Goal: Entertainment & Leisure: Consume media (video, audio)

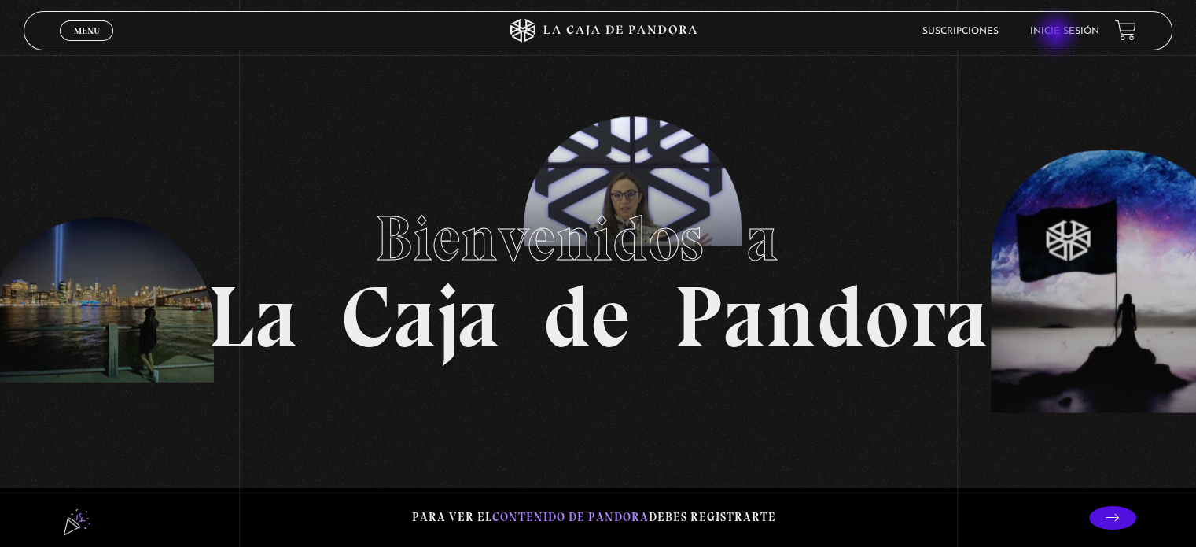
click at [1060, 31] on link "Inicie sesión" at bounding box center [1064, 31] width 69 height 9
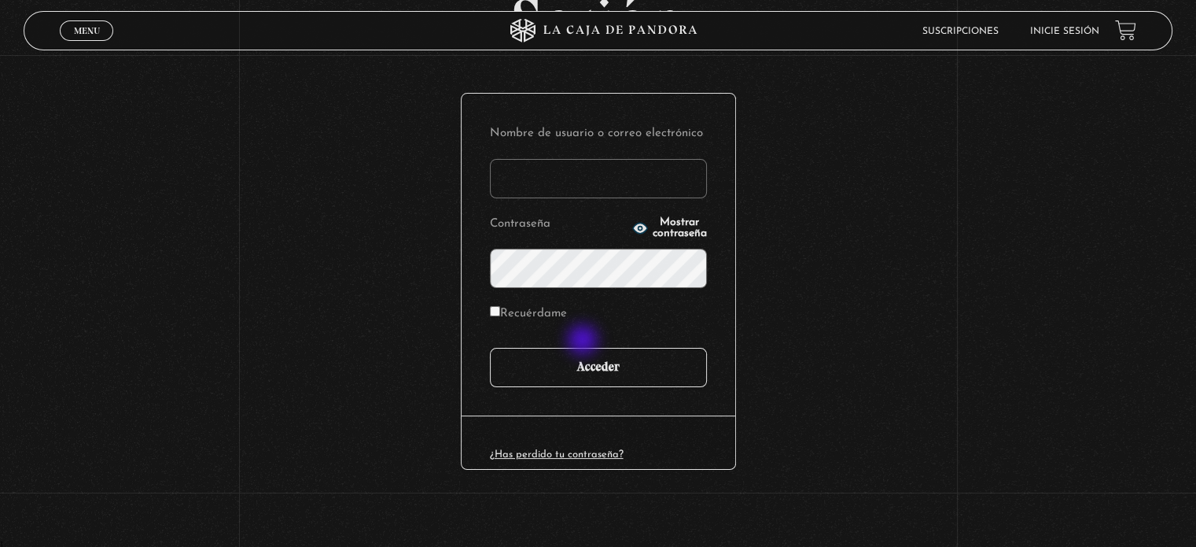
scroll to position [149, 0]
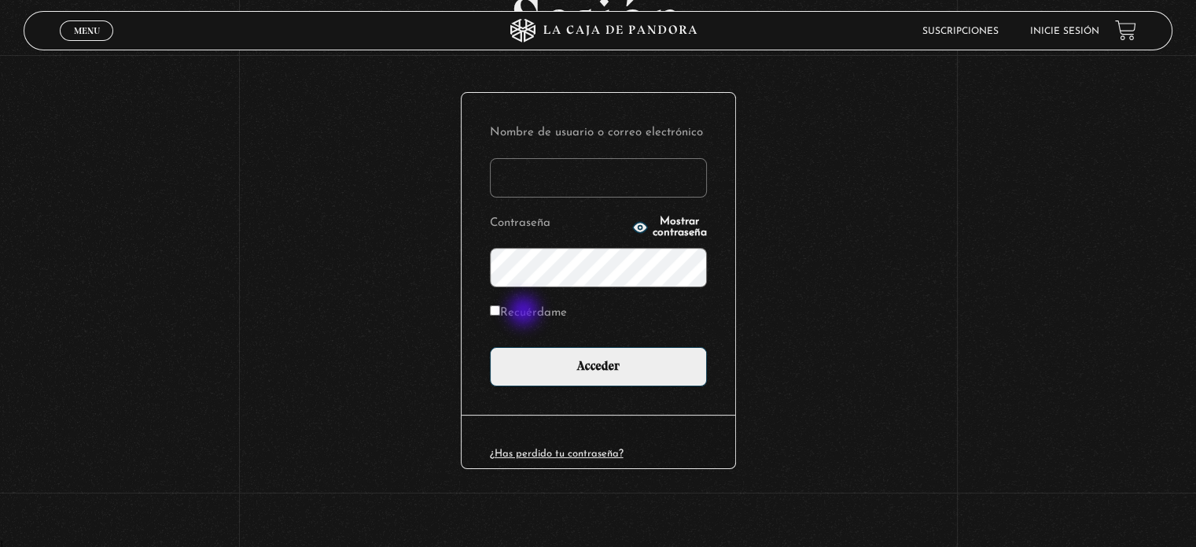
type input "Valente"
click at [525, 312] on label "Recuérdame" at bounding box center [528, 313] width 77 height 24
click at [500, 312] on input "Recuérdame" at bounding box center [495, 310] width 10 height 10
checkbox input "true"
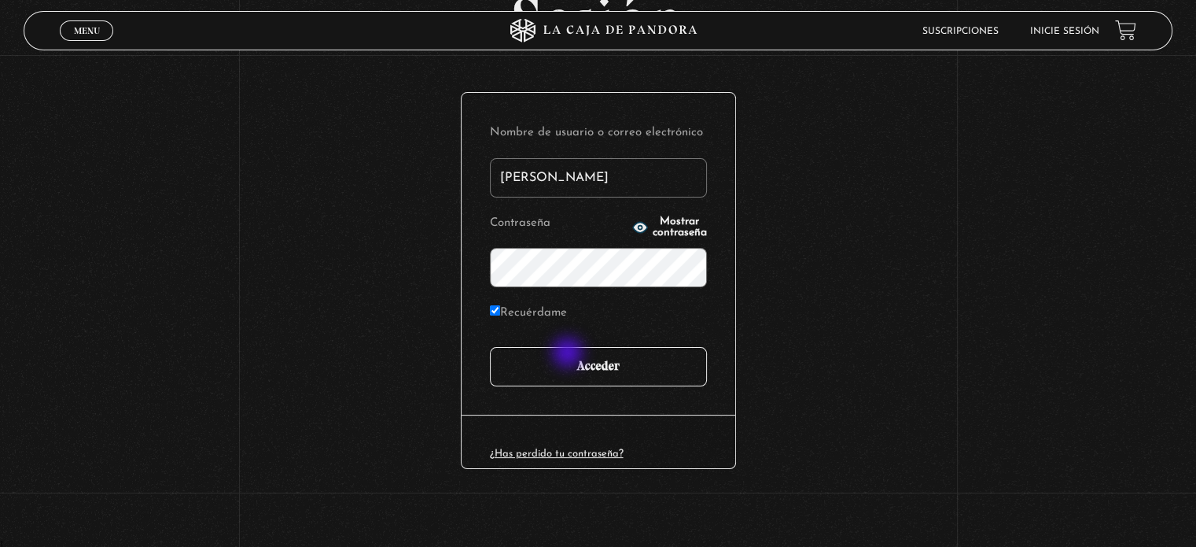
click at [570, 354] on input "Acceder" at bounding box center [598, 366] width 217 height 39
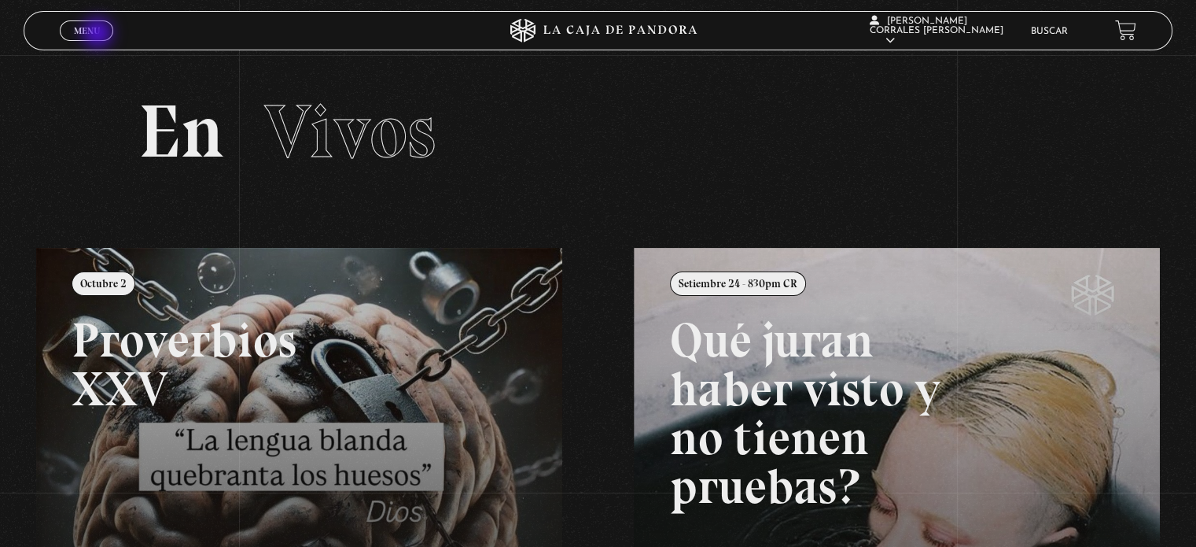
click at [99, 35] on span "Menu" at bounding box center [87, 30] width 26 height 9
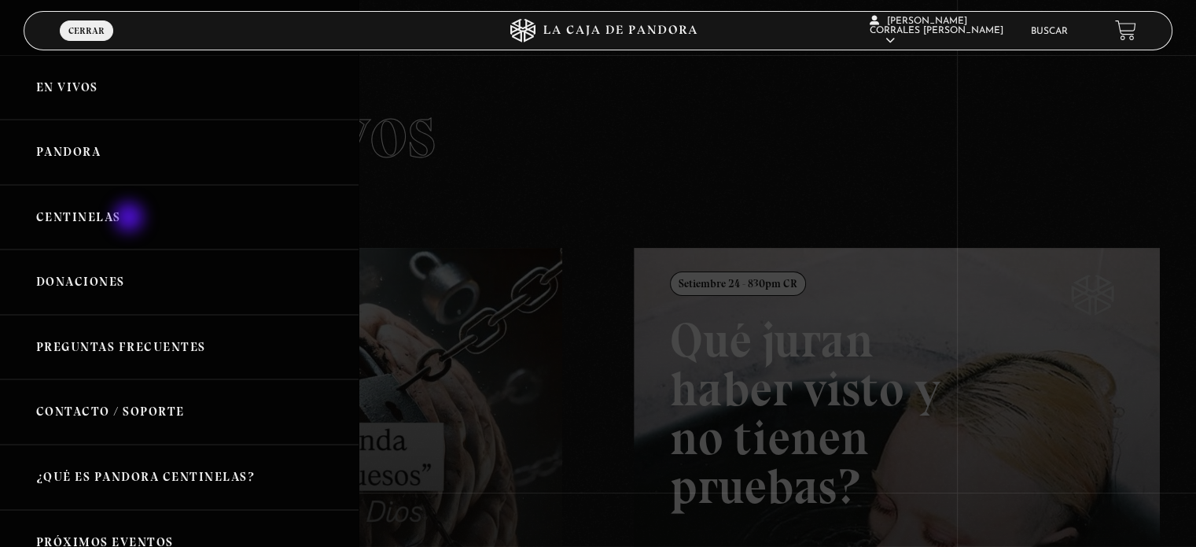
click at [131, 218] on link "Centinelas" at bounding box center [179, 217] width 359 height 65
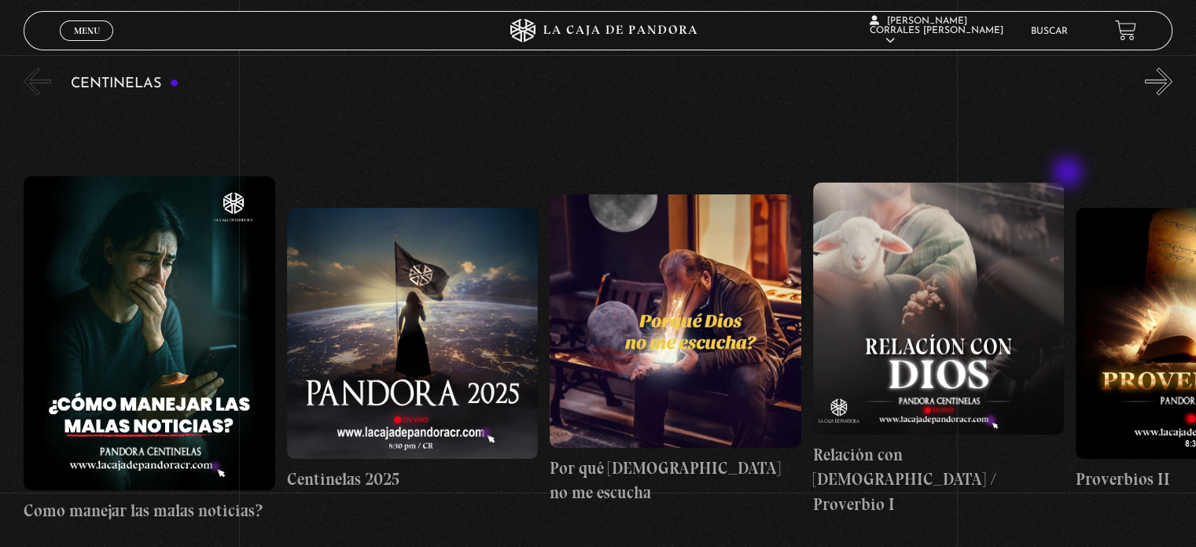
scroll to position [157, 0]
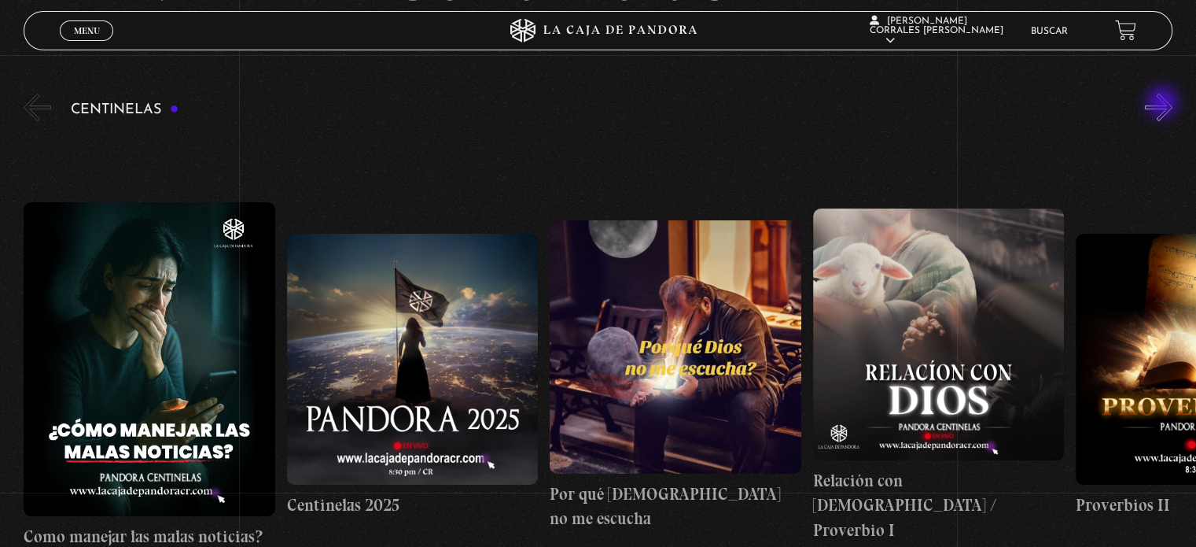
click at [1164, 104] on button "»" at bounding box center [1159, 108] width 28 height 28
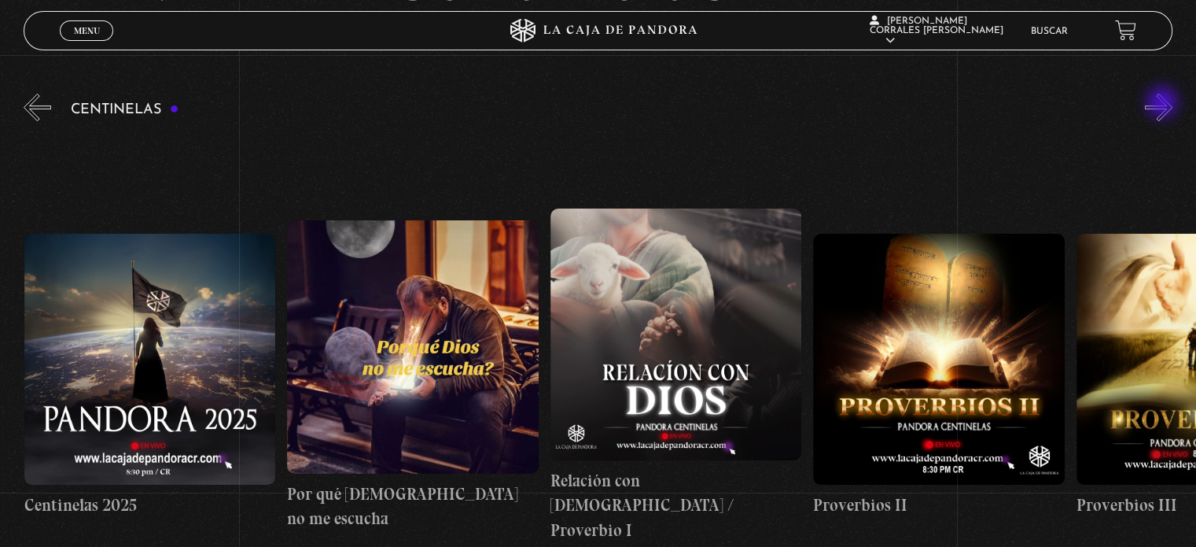
click at [1164, 104] on button "»" at bounding box center [1159, 108] width 28 height 28
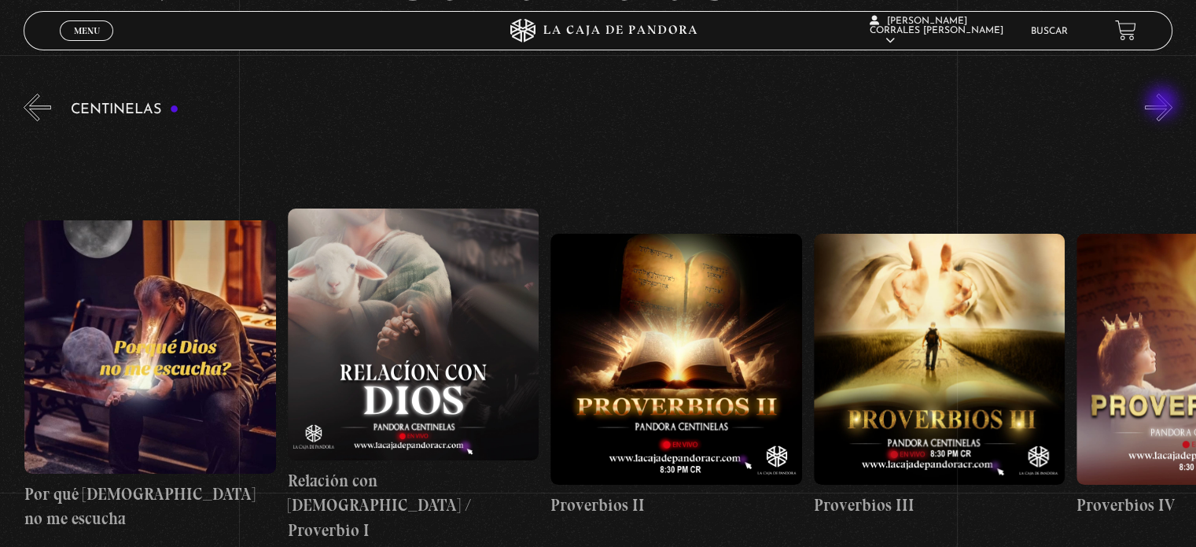
click at [1164, 104] on button "»" at bounding box center [1159, 108] width 28 height 28
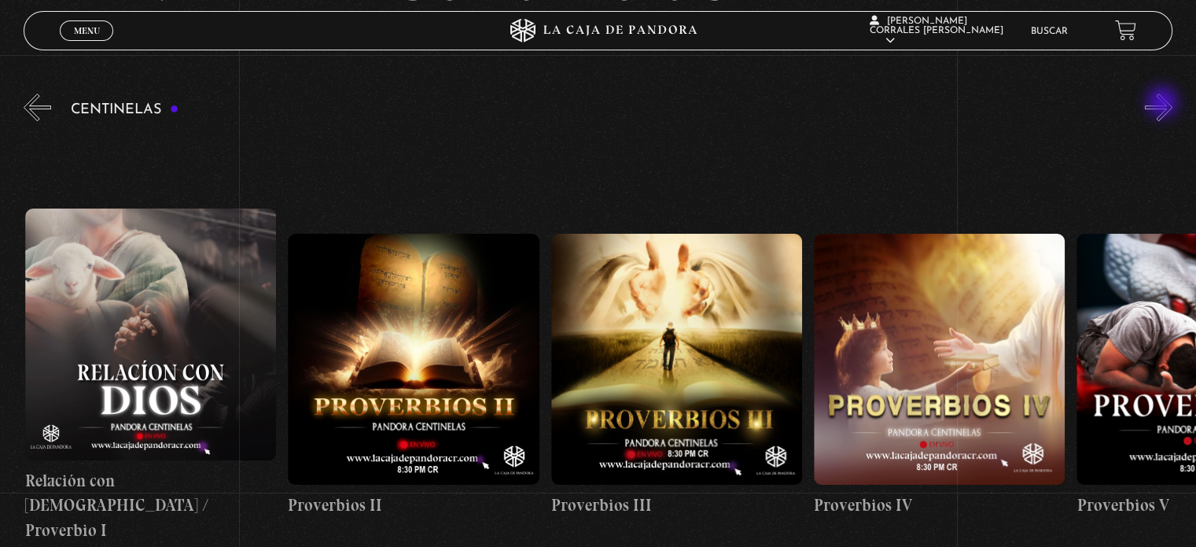
click at [1164, 104] on button "»" at bounding box center [1159, 108] width 28 height 28
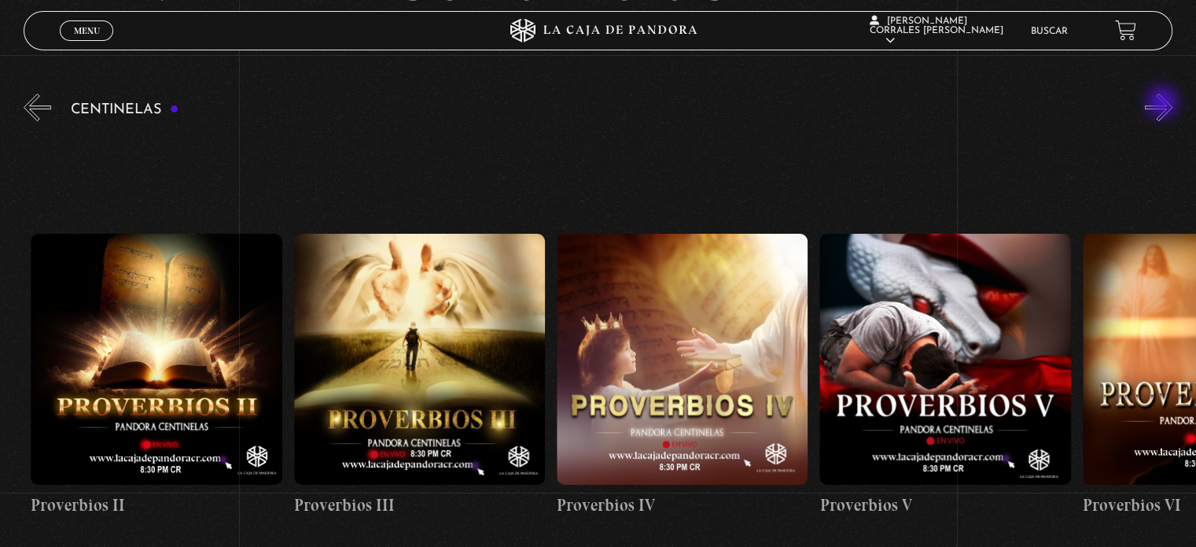
click at [1164, 104] on button "»" at bounding box center [1159, 108] width 28 height 28
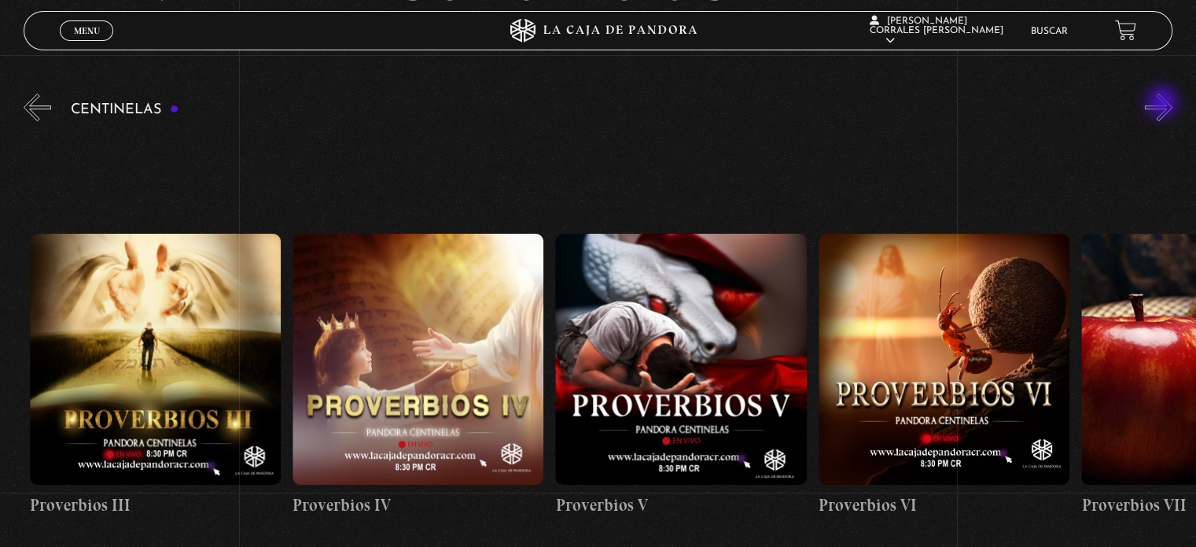
click at [1164, 104] on button "»" at bounding box center [1159, 108] width 28 height 28
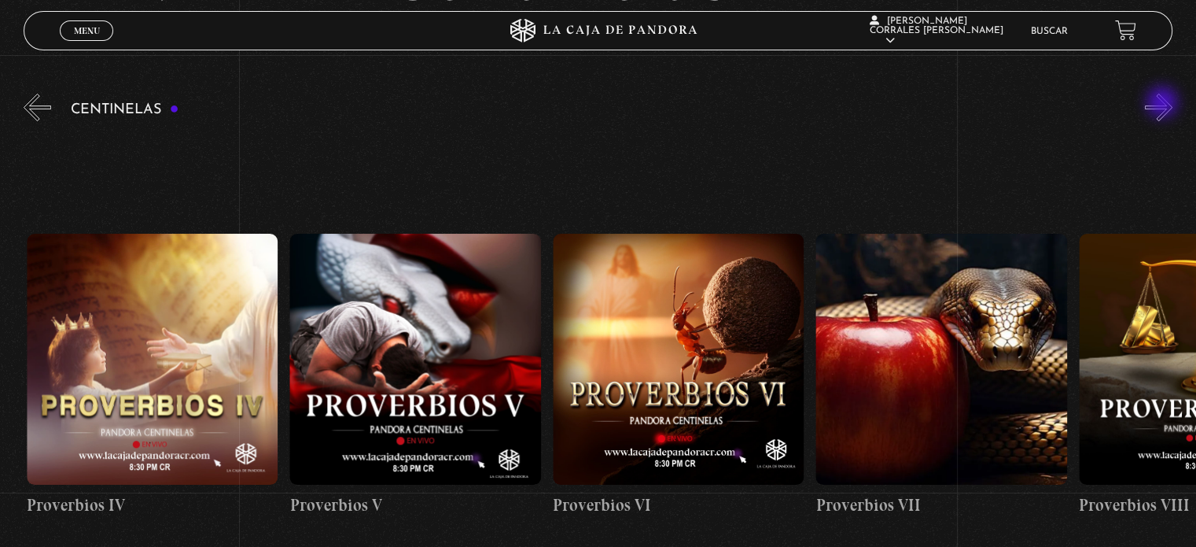
click at [1164, 104] on button "»" at bounding box center [1159, 108] width 28 height 28
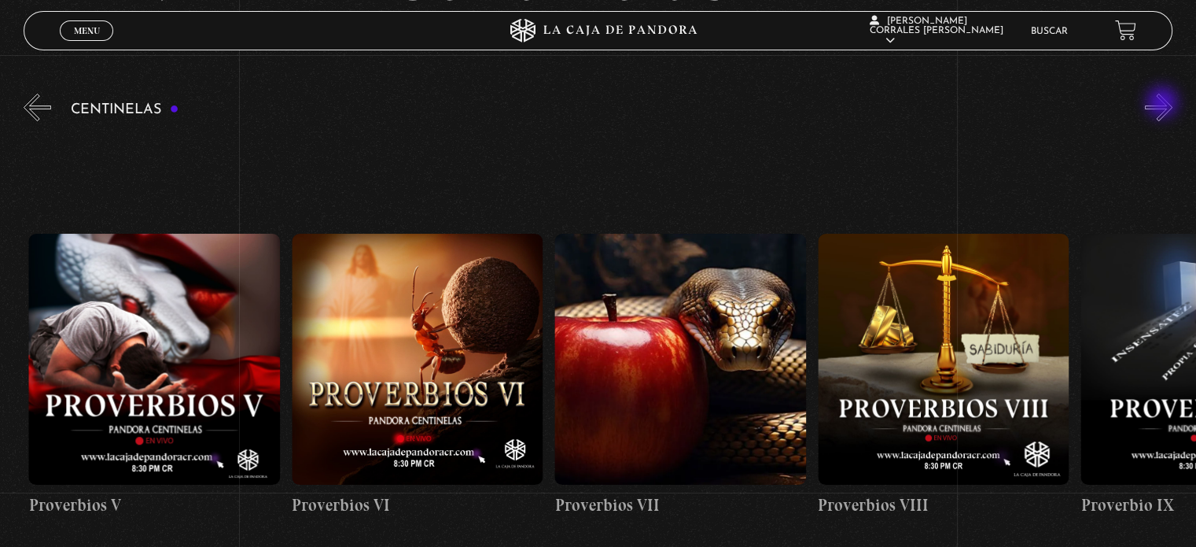
click at [1164, 104] on button "»" at bounding box center [1159, 108] width 28 height 28
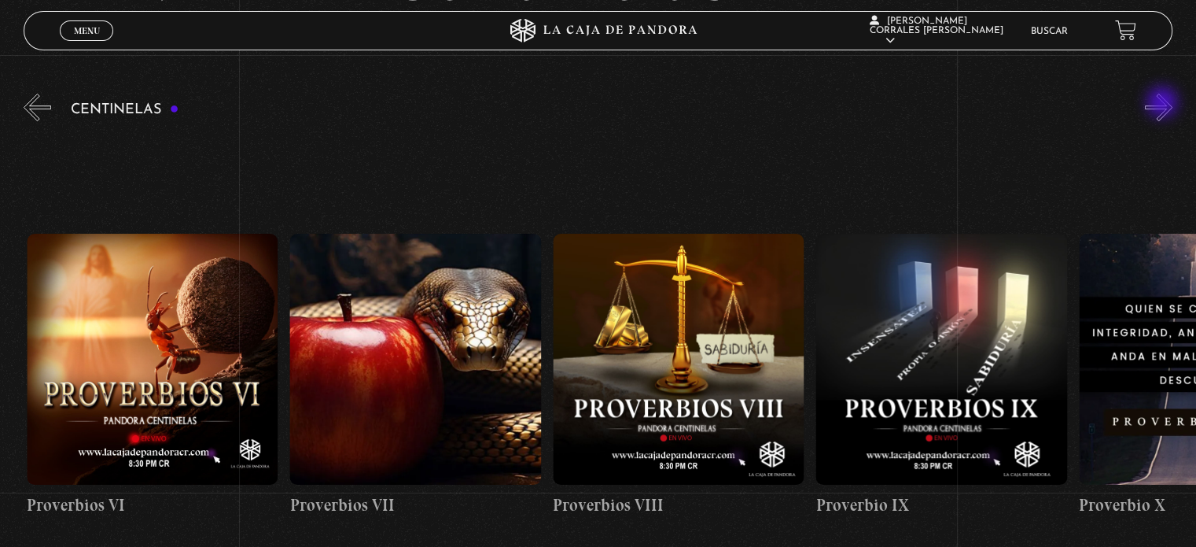
click at [1164, 104] on button "»" at bounding box center [1159, 108] width 28 height 28
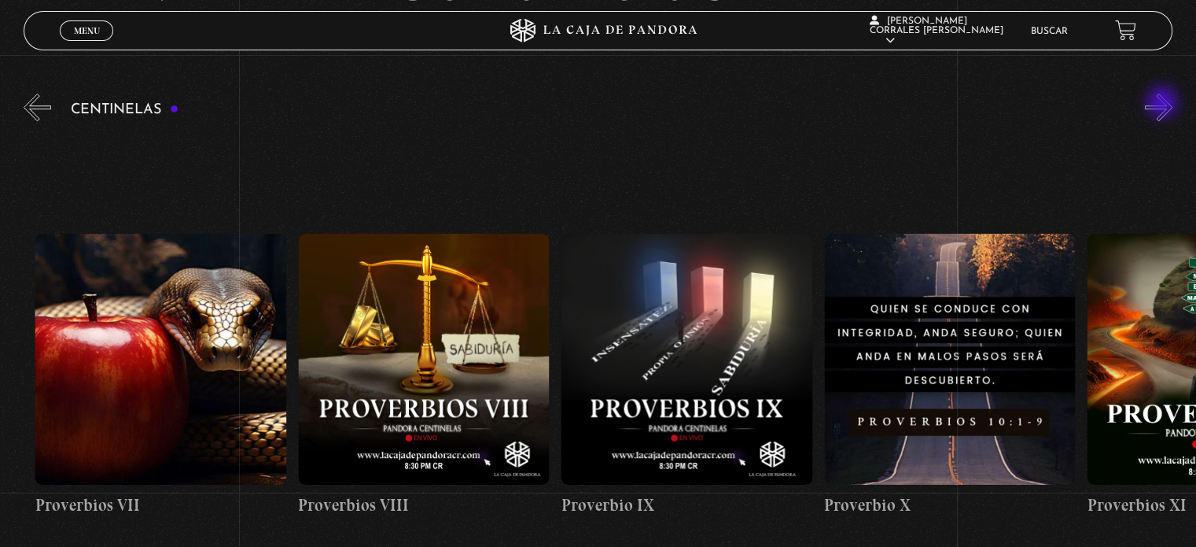
click at [1164, 104] on button "»" at bounding box center [1159, 108] width 28 height 28
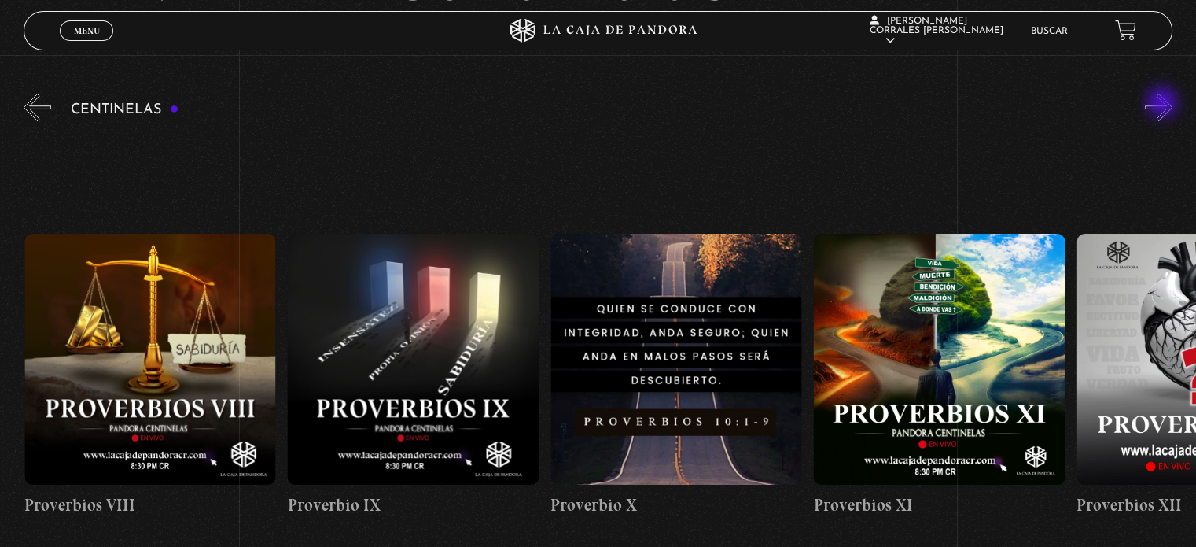
click at [1164, 104] on button "»" at bounding box center [1159, 108] width 28 height 28
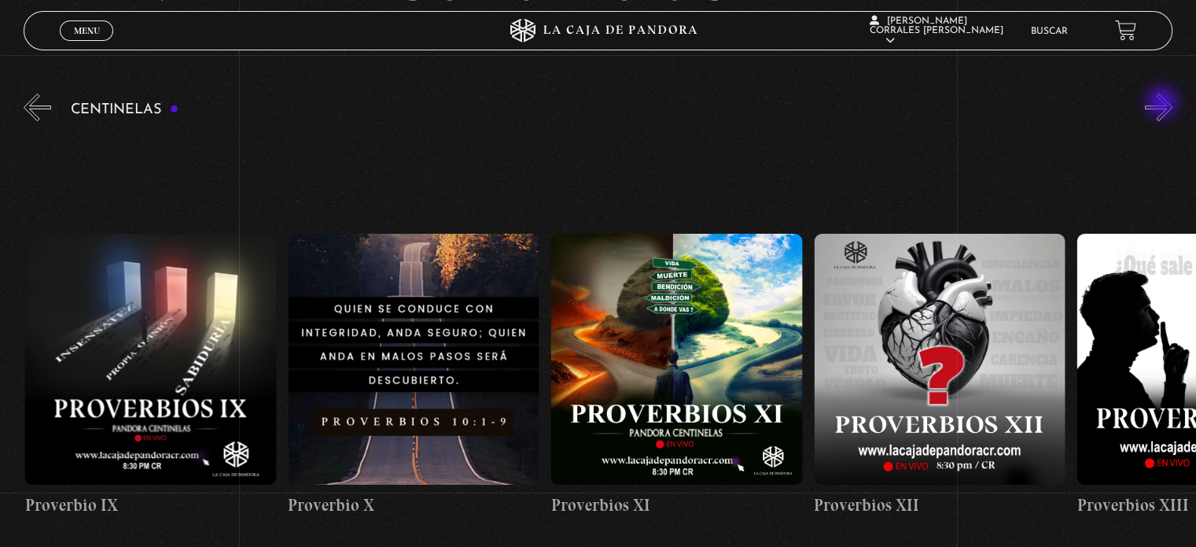
scroll to position [0, 2894]
click at [1164, 104] on button "»" at bounding box center [1159, 108] width 28 height 28
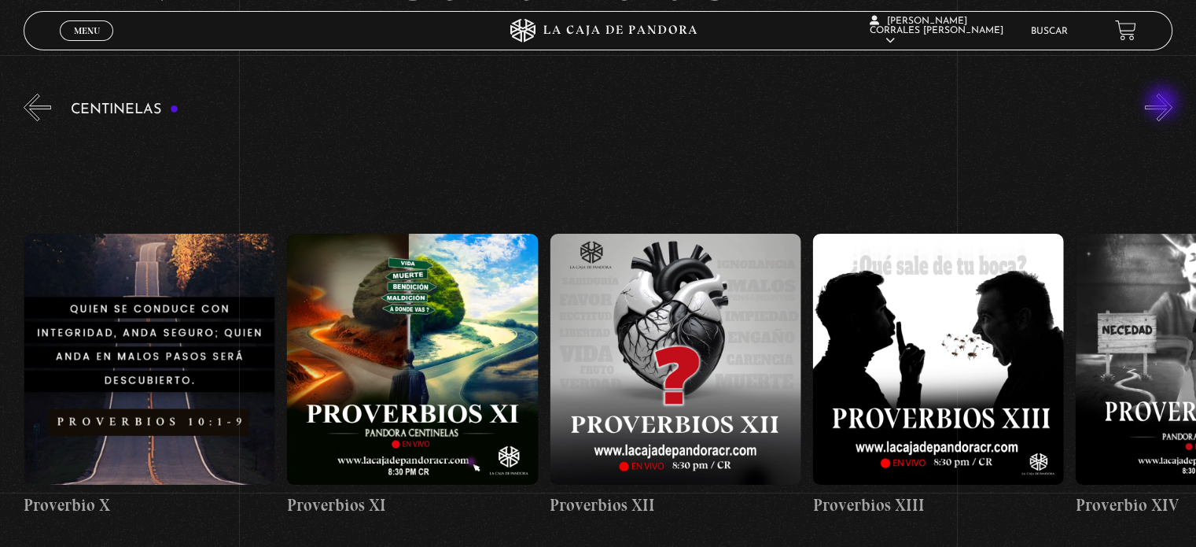
click at [1164, 104] on button "»" at bounding box center [1159, 108] width 28 height 28
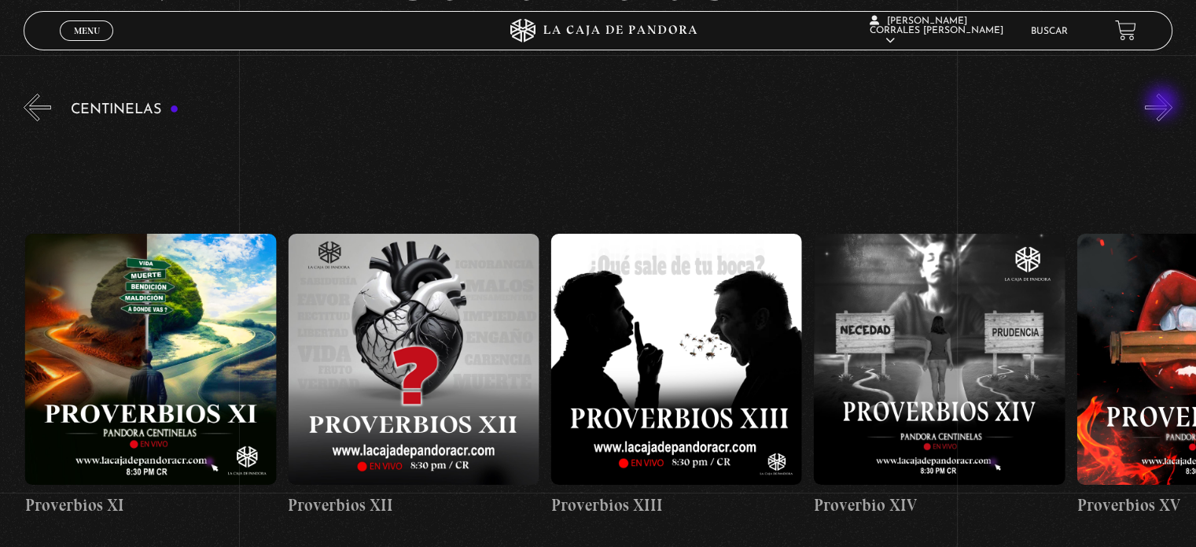
click at [1164, 104] on button "»" at bounding box center [1159, 108] width 28 height 28
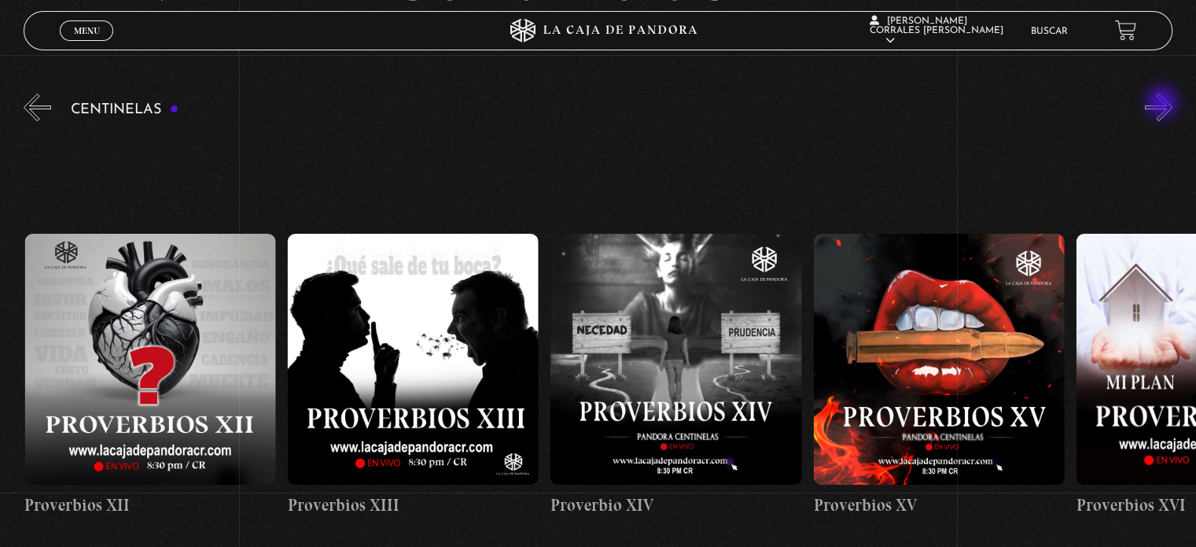
click at [1164, 104] on button "»" at bounding box center [1159, 108] width 28 height 28
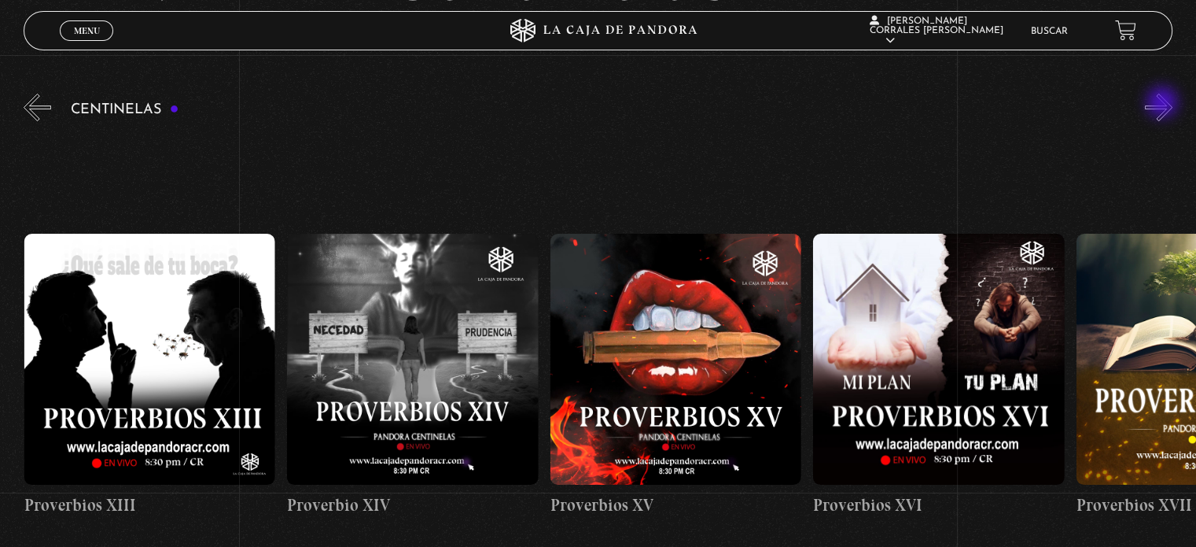
click at [1164, 104] on button "»" at bounding box center [1159, 108] width 28 height 28
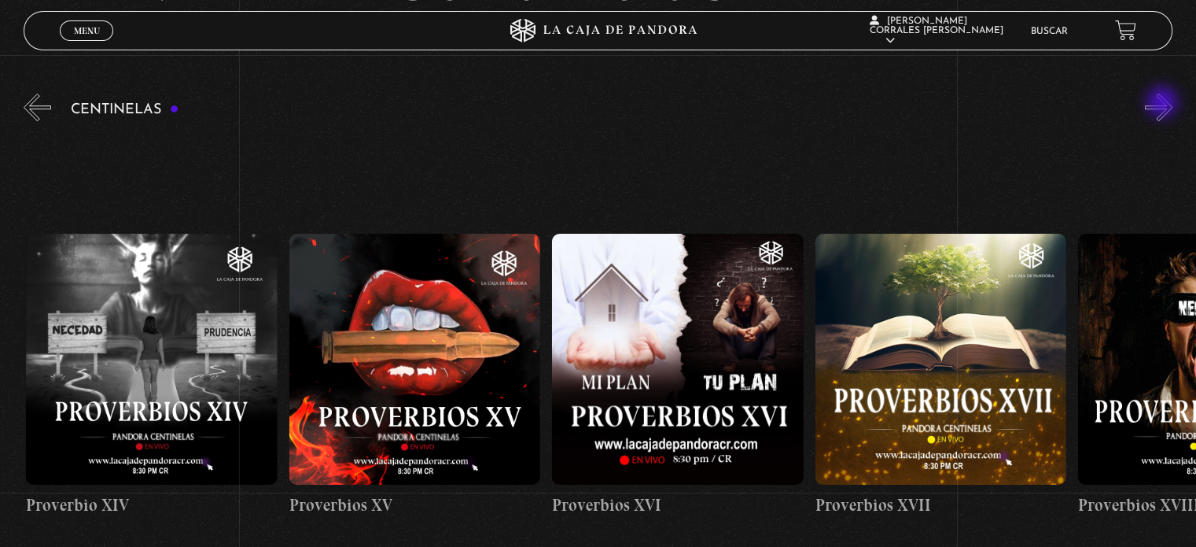
click at [1164, 104] on button "»" at bounding box center [1159, 108] width 28 height 28
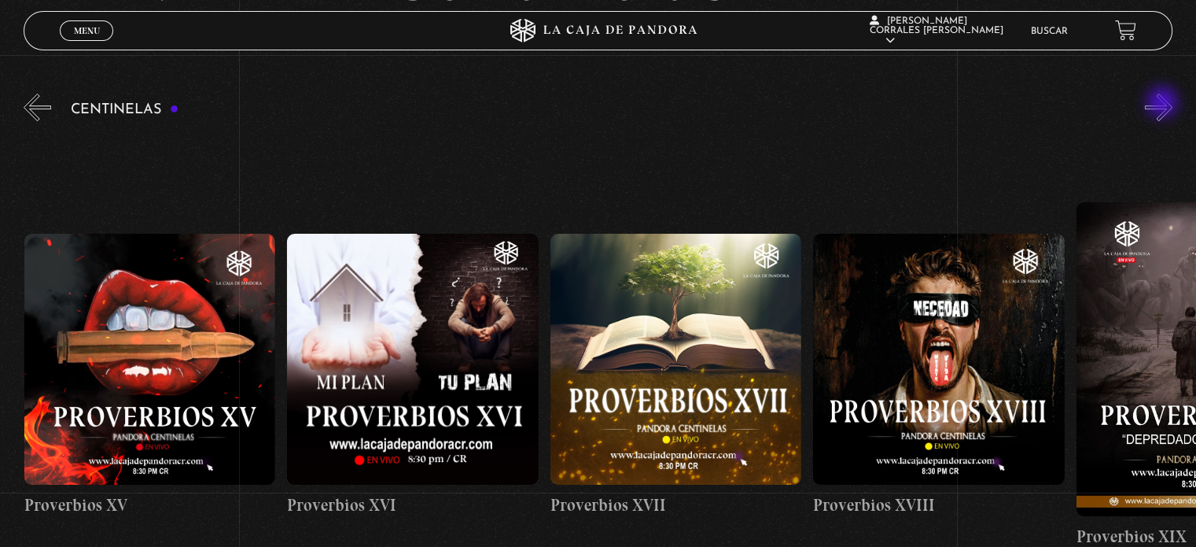
click at [1164, 104] on button "»" at bounding box center [1159, 108] width 28 height 28
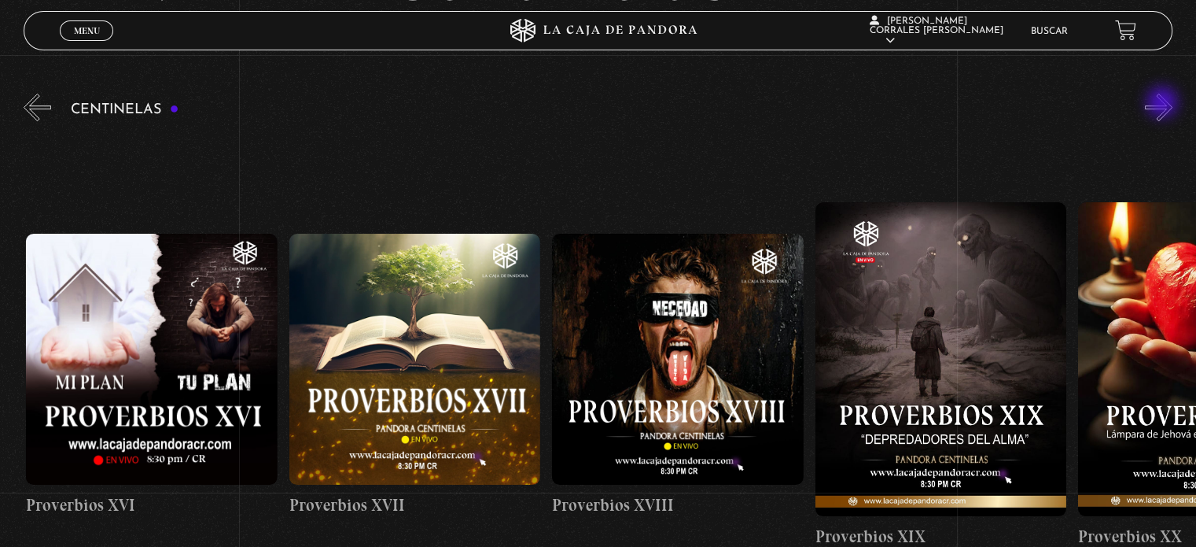
click at [1164, 104] on button "»" at bounding box center [1159, 108] width 28 height 28
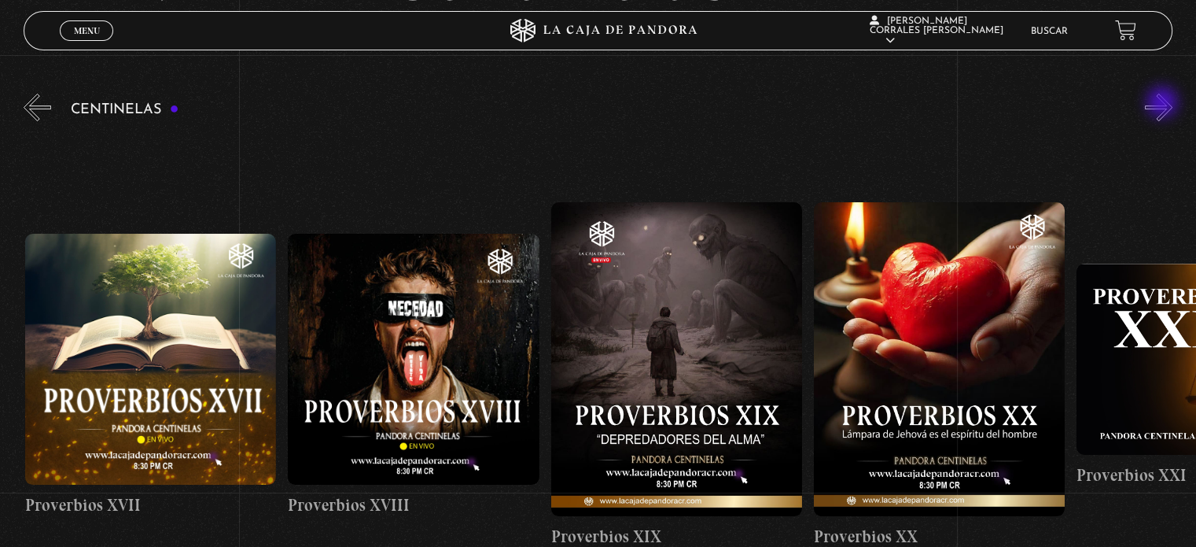
click at [1164, 104] on button "»" at bounding box center [1159, 108] width 28 height 28
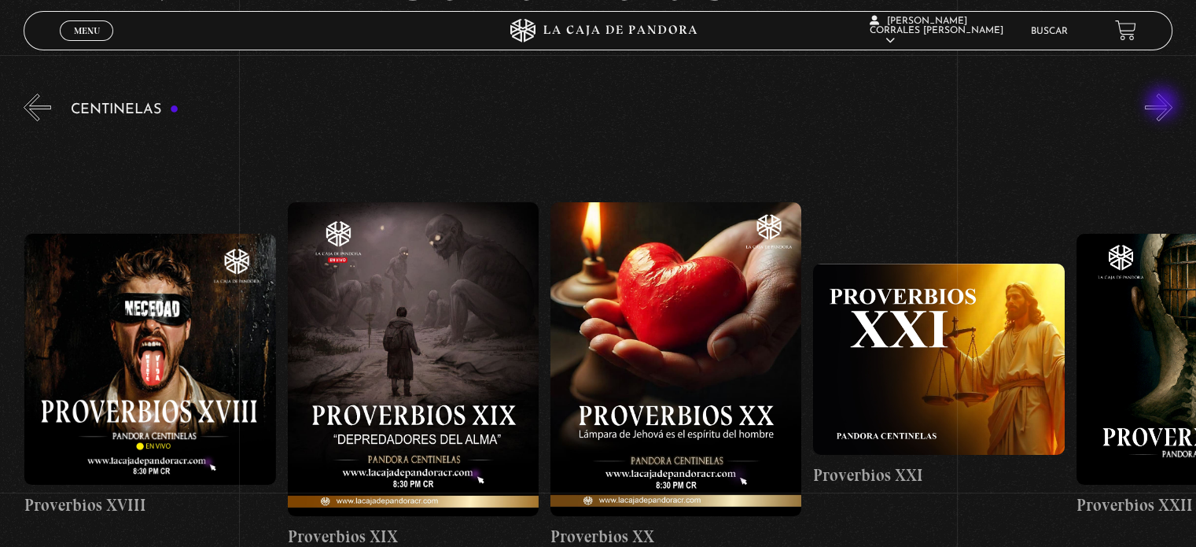
click at [1164, 105] on button "»" at bounding box center [1159, 108] width 28 height 28
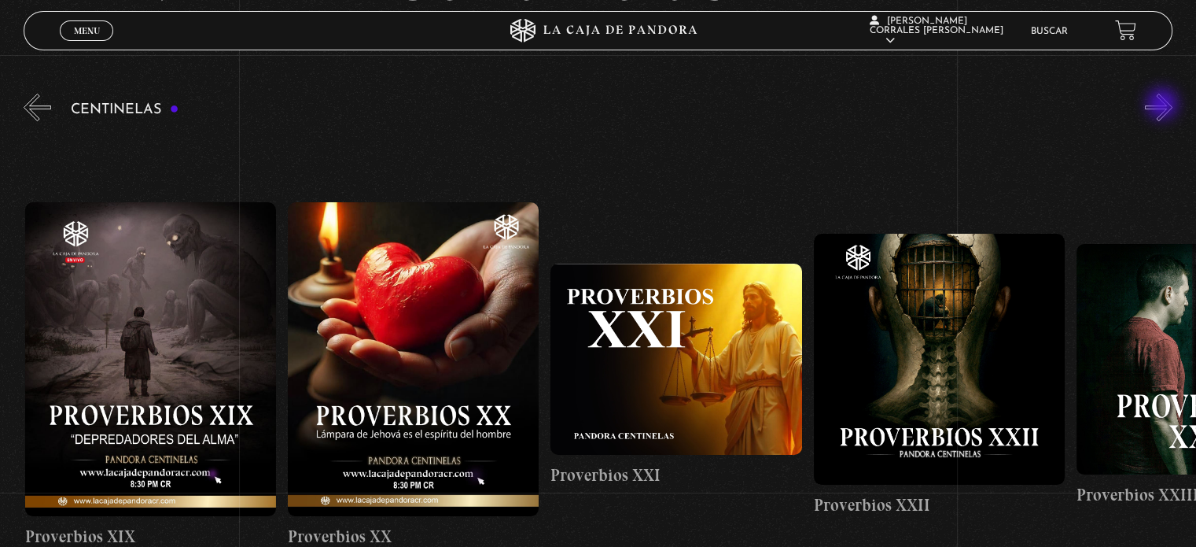
scroll to position [0, 5524]
click at [1164, 105] on button "»" at bounding box center [1159, 108] width 28 height 28
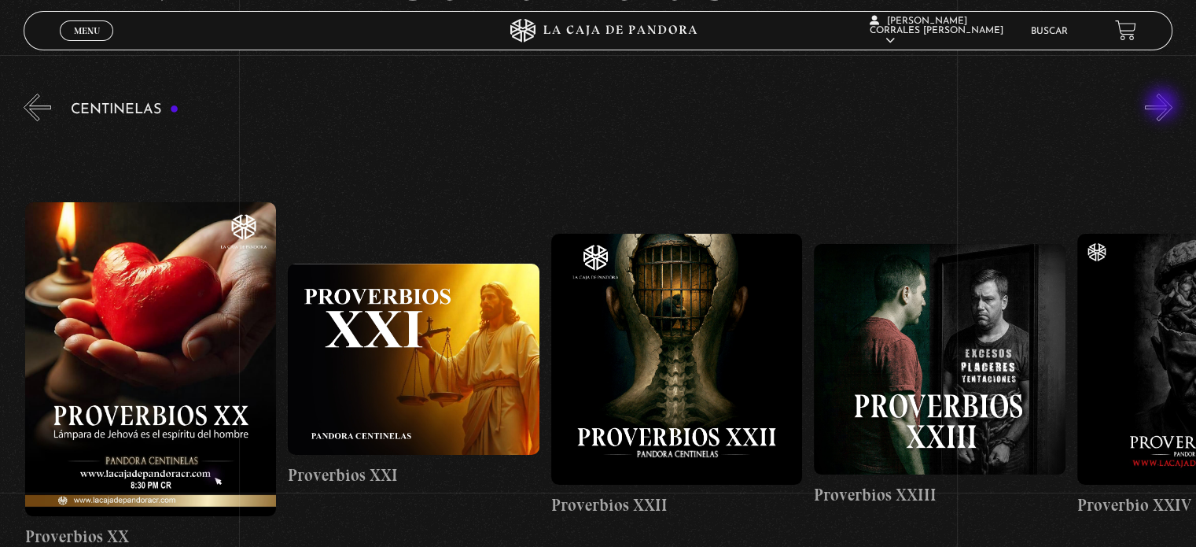
click at [1164, 105] on button "»" at bounding box center [1159, 108] width 28 height 28
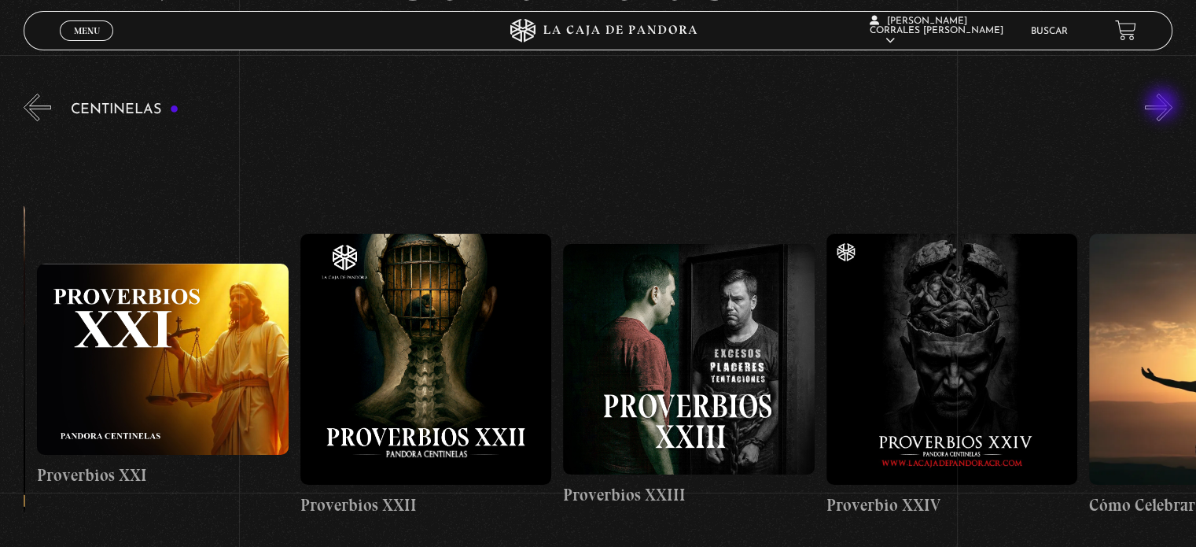
click at [1164, 105] on button "»" at bounding box center [1159, 108] width 28 height 28
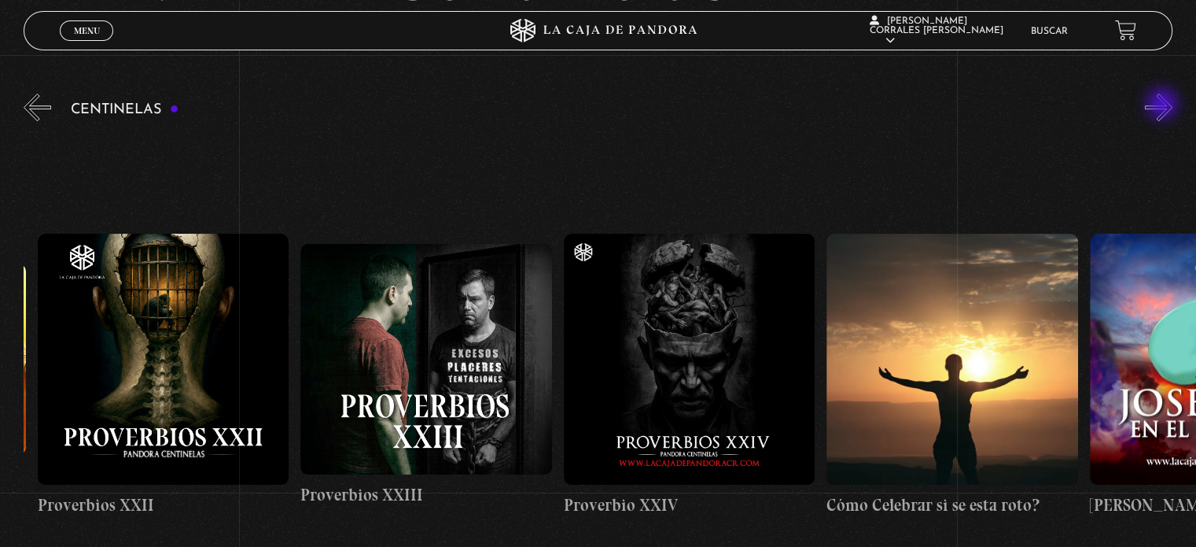
click at [1164, 105] on button "»" at bounding box center [1159, 108] width 28 height 28
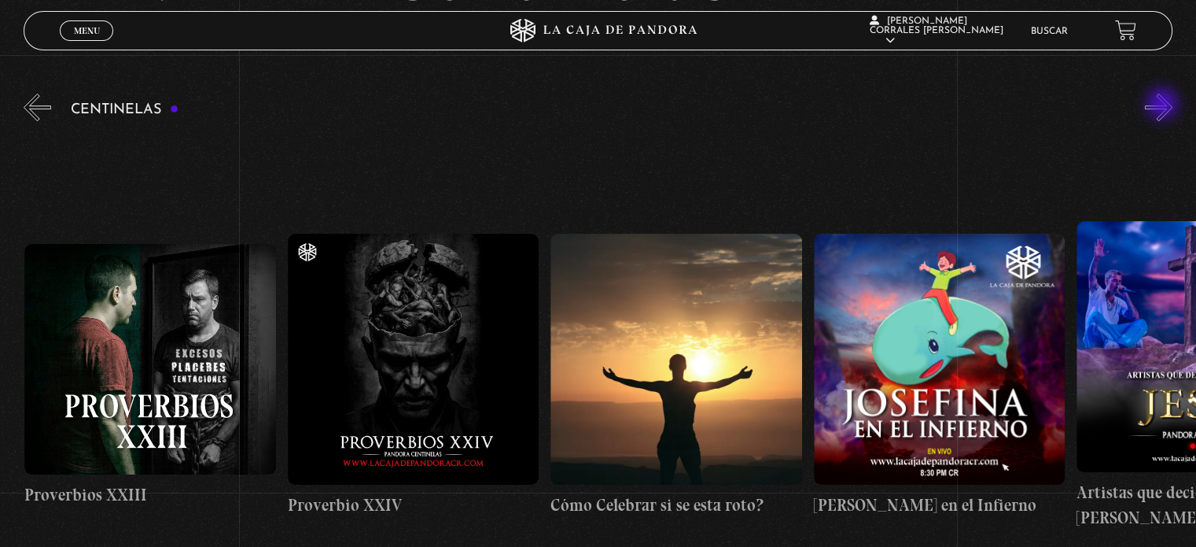
click at [1164, 105] on button "»" at bounding box center [1159, 108] width 28 height 28
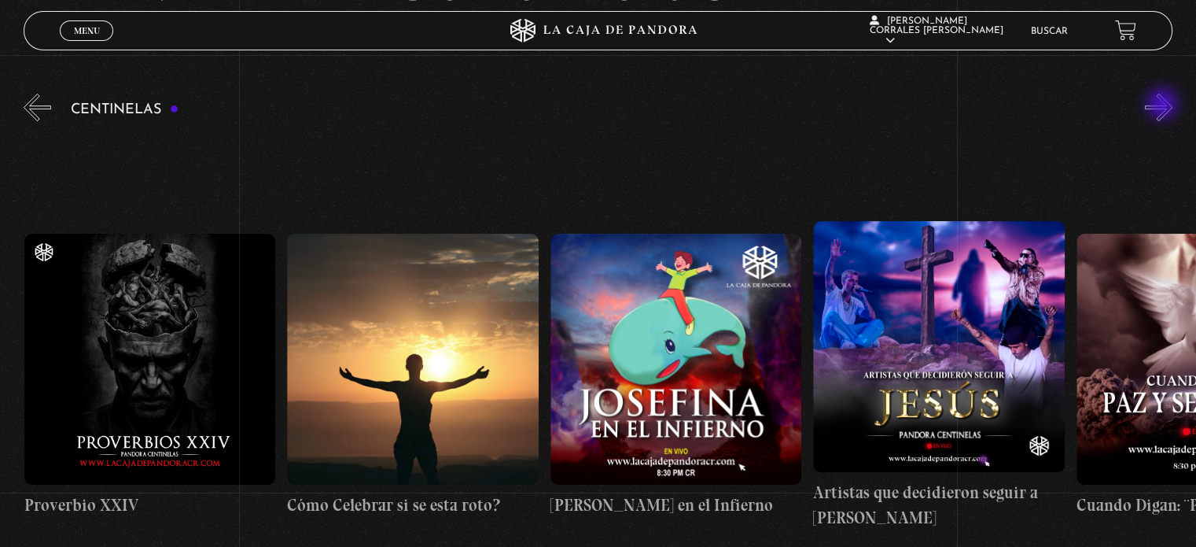
click at [1164, 105] on button "»" at bounding box center [1159, 108] width 28 height 28
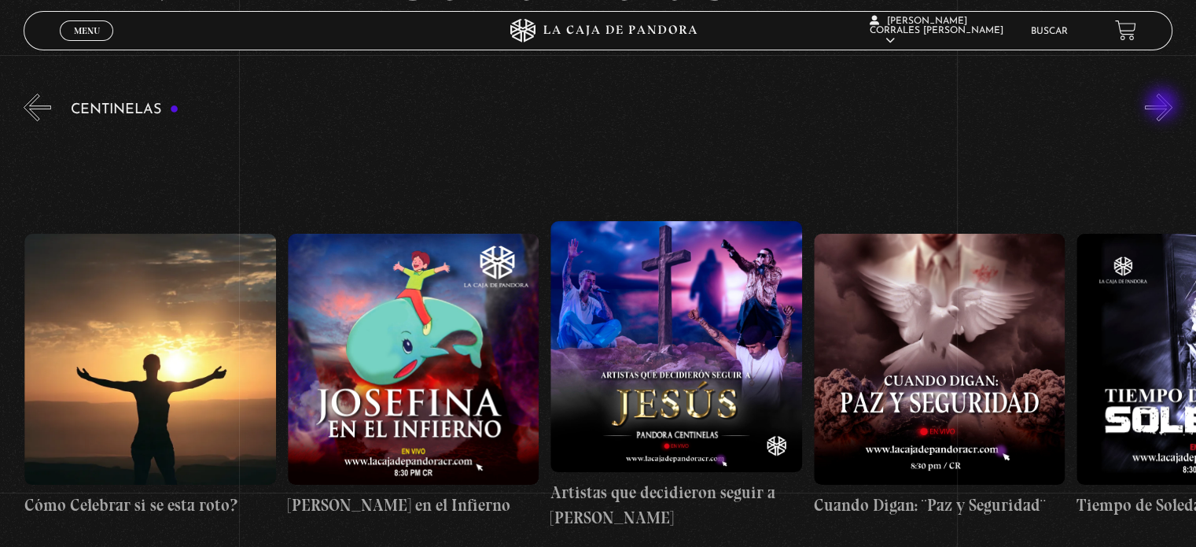
scroll to position [0, 7103]
click at [1167, 110] on button "»" at bounding box center [1159, 108] width 28 height 28
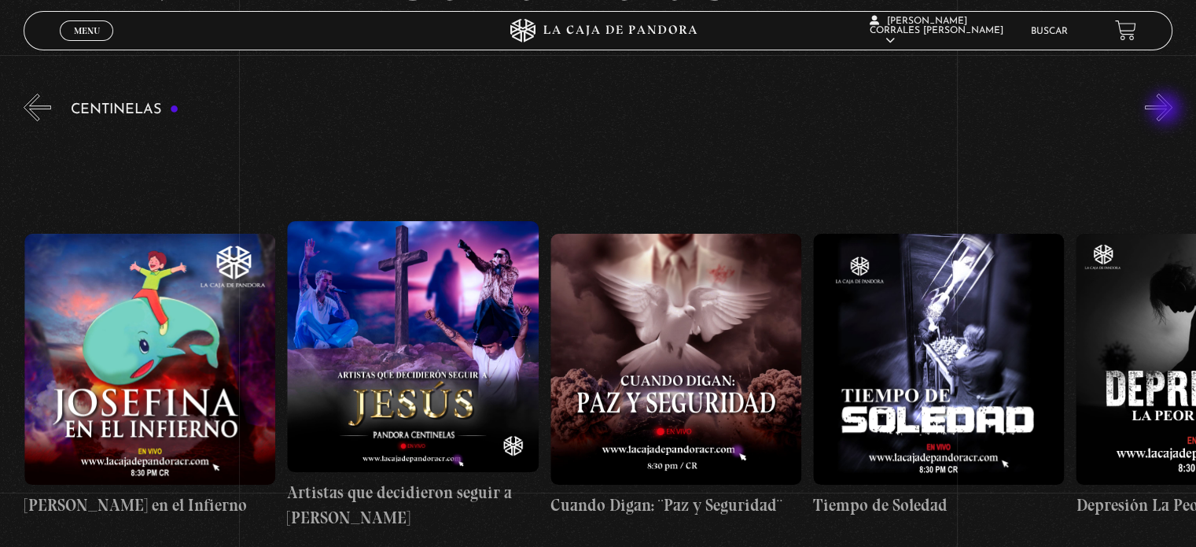
scroll to position [0, 7366]
click at [1167, 110] on button "»" at bounding box center [1159, 108] width 28 height 28
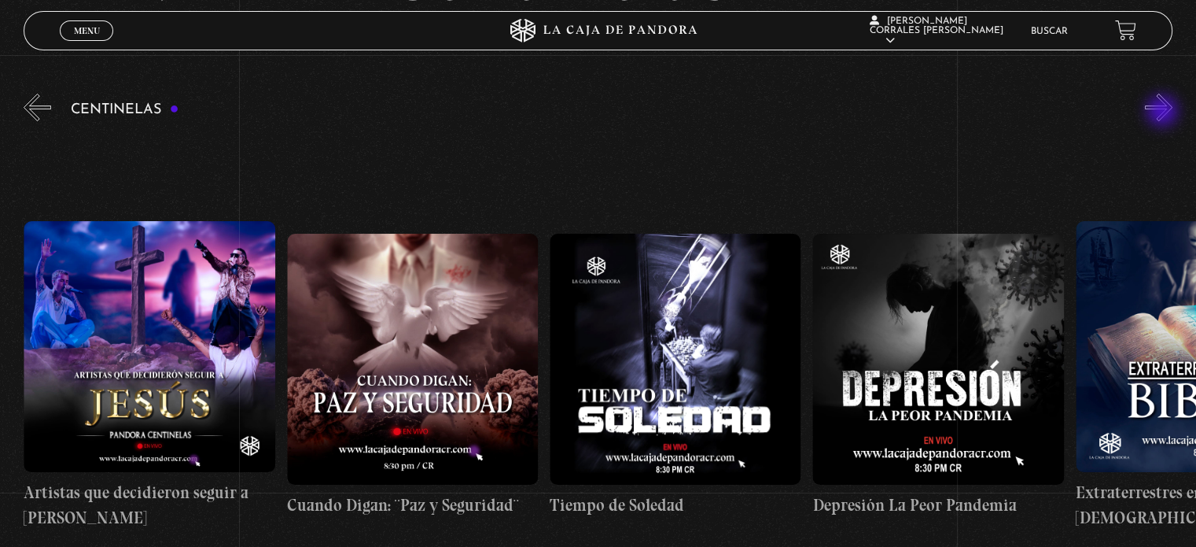
click at [1164, 112] on button "»" at bounding box center [1159, 108] width 28 height 28
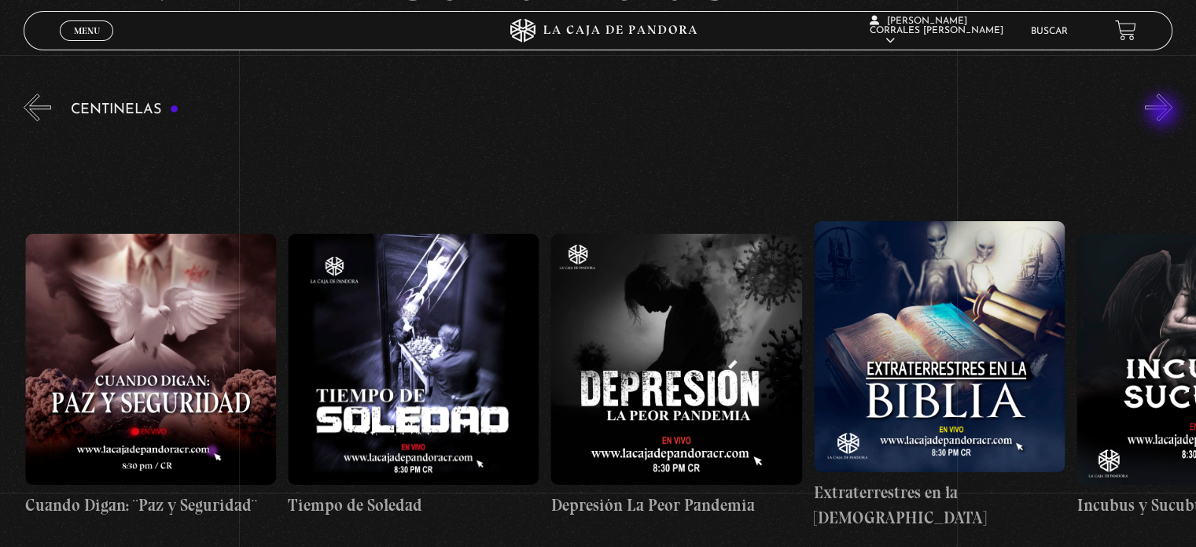
click at [1164, 112] on button "»" at bounding box center [1159, 108] width 28 height 28
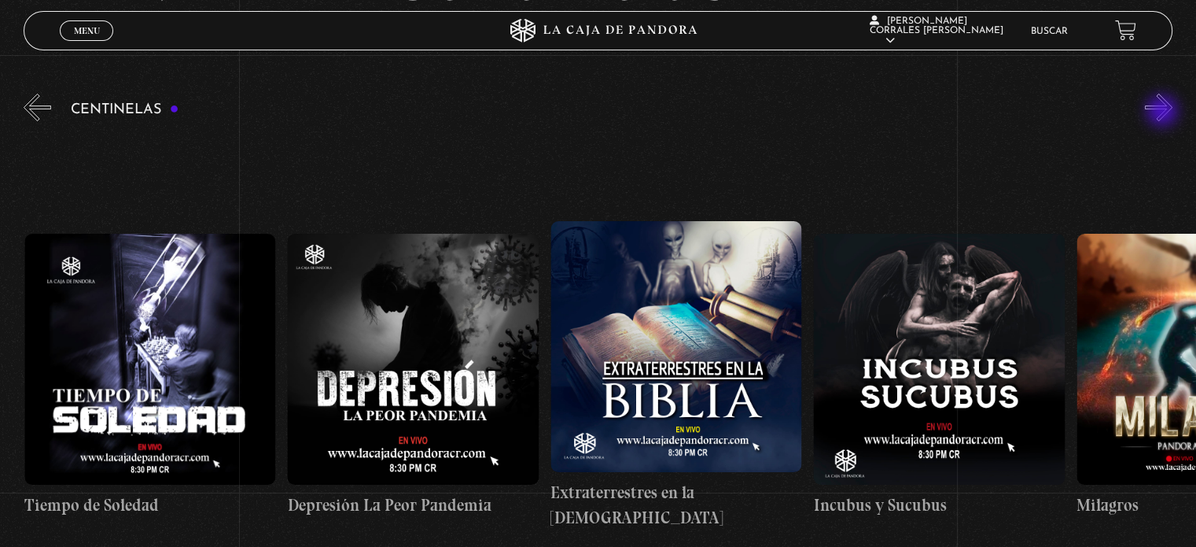
scroll to position [0, 8155]
click at [1164, 112] on button "»" at bounding box center [1159, 108] width 28 height 28
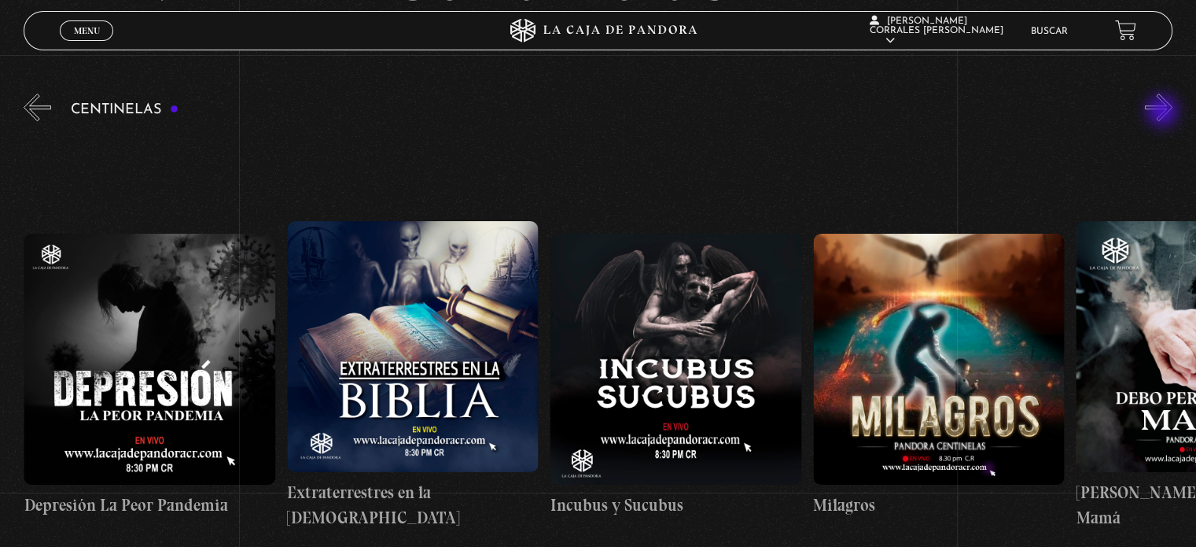
click at [1164, 112] on button "»" at bounding box center [1159, 108] width 28 height 28
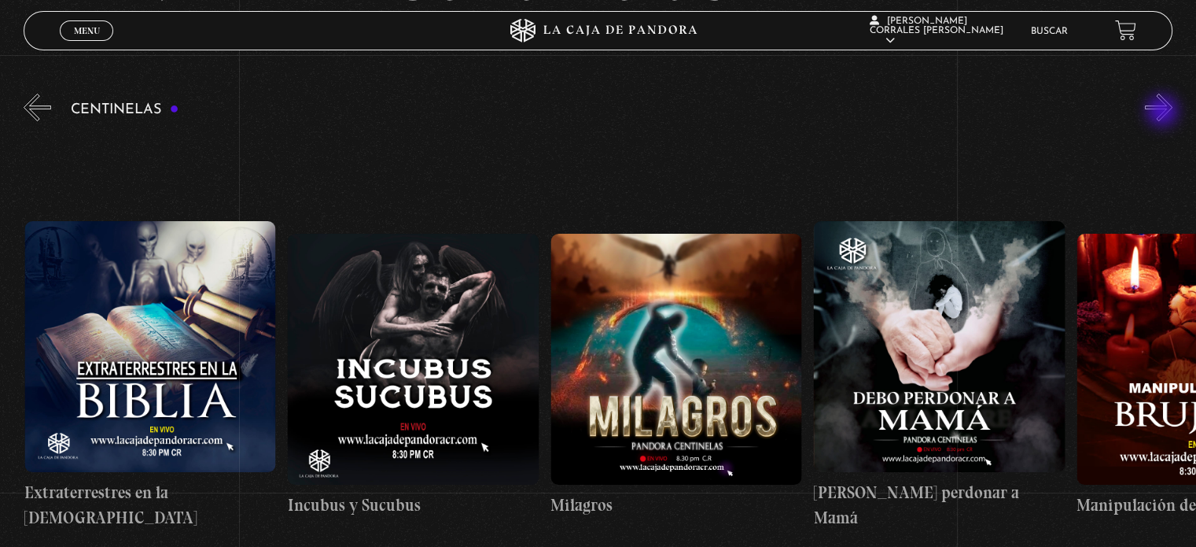
click at [1164, 112] on button "»" at bounding box center [1159, 108] width 28 height 28
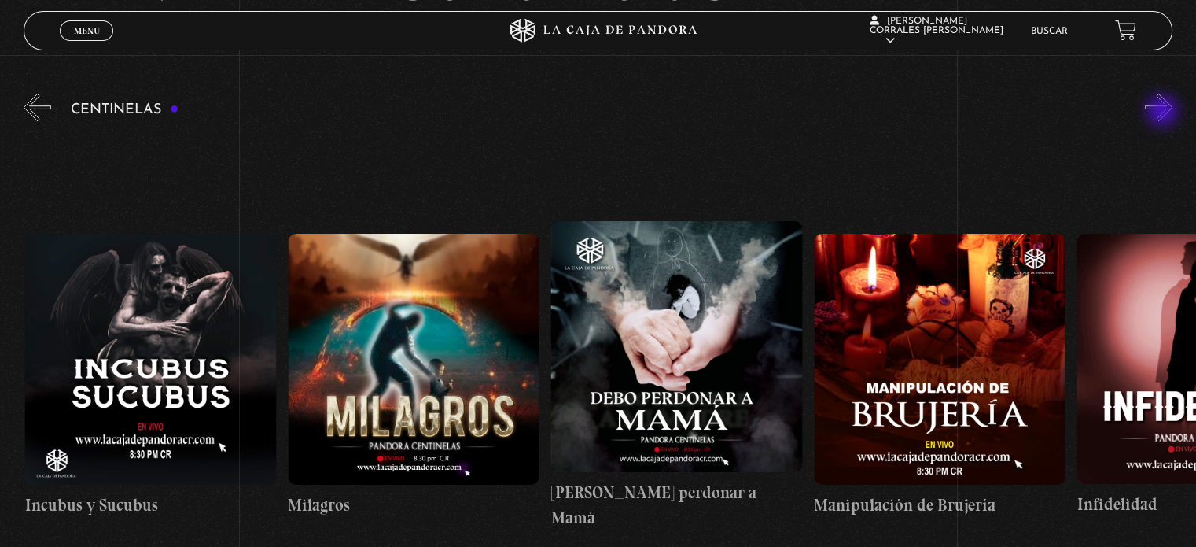
scroll to position [0, 8944]
click at [1164, 116] on button "»" at bounding box center [1159, 108] width 28 height 28
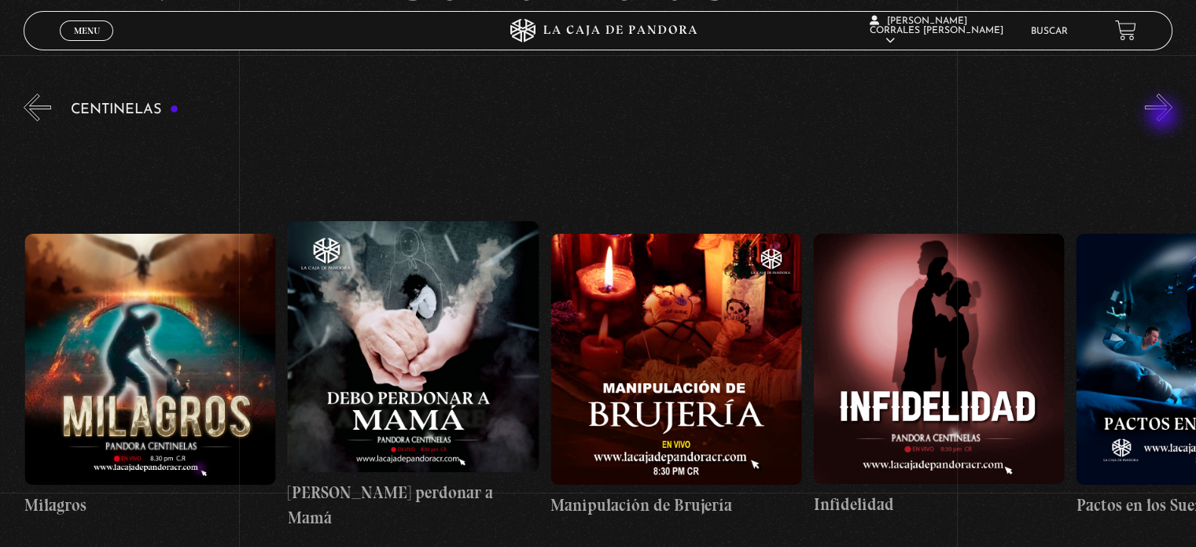
click at [1164, 116] on button "»" at bounding box center [1159, 108] width 28 height 28
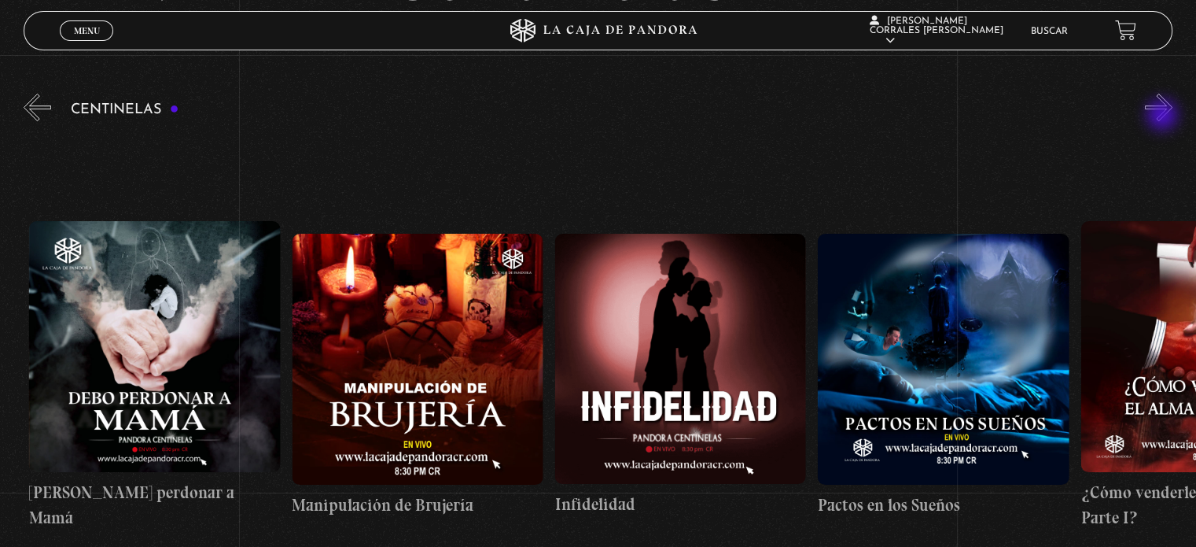
click at [1164, 116] on button "»" at bounding box center [1159, 108] width 28 height 28
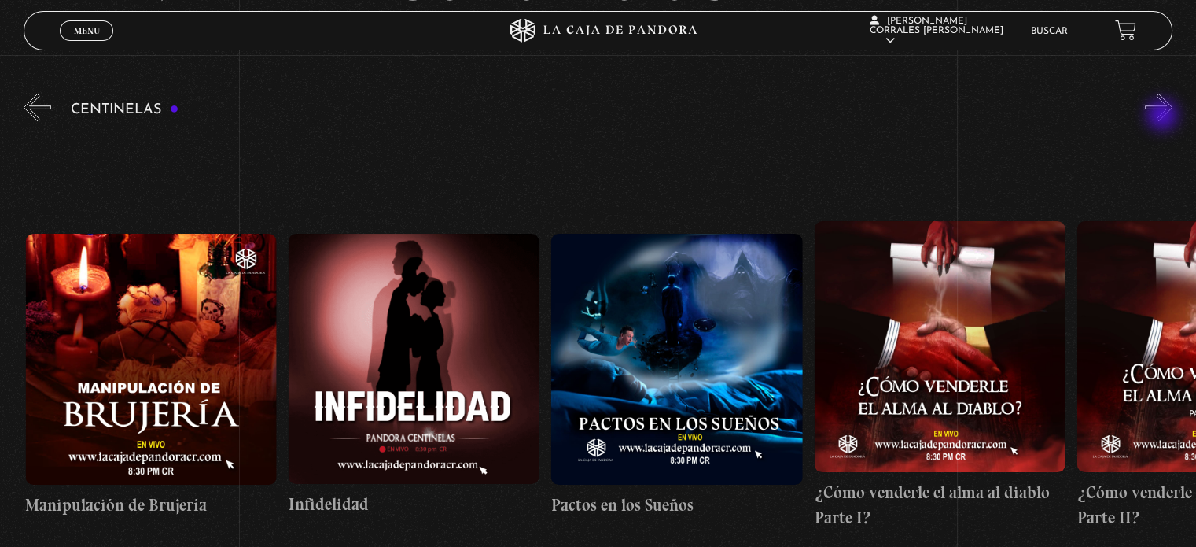
click at [1164, 116] on button "»" at bounding box center [1159, 108] width 28 height 28
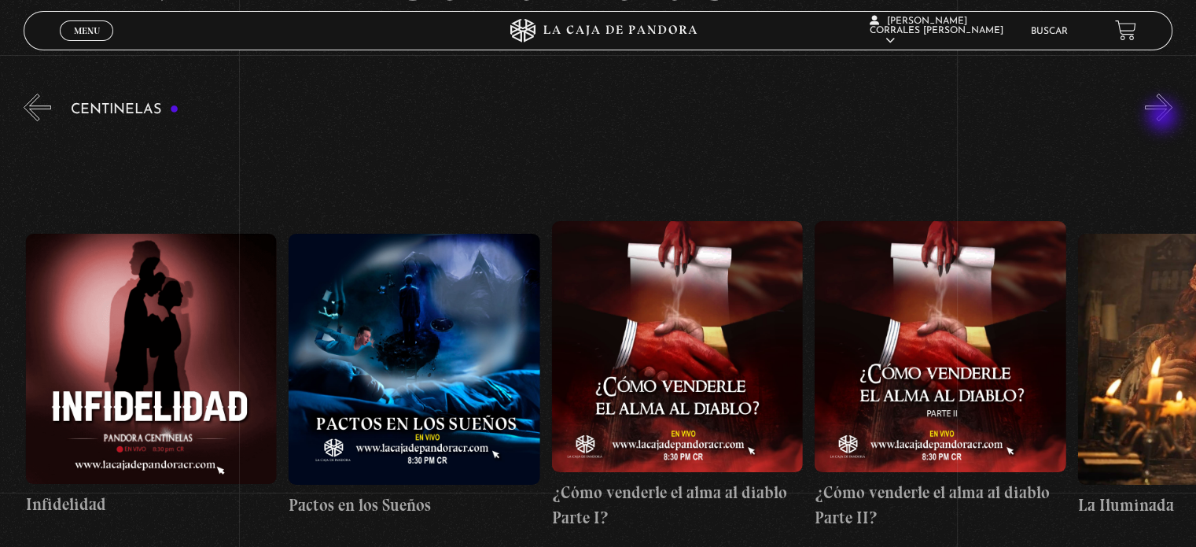
click at [1164, 117] on button "»" at bounding box center [1159, 108] width 28 height 28
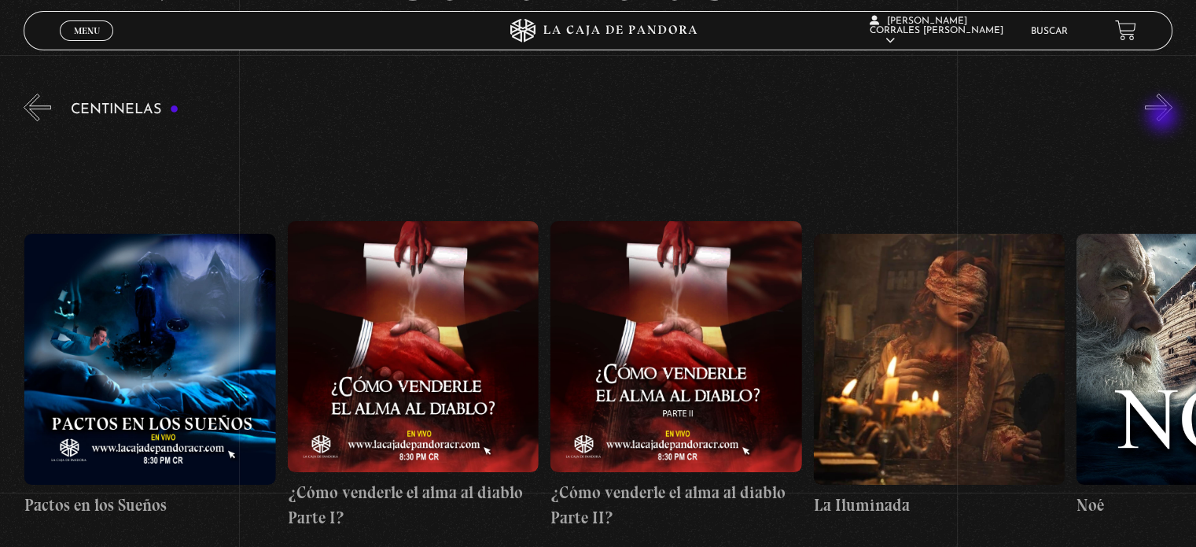
click at [1164, 117] on button "»" at bounding box center [1159, 108] width 28 height 28
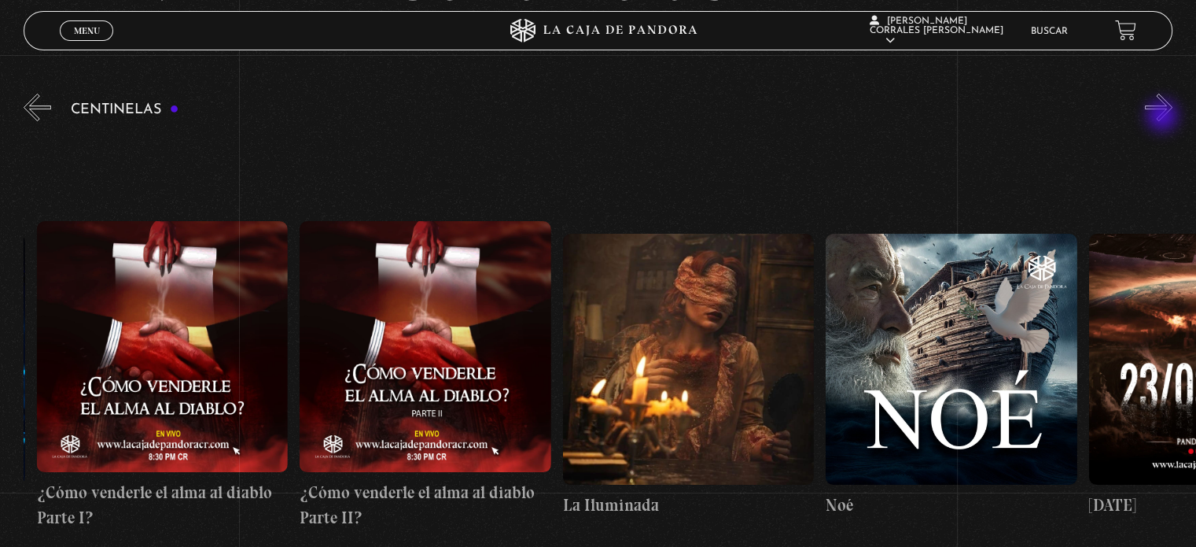
click at [1164, 117] on button "»" at bounding box center [1159, 108] width 28 height 28
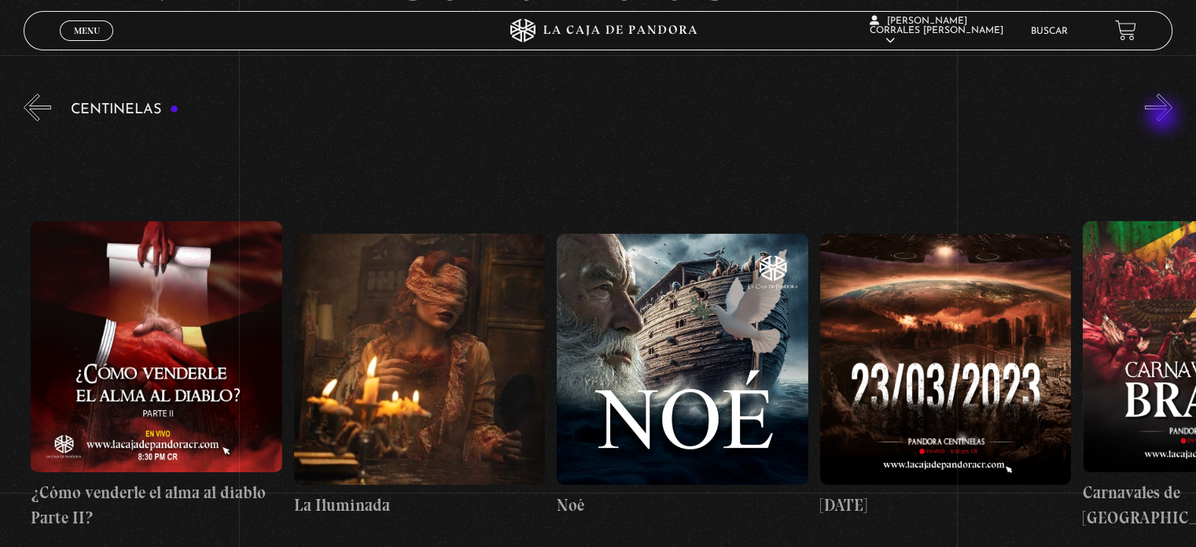
click at [1164, 117] on button "»" at bounding box center [1159, 108] width 28 height 28
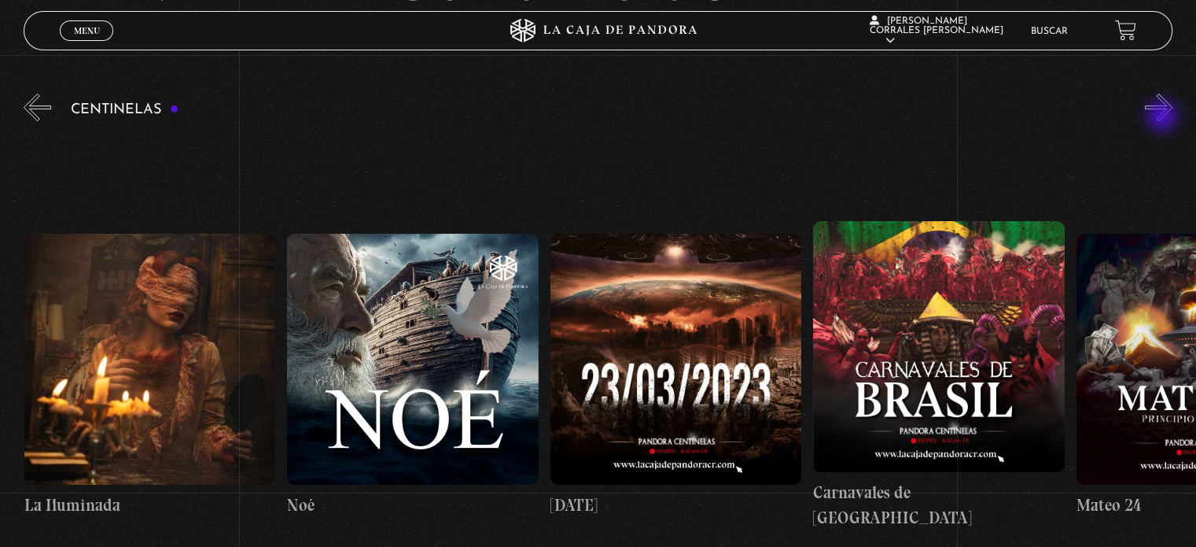
click at [1164, 117] on button "»" at bounding box center [1159, 108] width 28 height 28
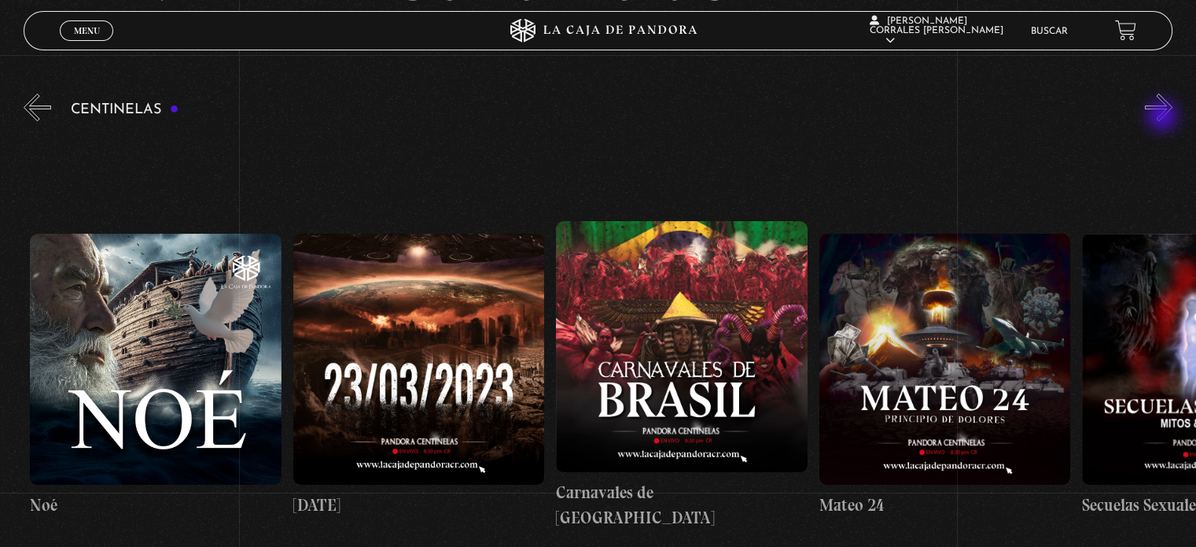
click at [1164, 117] on button "»" at bounding box center [1159, 108] width 28 height 28
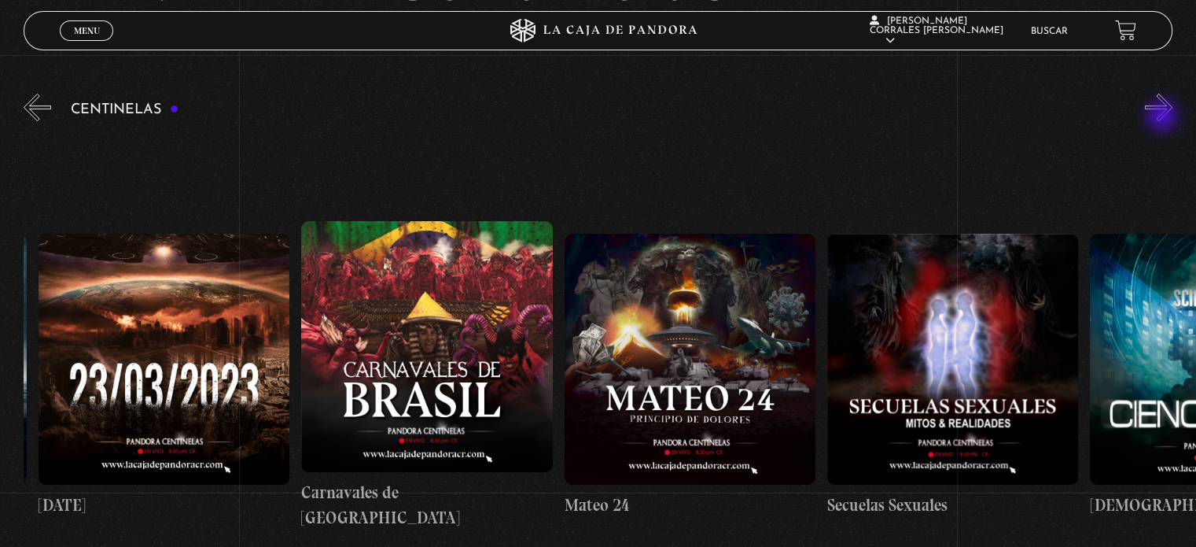
click at [1164, 117] on button "»" at bounding box center [1159, 108] width 28 height 28
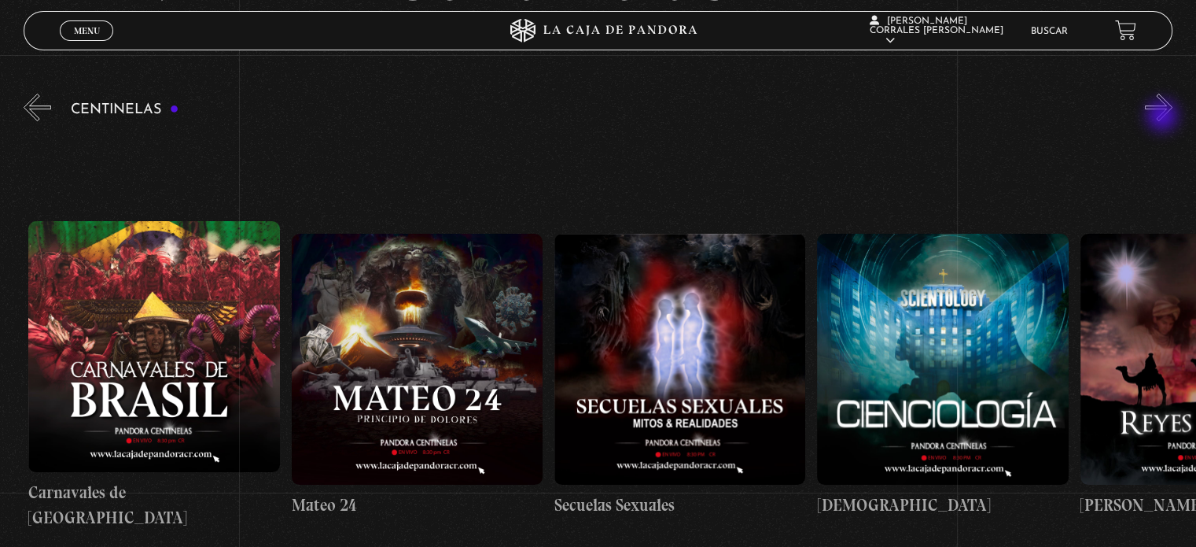
click at [1164, 117] on button "»" at bounding box center [1159, 108] width 28 height 28
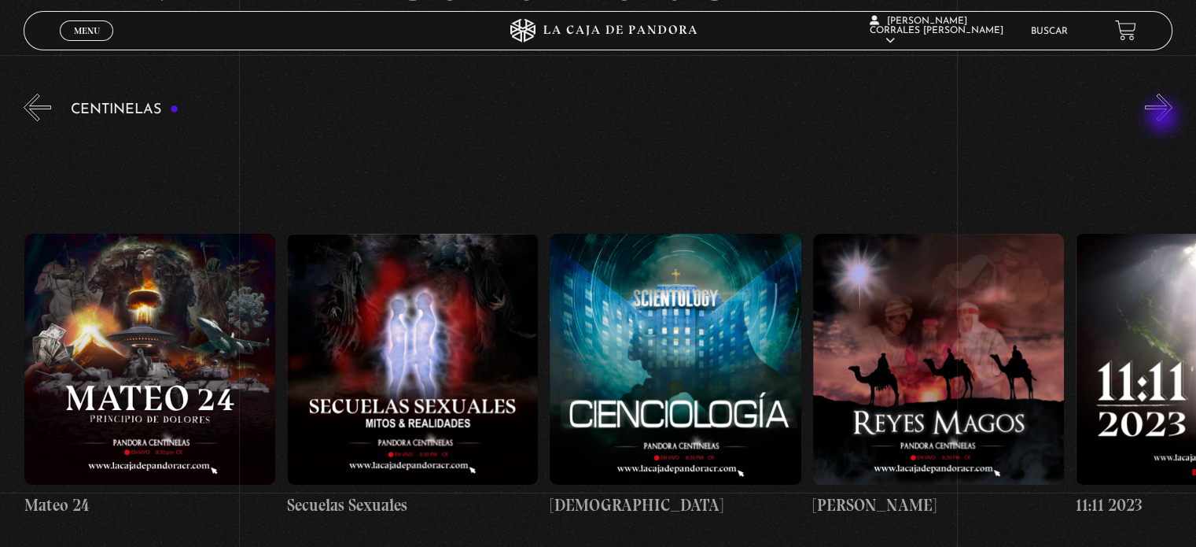
scroll to position [0, 12101]
click at [1164, 118] on button "»" at bounding box center [1159, 108] width 28 height 28
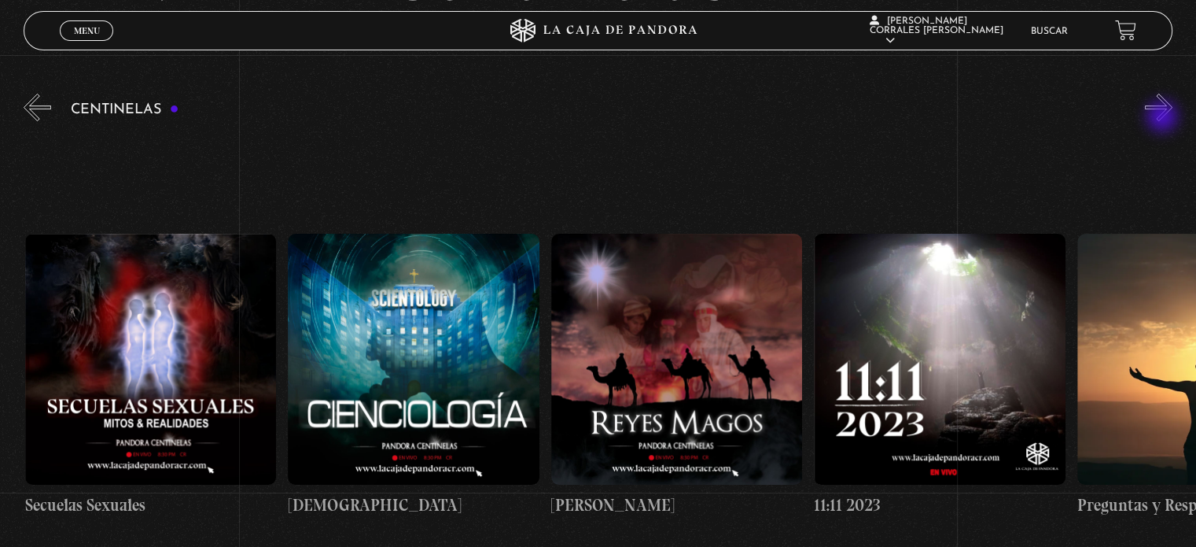
click at [1164, 118] on button "»" at bounding box center [1159, 108] width 28 height 28
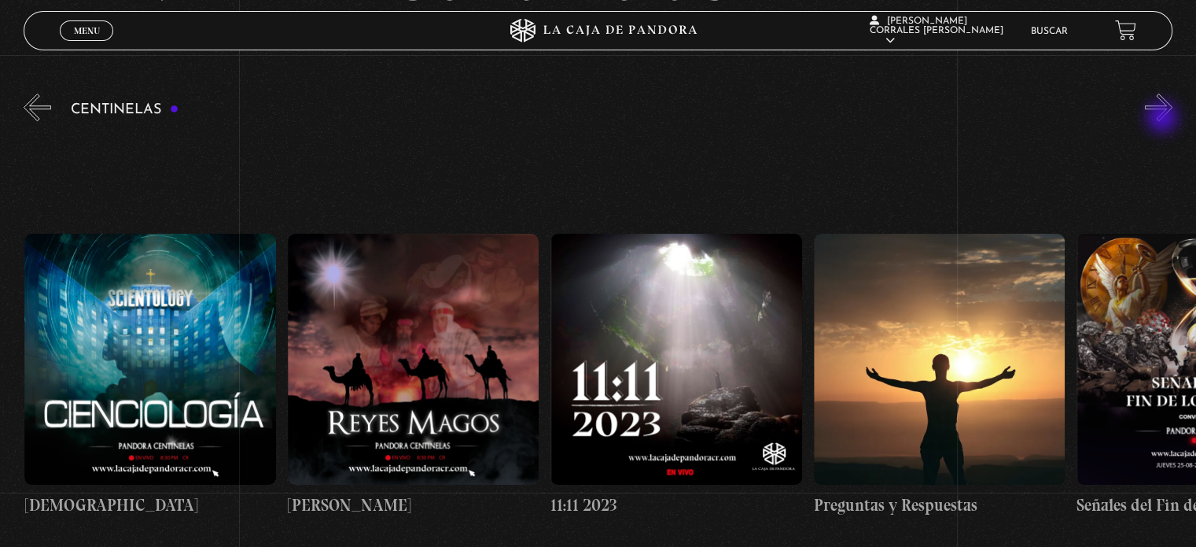
scroll to position [0, 12627]
click at [1164, 119] on button "»" at bounding box center [1159, 108] width 28 height 28
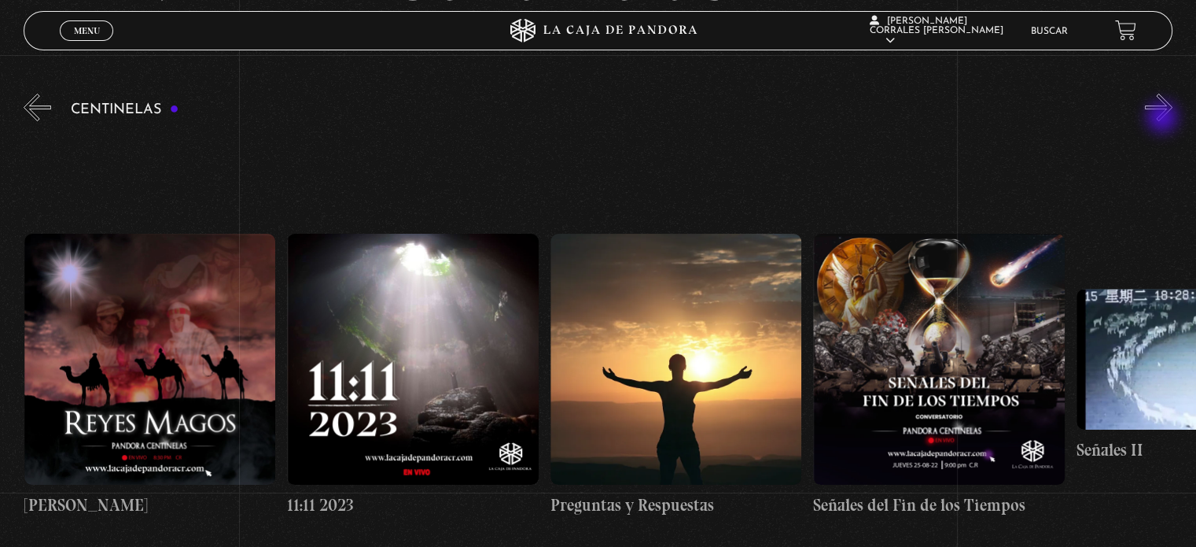
click at [1164, 119] on button "»" at bounding box center [1159, 108] width 28 height 28
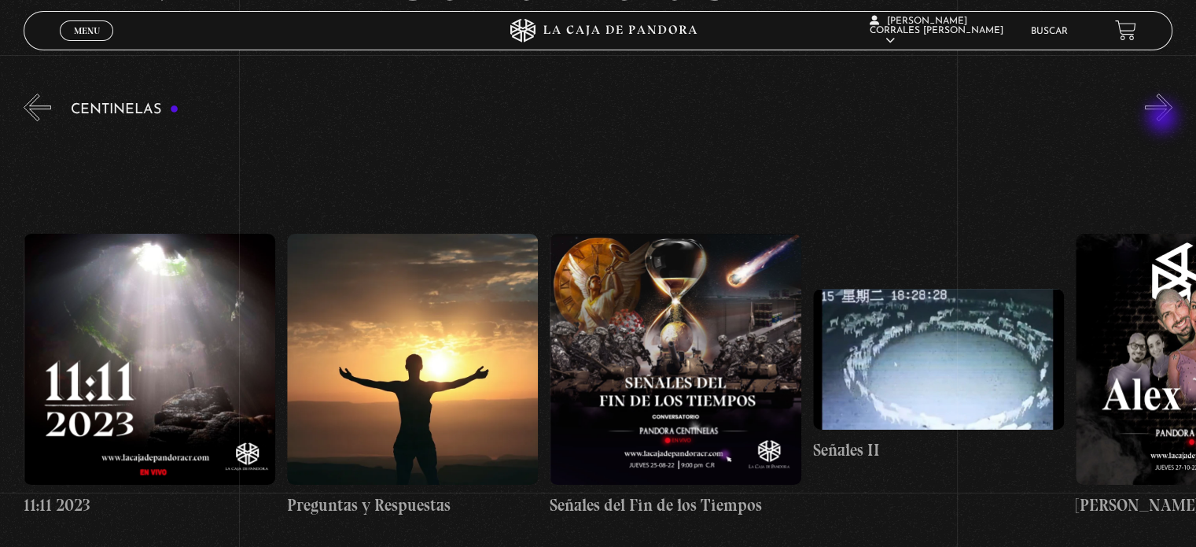
click at [1164, 119] on button "»" at bounding box center [1159, 108] width 28 height 28
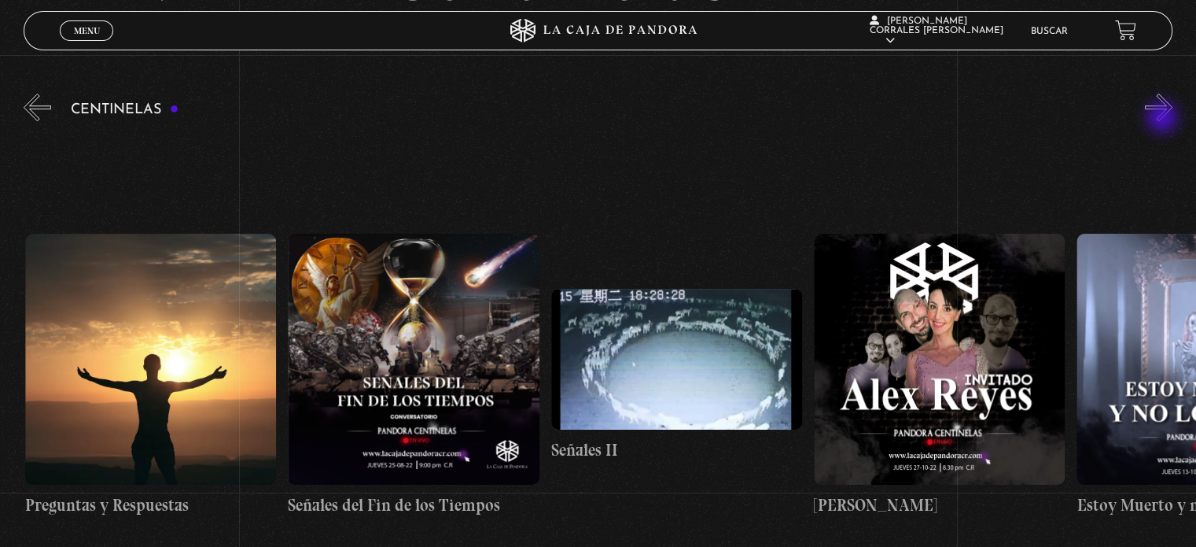
click at [1164, 119] on button "»" at bounding box center [1159, 108] width 28 height 28
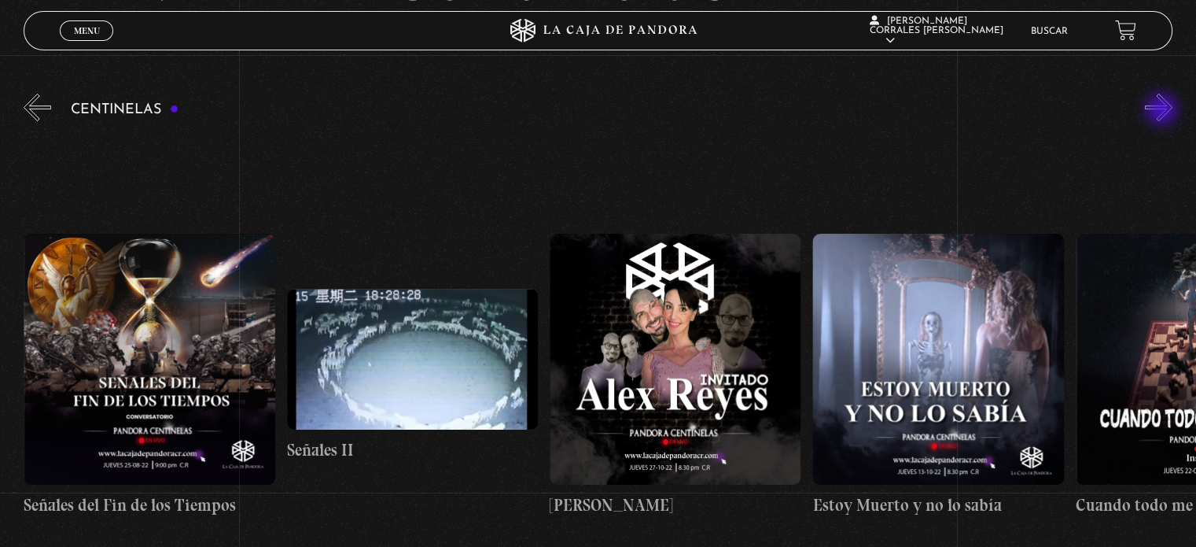
click at [1163, 111] on button "»" at bounding box center [1159, 108] width 28 height 28
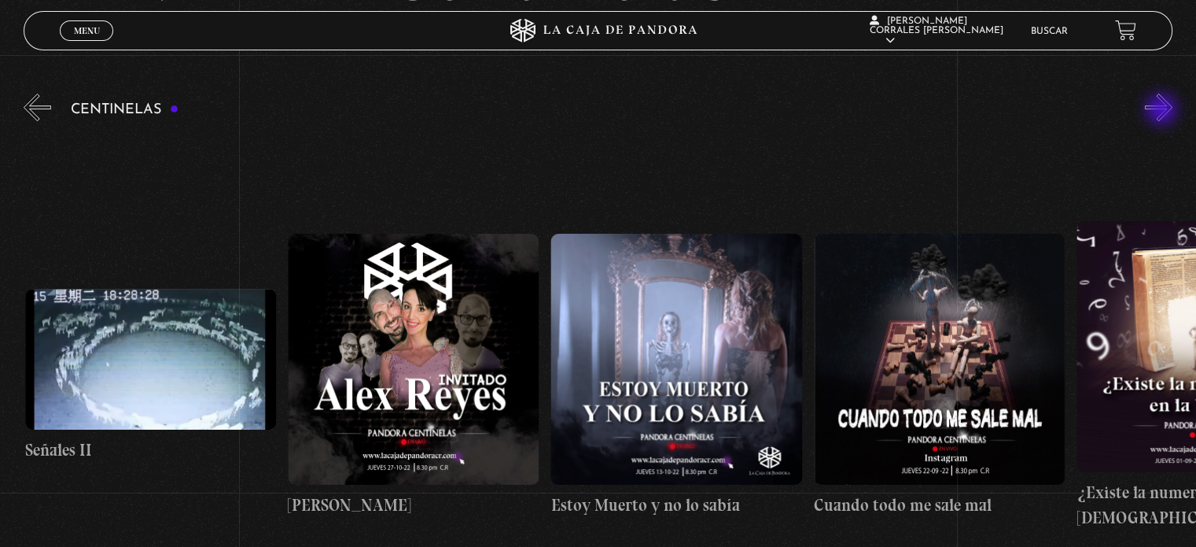
click at [1163, 111] on button "»" at bounding box center [1159, 108] width 28 height 28
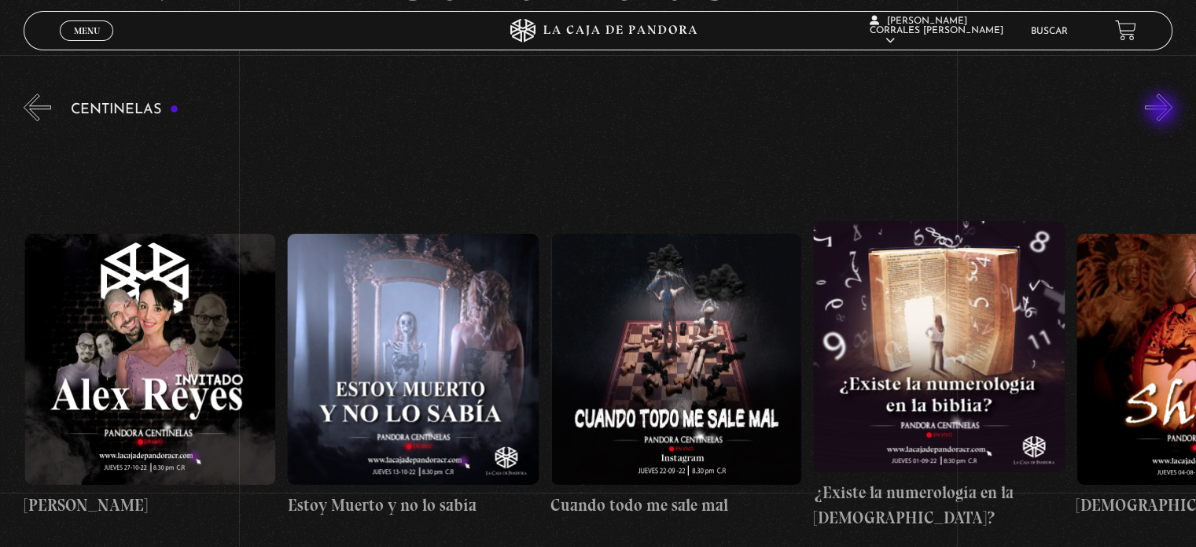
scroll to position [0, 14206]
click at [1163, 111] on button "»" at bounding box center [1159, 108] width 28 height 28
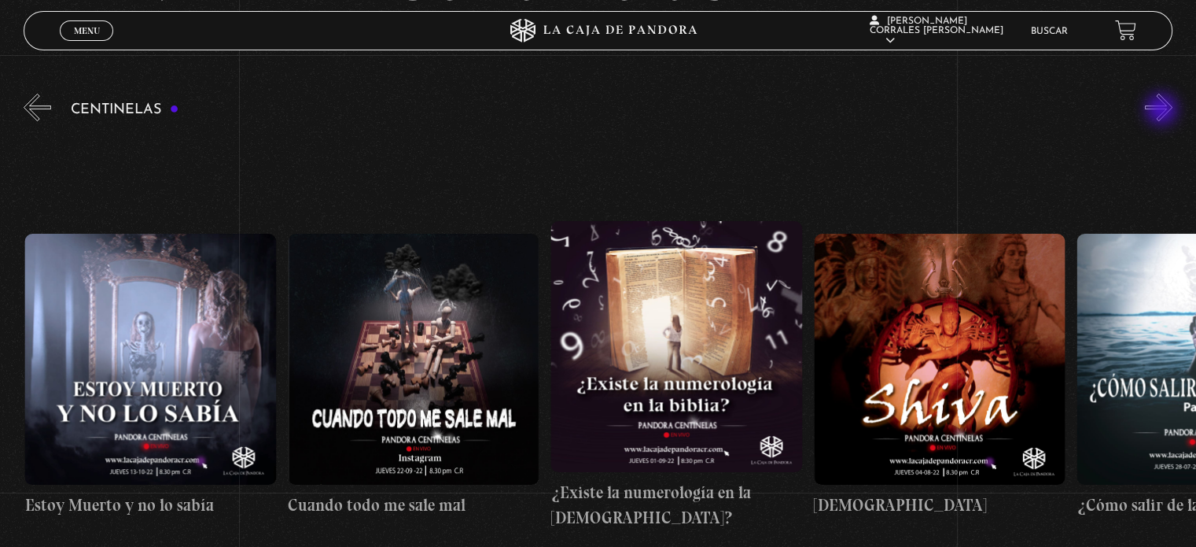
click at [1163, 111] on button "»" at bounding box center [1159, 108] width 28 height 28
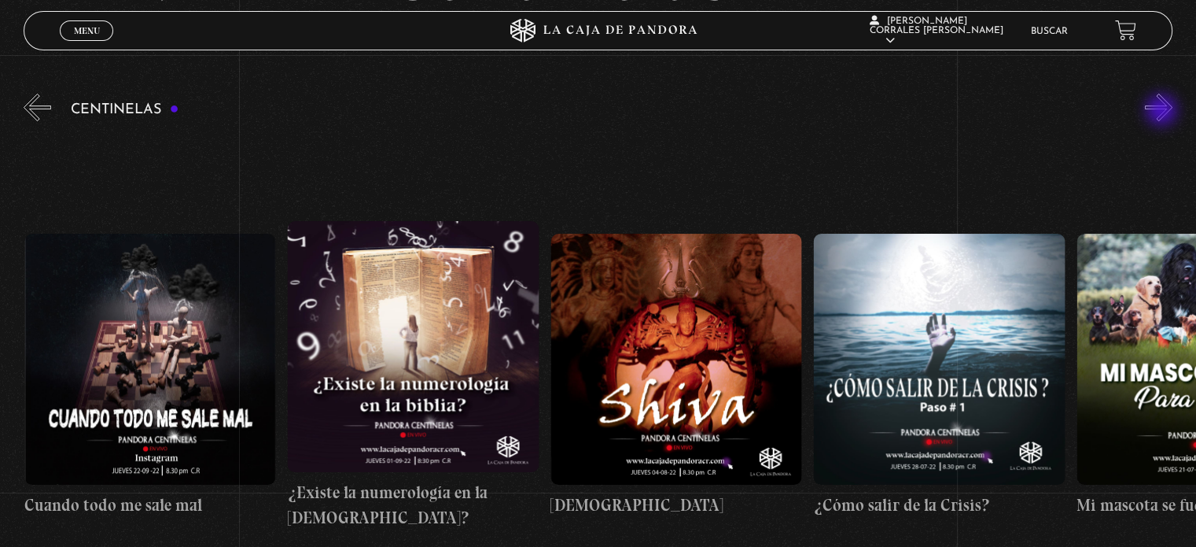
click at [1163, 112] on button "»" at bounding box center [1159, 108] width 28 height 28
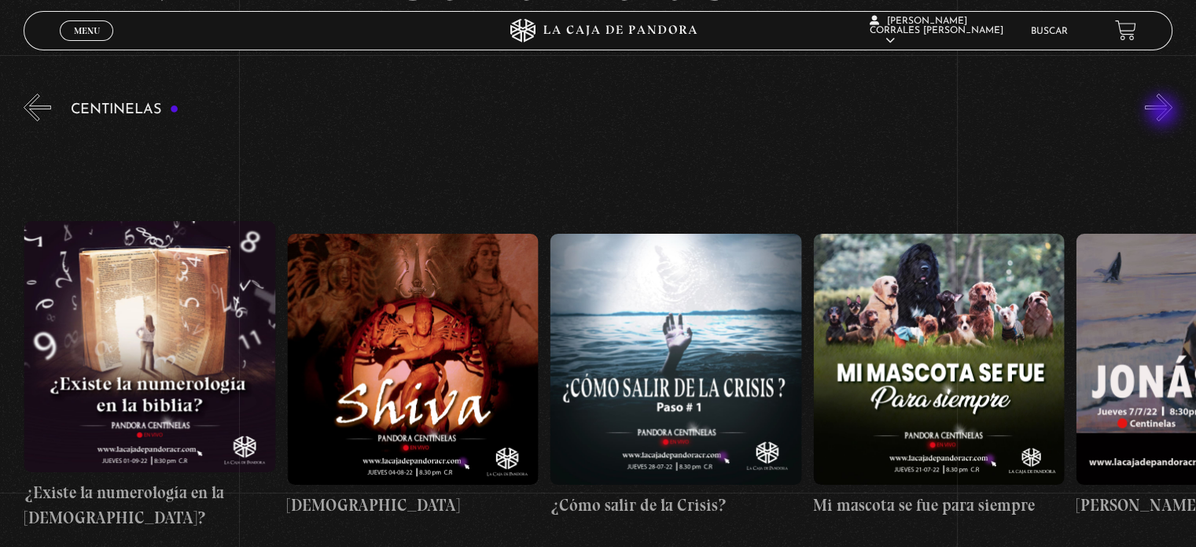
click at [1164, 112] on button "»" at bounding box center [1159, 108] width 28 height 28
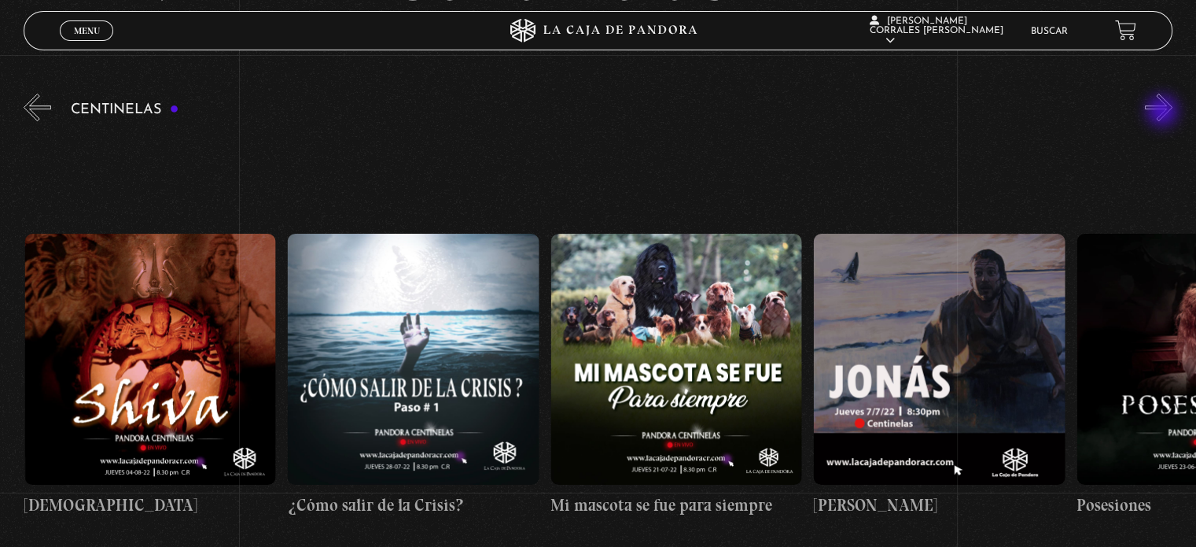
click at [1164, 112] on button "»" at bounding box center [1159, 108] width 28 height 28
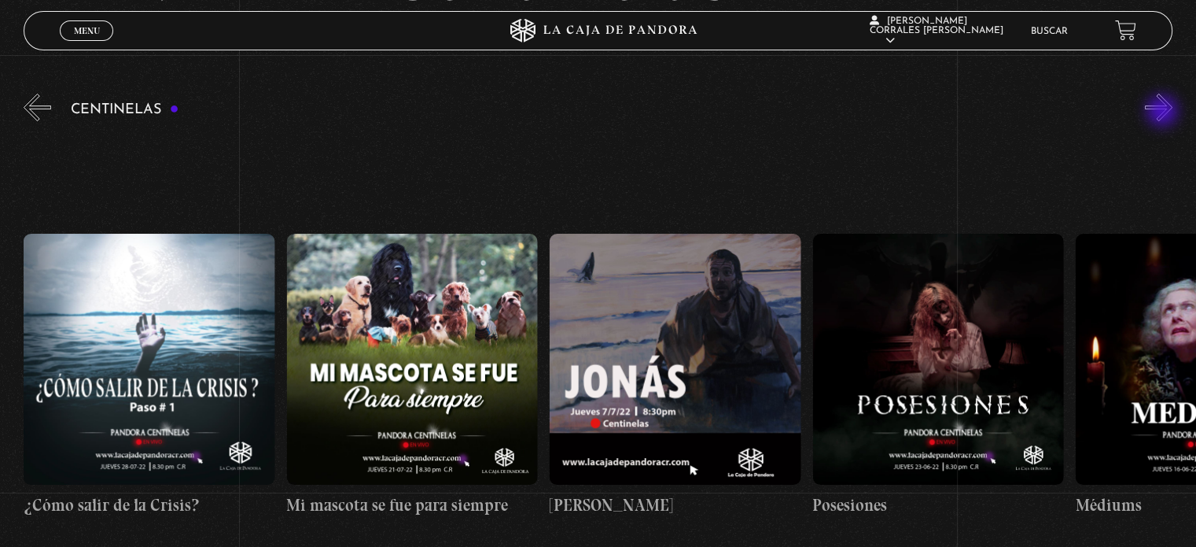
click at [1164, 112] on button "»" at bounding box center [1159, 108] width 28 height 28
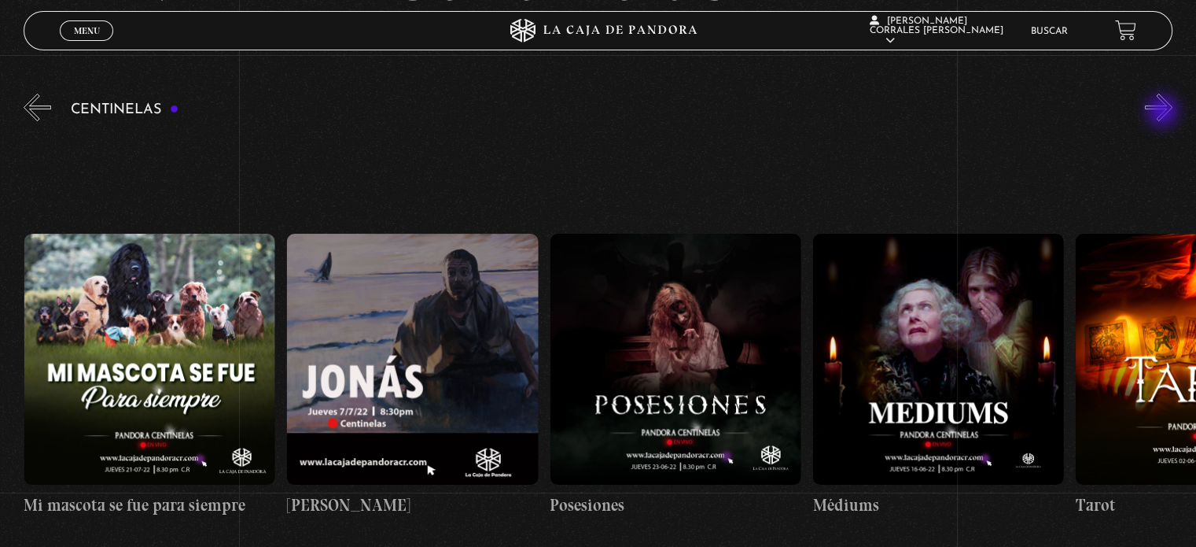
click at [1164, 112] on button "»" at bounding box center [1159, 108] width 28 height 28
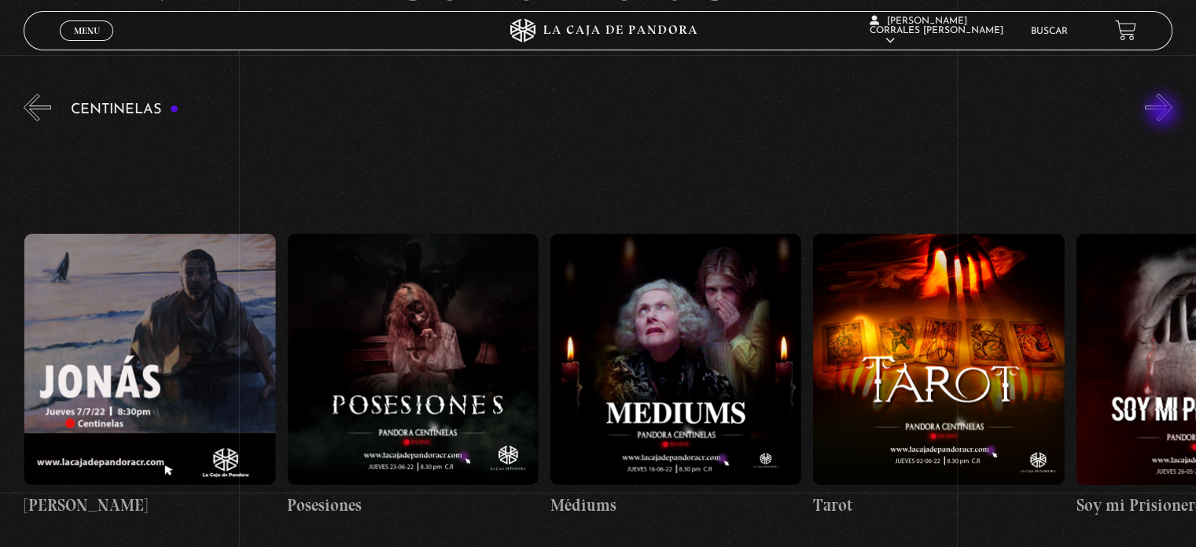
click at [1164, 112] on button "»" at bounding box center [1159, 108] width 28 height 28
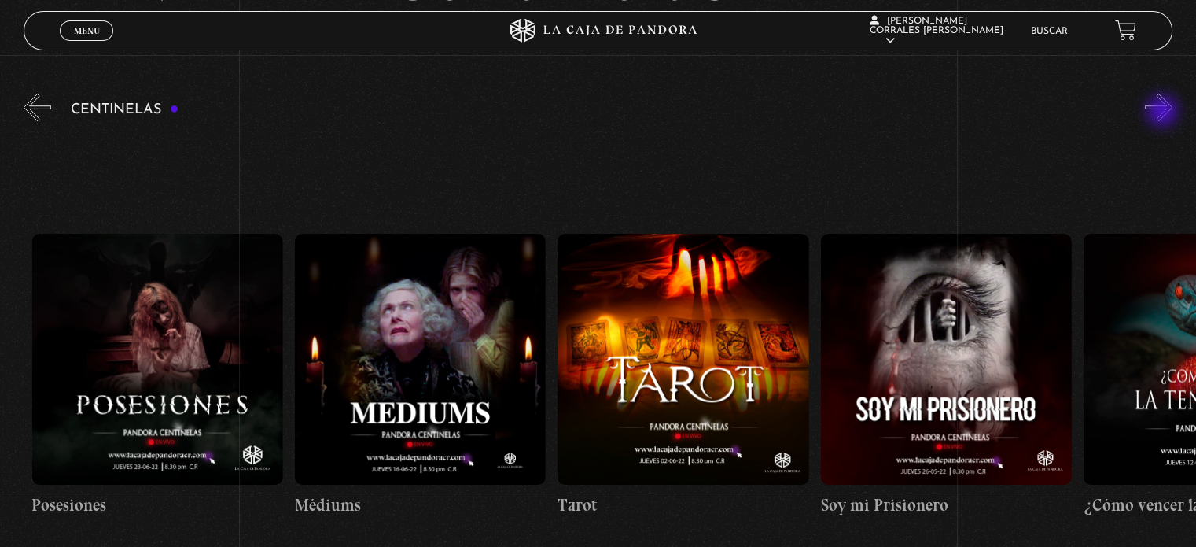
click at [1164, 112] on button "»" at bounding box center [1159, 108] width 28 height 28
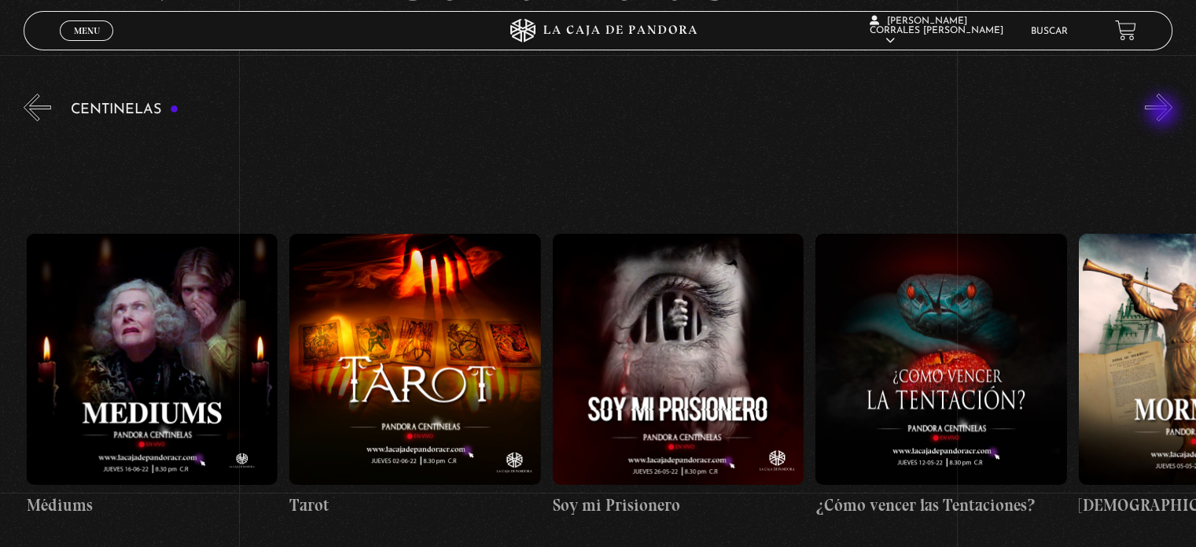
click at [1164, 112] on button "»" at bounding box center [1159, 108] width 28 height 28
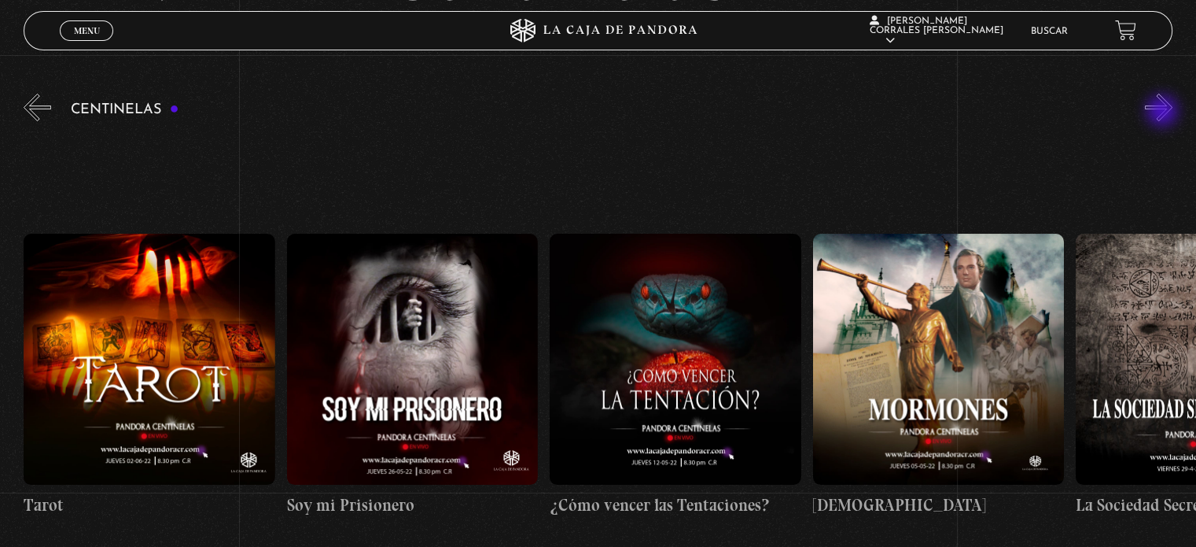
click at [1164, 112] on button "»" at bounding box center [1159, 108] width 28 height 28
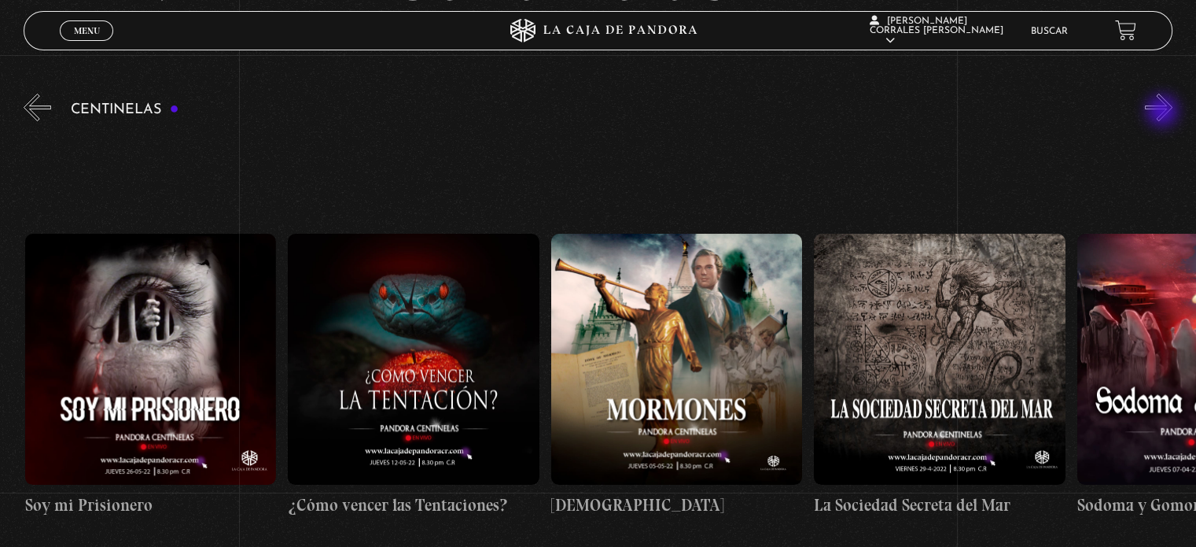
click at [1164, 112] on button "»" at bounding box center [1159, 108] width 28 height 28
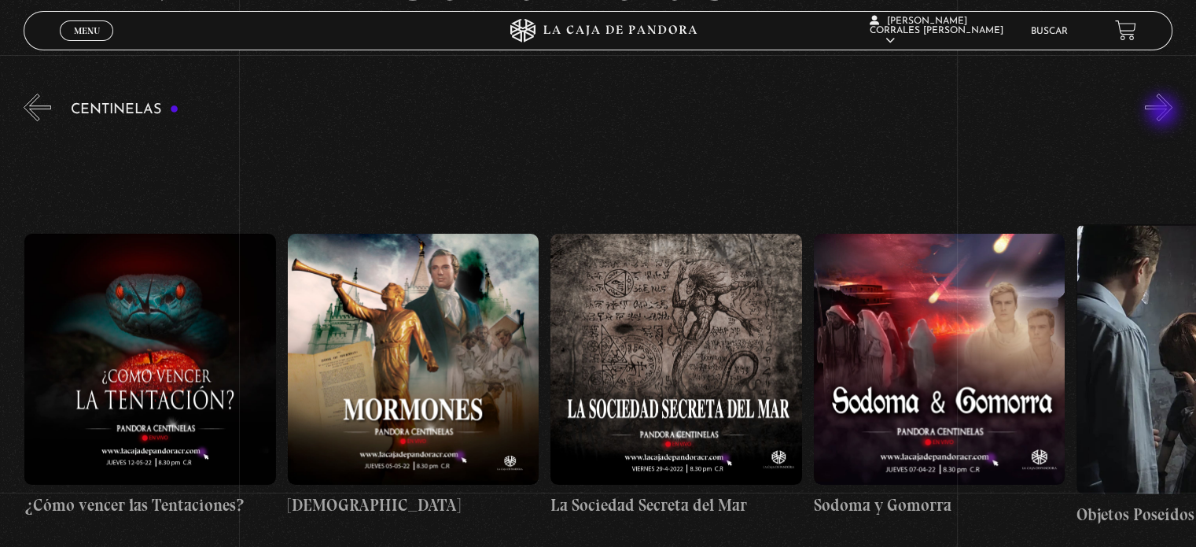
click at [1164, 112] on button "»" at bounding box center [1159, 108] width 28 height 28
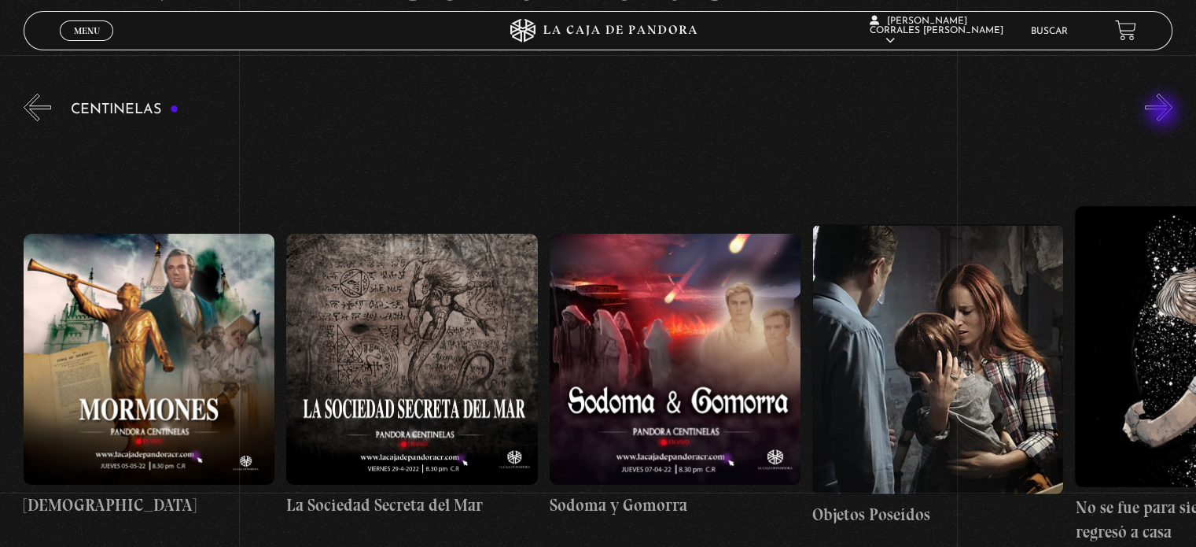
click at [1164, 112] on button "»" at bounding box center [1159, 108] width 28 height 28
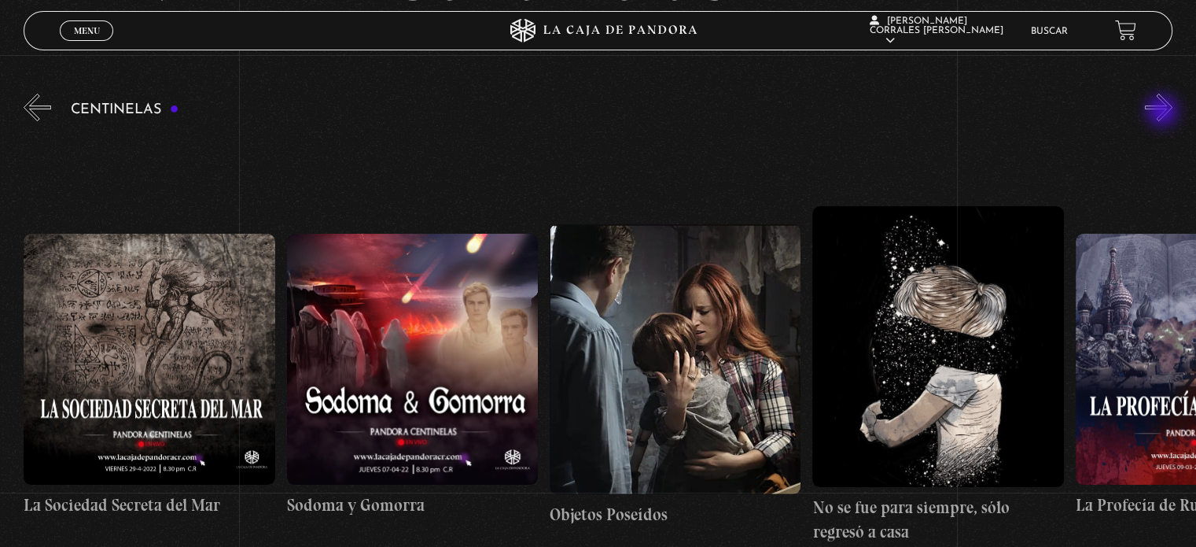
click at [1164, 112] on button "»" at bounding box center [1159, 108] width 28 height 28
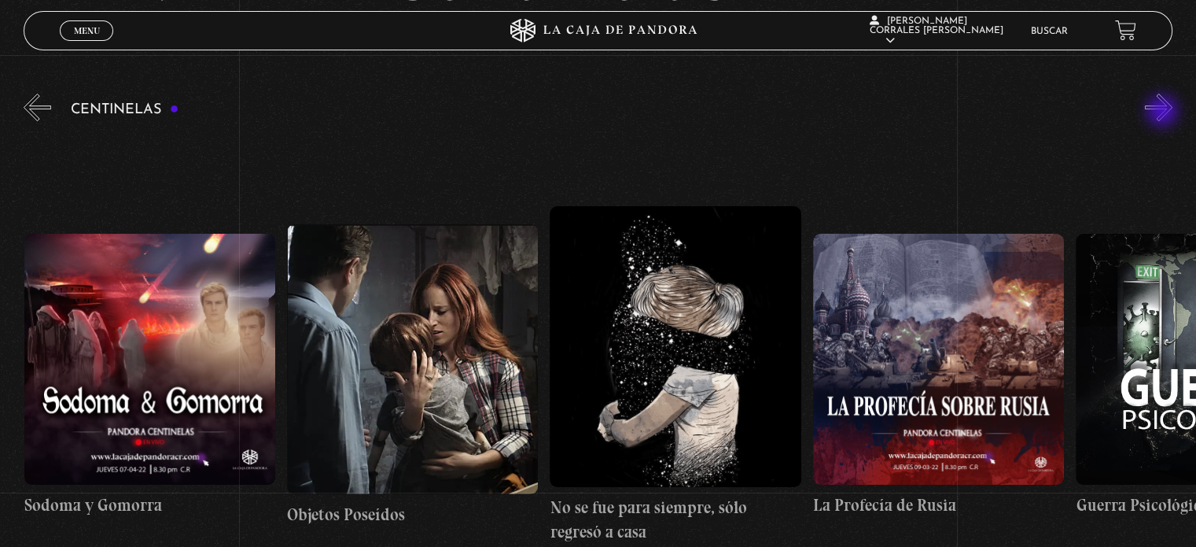
click at [1164, 112] on button "»" at bounding box center [1159, 108] width 28 height 28
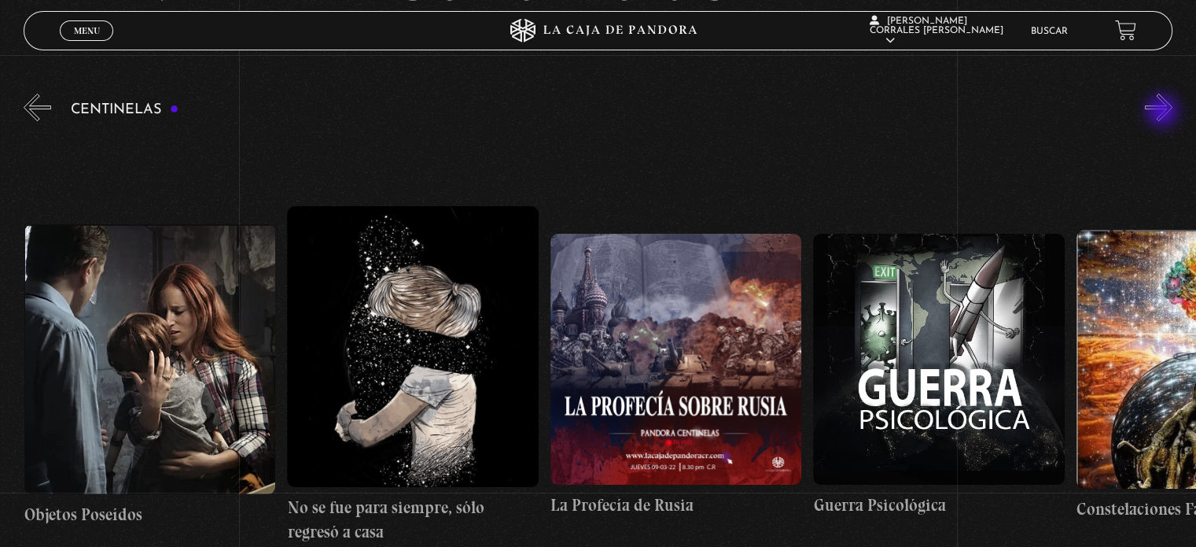
scroll to position [0, 18415]
click at [1164, 112] on button "»" at bounding box center [1159, 108] width 28 height 28
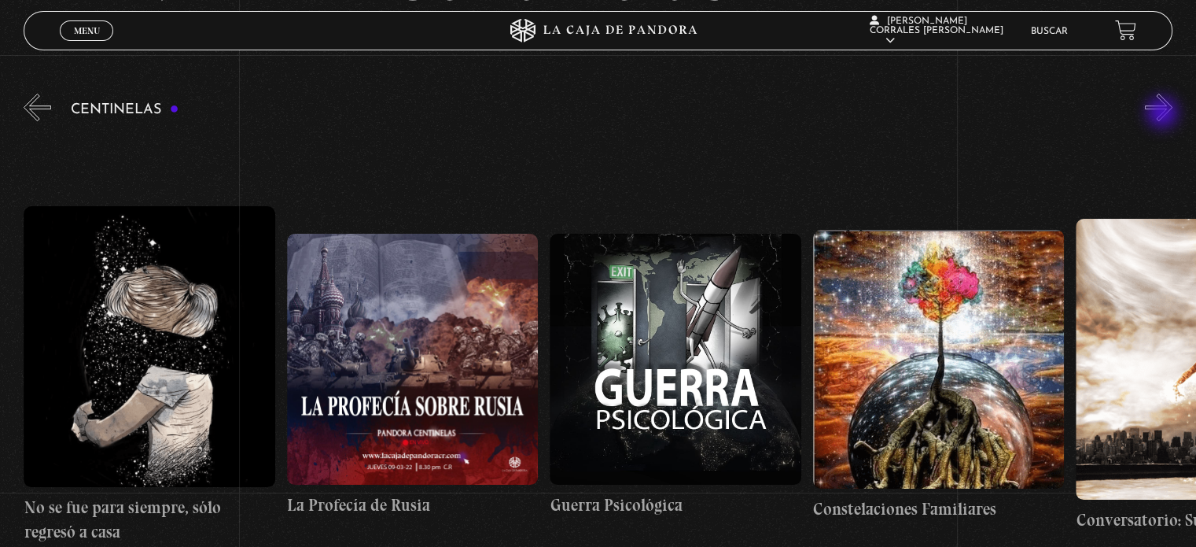
click at [1164, 114] on button "»" at bounding box center [1159, 108] width 28 height 28
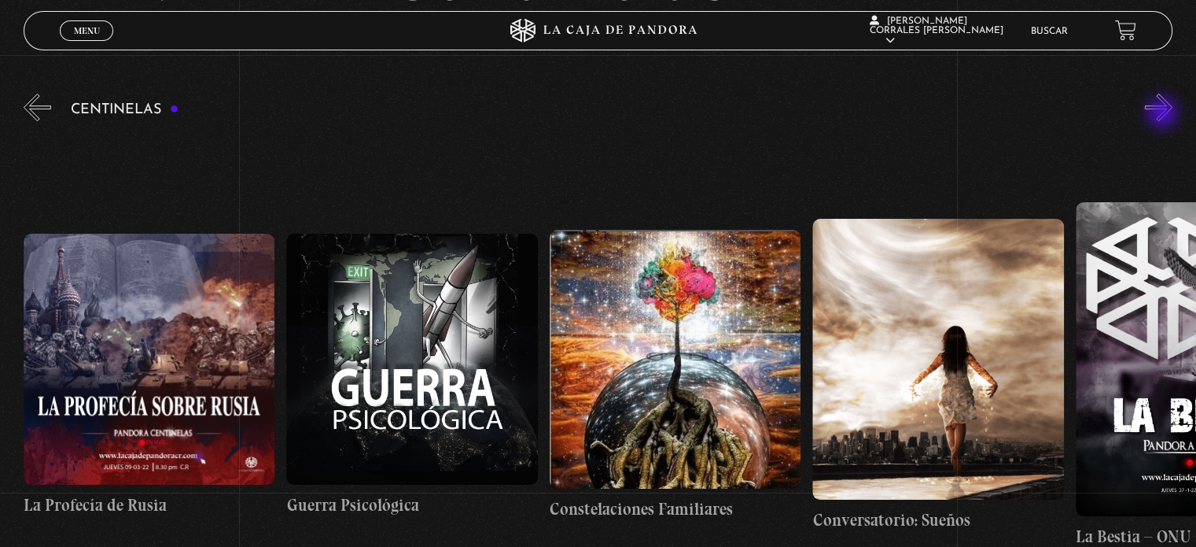
click at [1164, 114] on button "»" at bounding box center [1159, 108] width 28 height 28
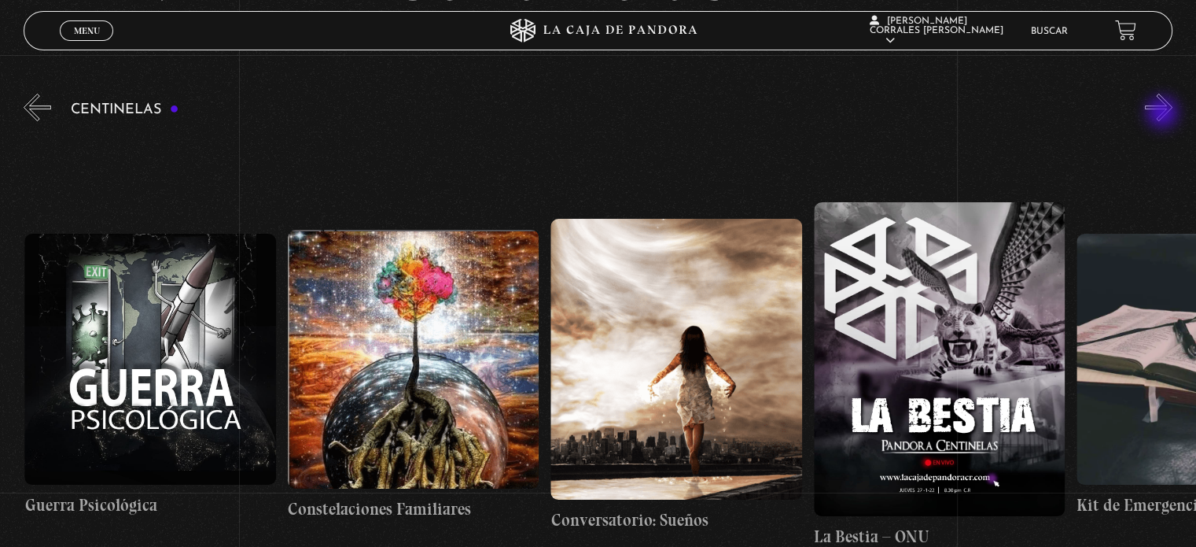
click at [1164, 114] on button "»" at bounding box center [1159, 108] width 28 height 28
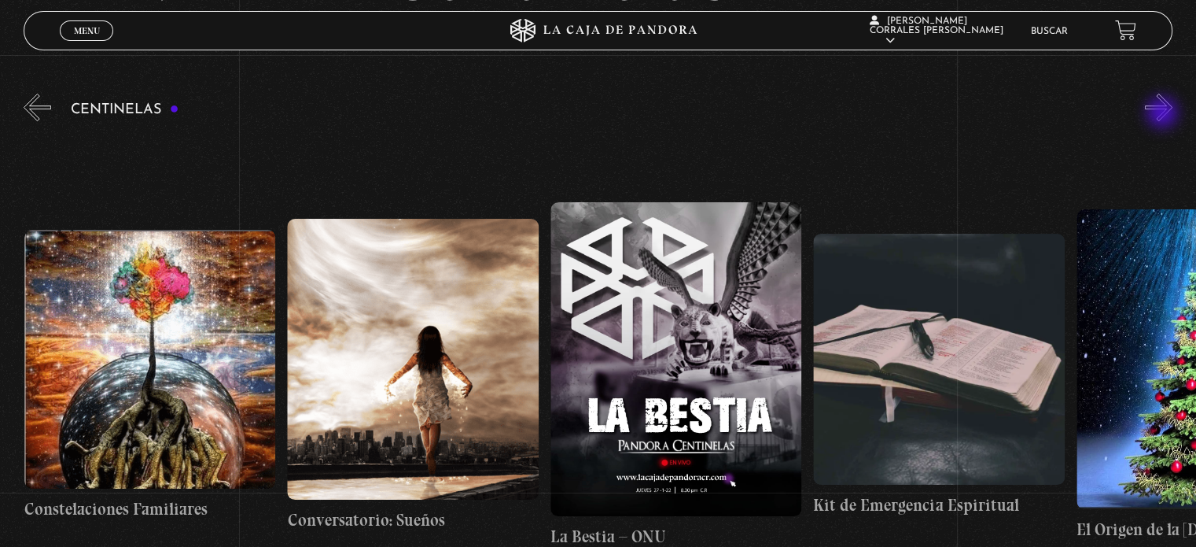
click at [1164, 114] on button "»" at bounding box center [1159, 108] width 28 height 28
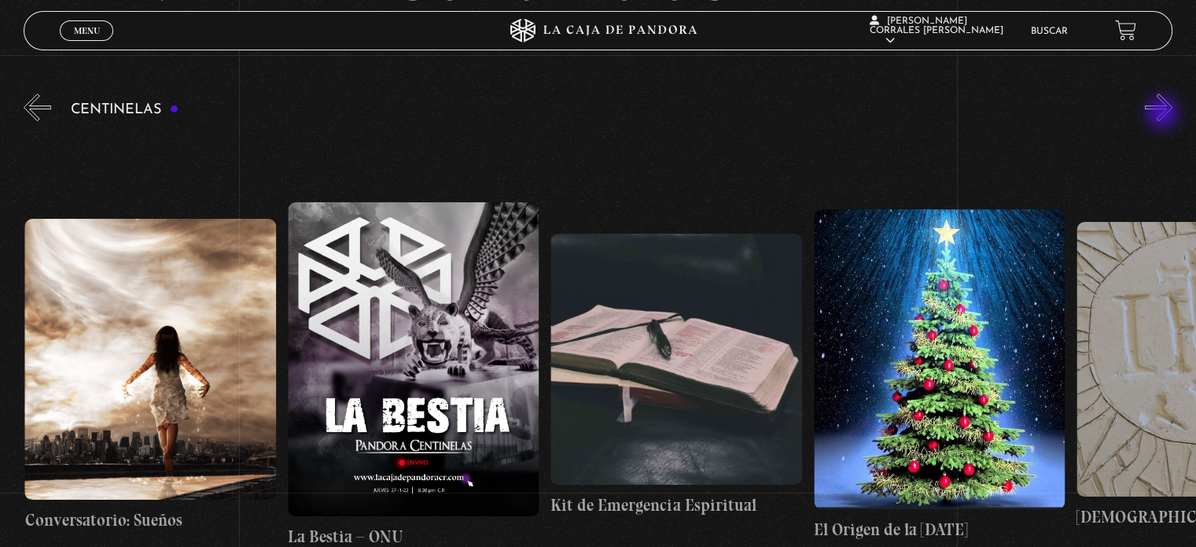
click at [1164, 114] on button "»" at bounding box center [1159, 108] width 28 height 28
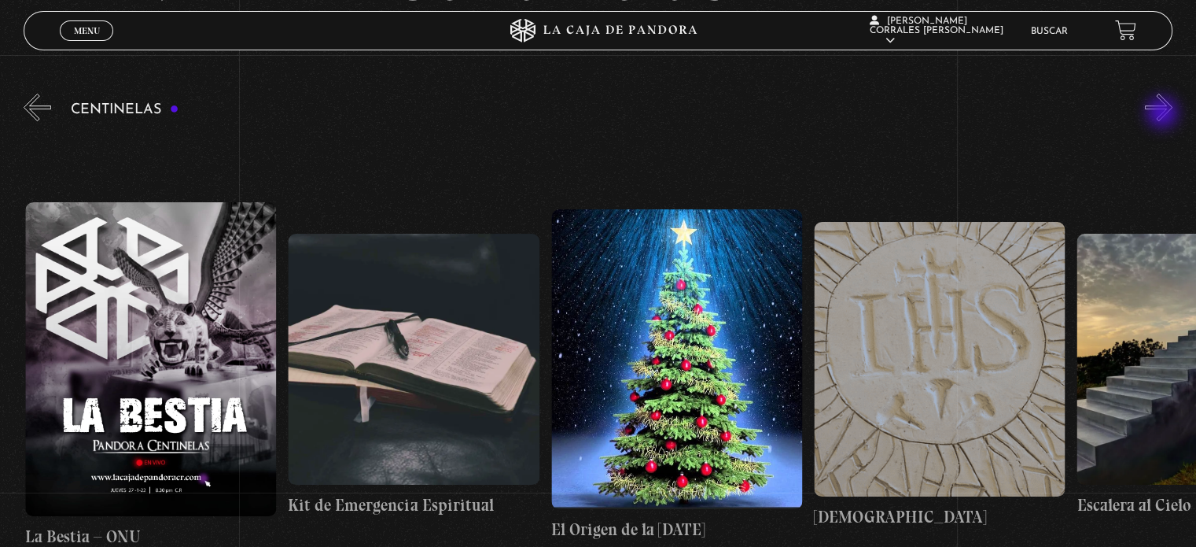
scroll to position [0, 19993]
click at [1163, 114] on button "»" at bounding box center [1159, 108] width 28 height 28
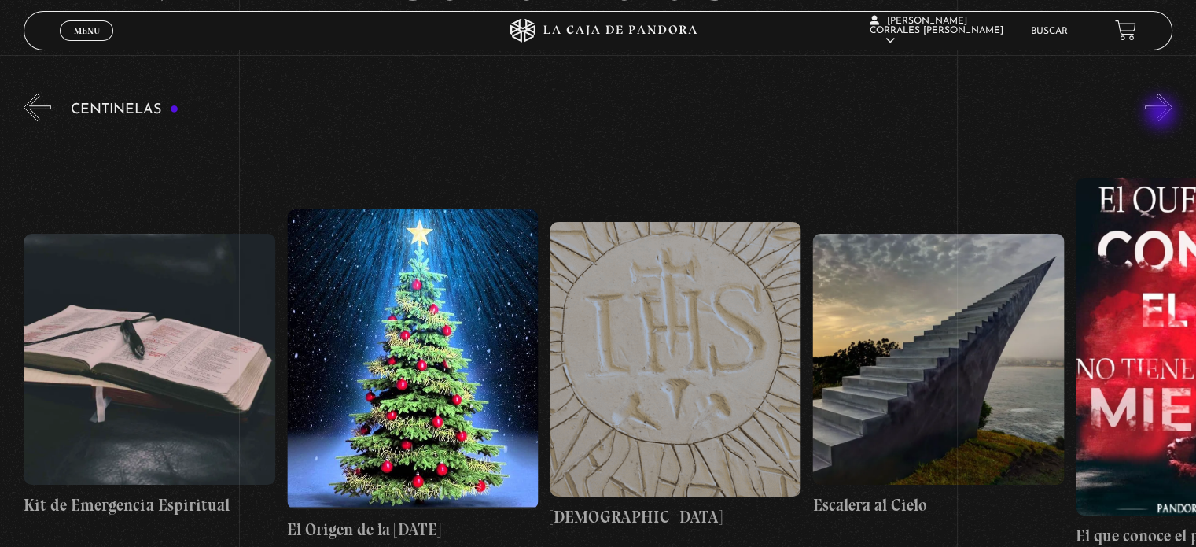
click at [1163, 114] on button "»" at bounding box center [1159, 108] width 28 height 28
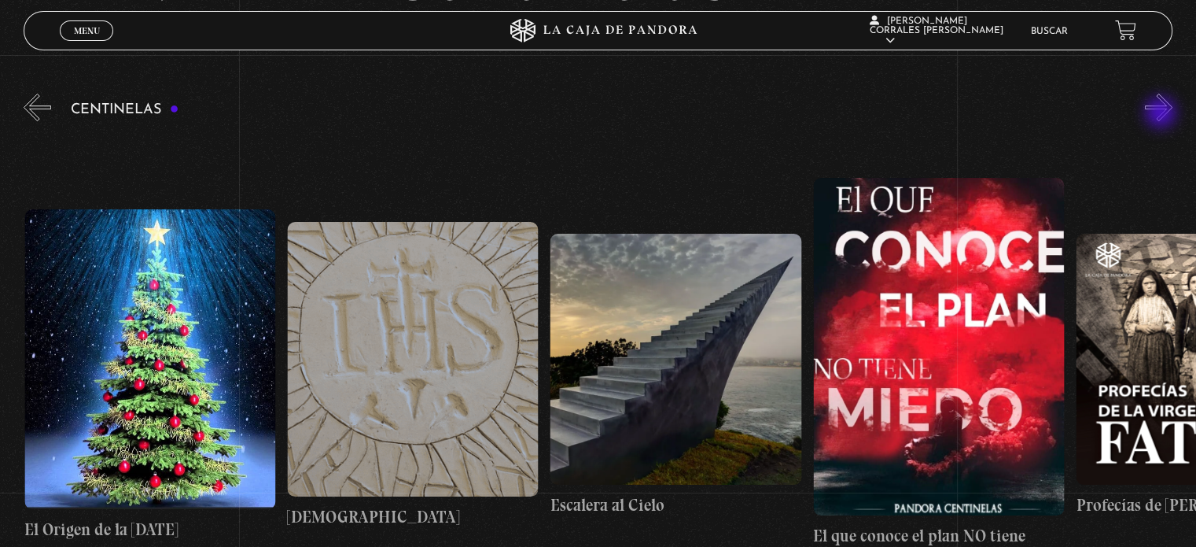
click at [1163, 114] on button "»" at bounding box center [1159, 108] width 28 height 28
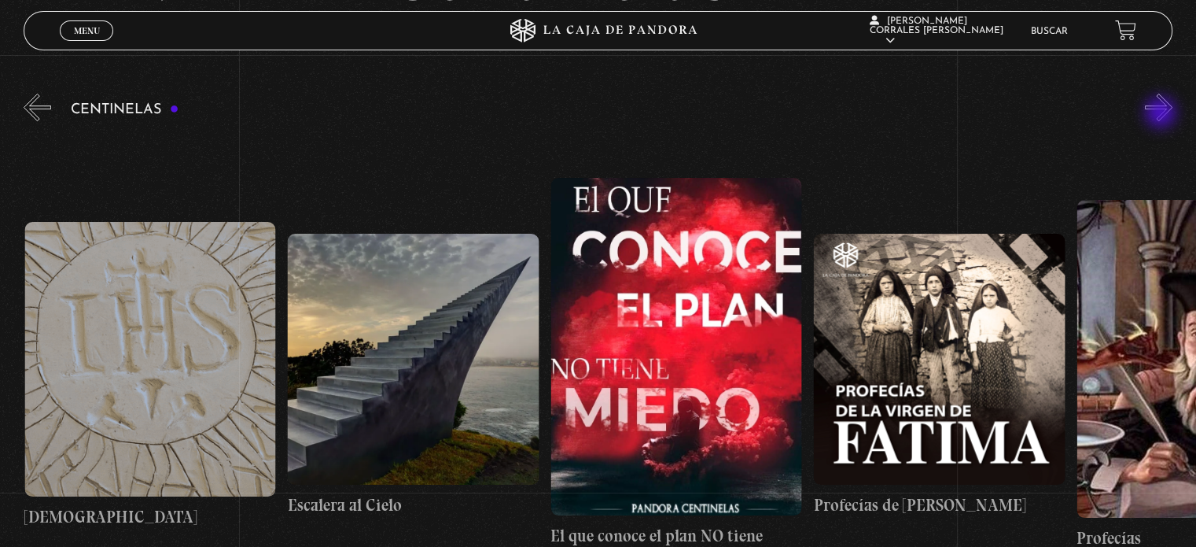
click at [1163, 114] on button "»" at bounding box center [1159, 108] width 28 height 28
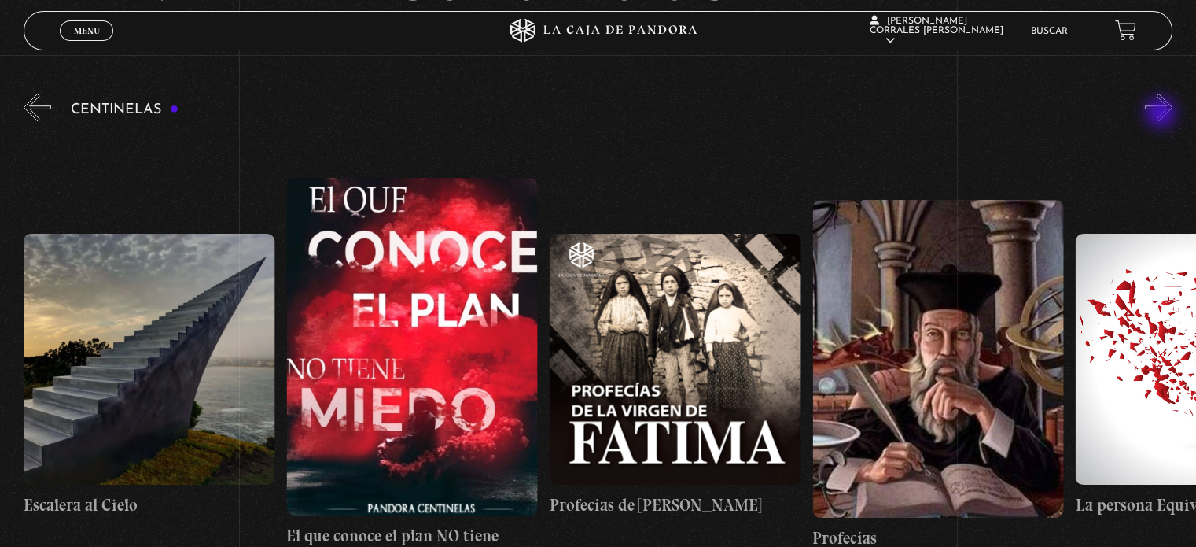
click at [1163, 114] on button "»" at bounding box center [1159, 108] width 28 height 28
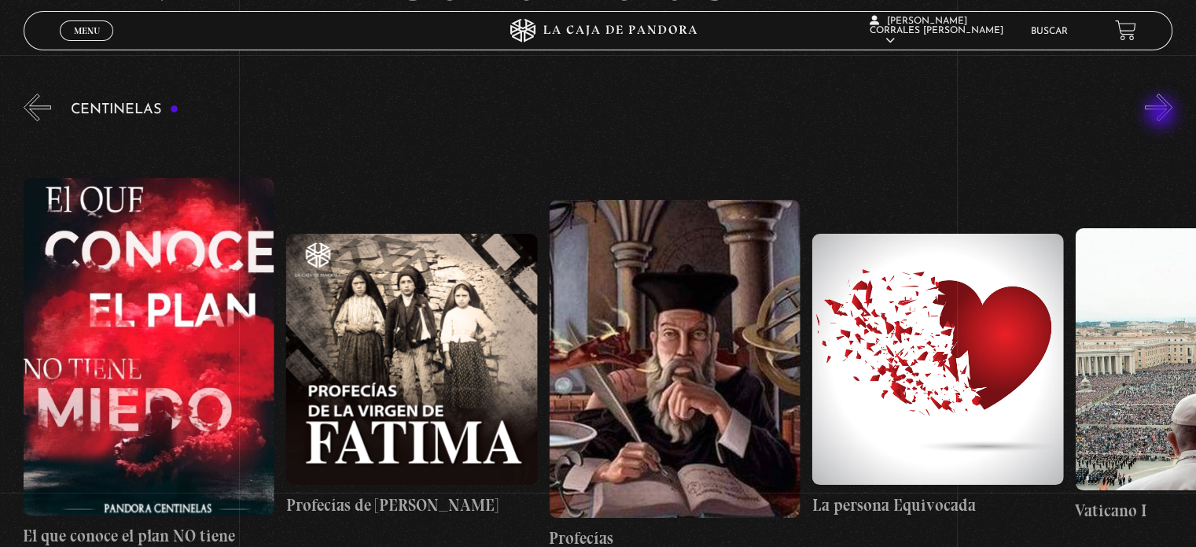
click at [1163, 114] on button "»" at bounding box center [1159, 108] width 28 height 28
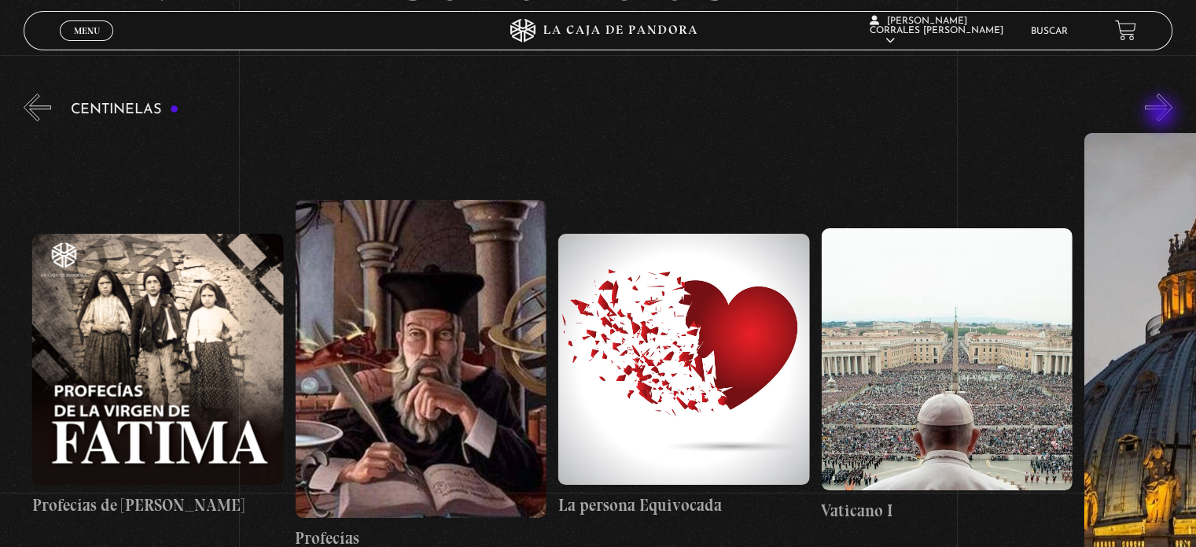
click at [1163, 114] on button "»" at bounding box center [1159, 108] width 28 height 28
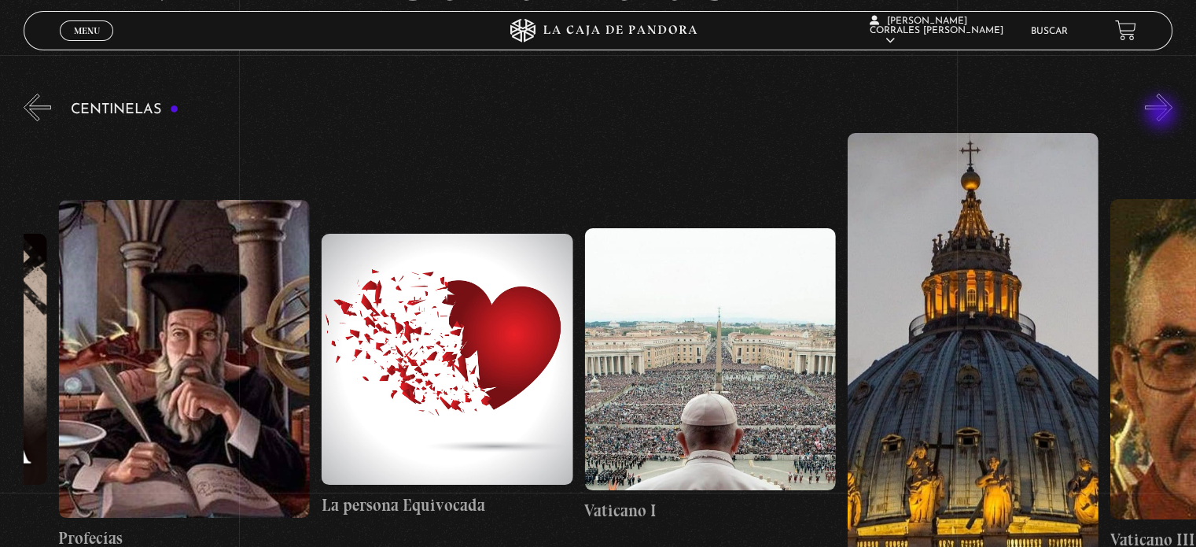
click at [1163, 114] on button "»" at bounding box center [1159, 108] width 28 height 28
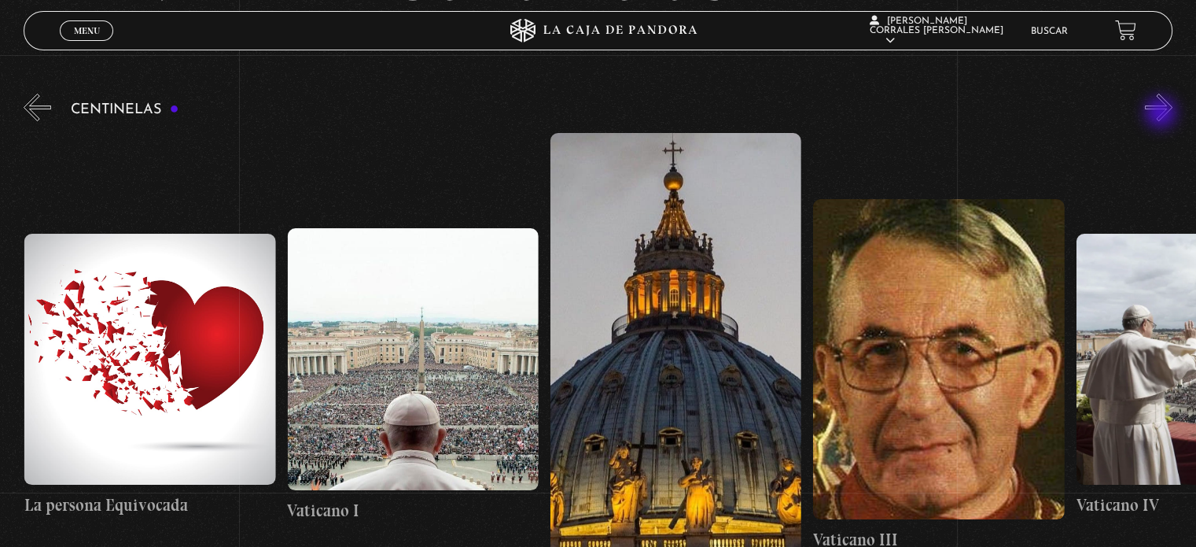
click at [1163, 114] on button "»" at bounding box center [1159, 108] width 28 height 28
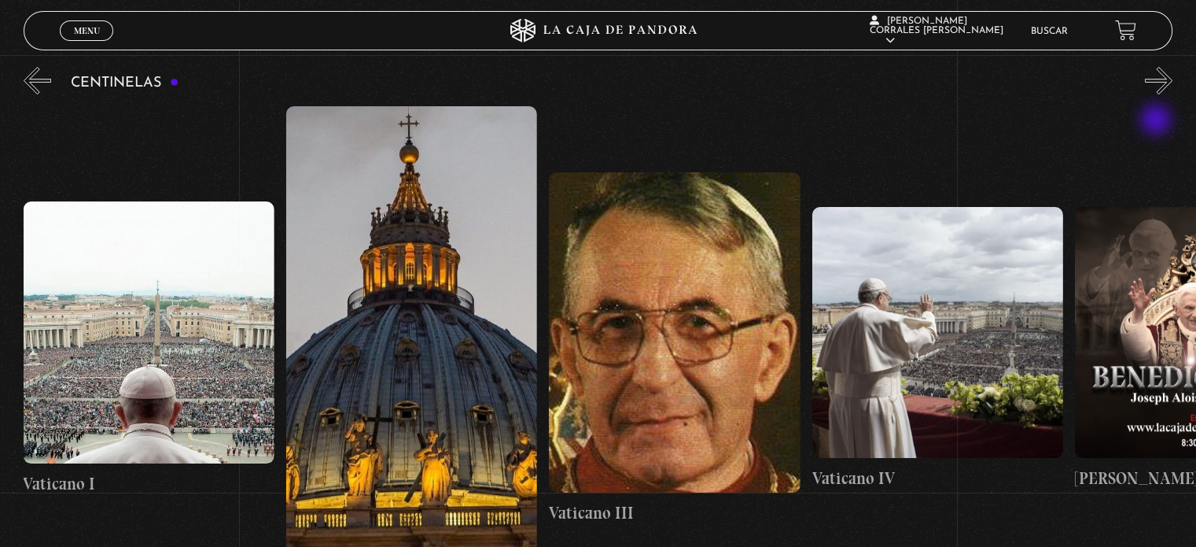
scroll to position [157, 0]
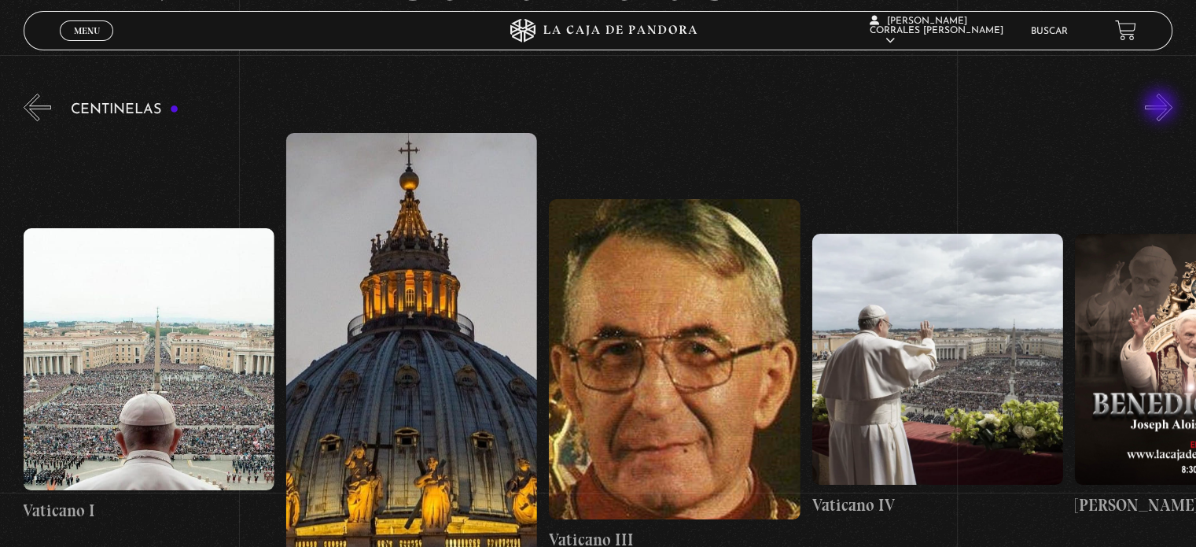
click at [1164, 103] on button "»" at bounding box center [1159, 108] width 28 height 28
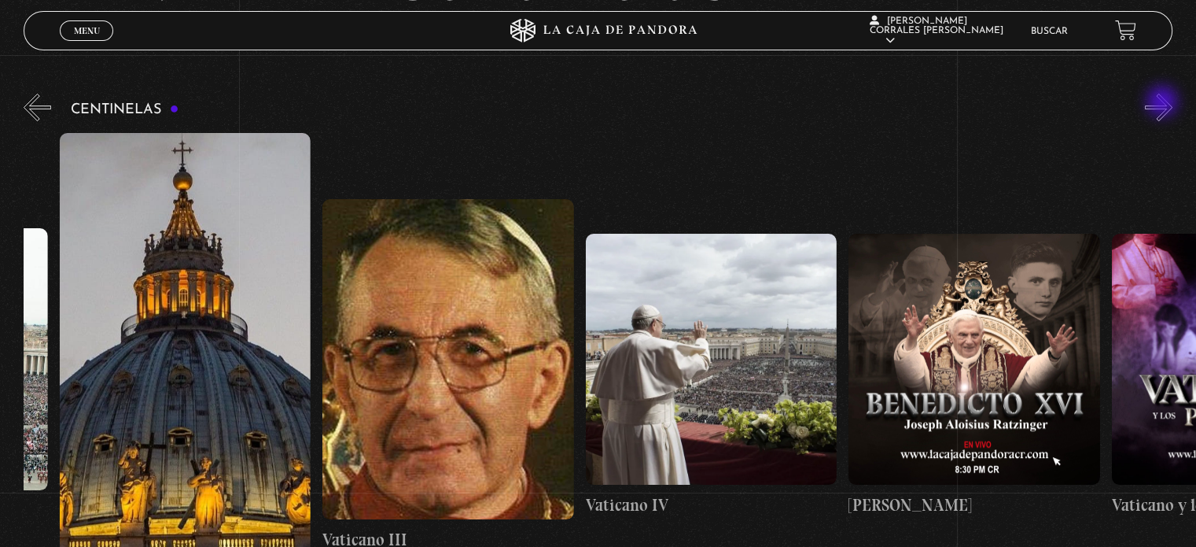
click at [1164, 103] on button "»" at bounding box center [1159, 108] width 28 height 28
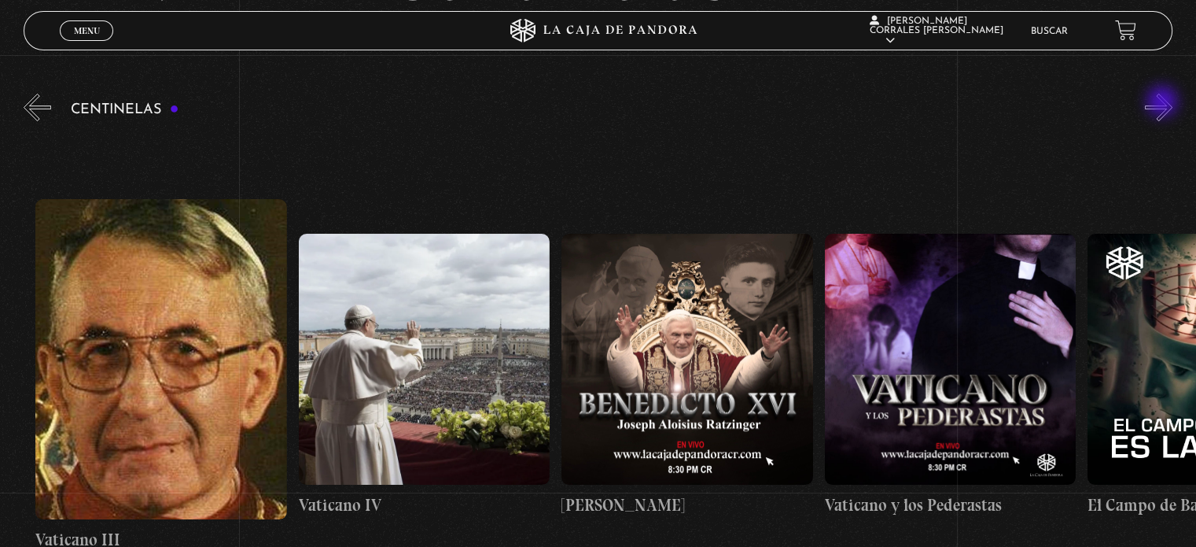
click at [1164, 103] on button "»" at bounding box center [1159, 108] width 28 height 28
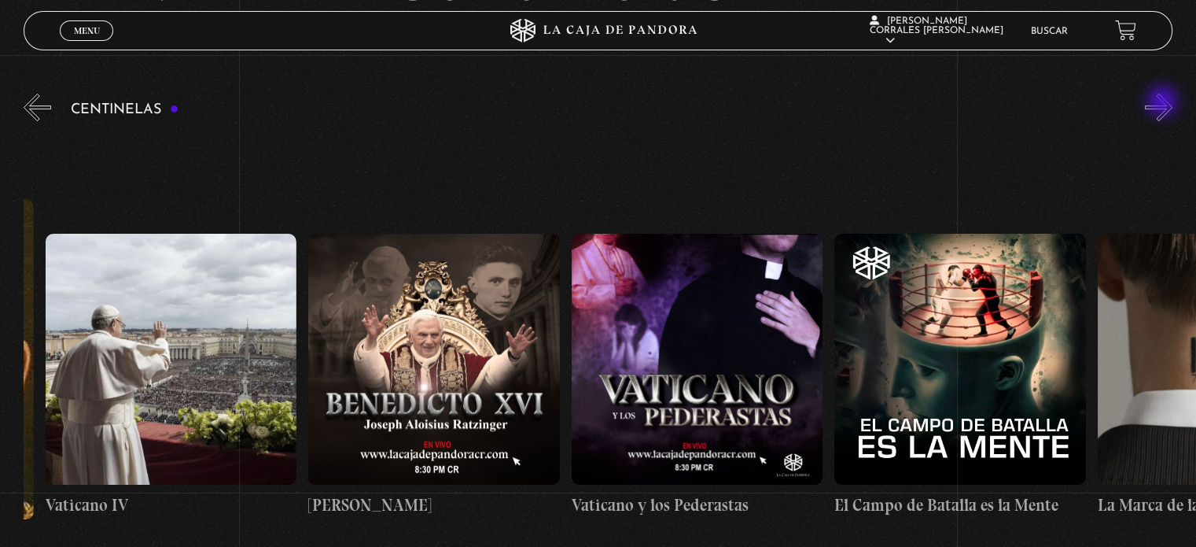
click at [1164, 103] on button "»" at bounding box center [1159, 108] width 28 height 28
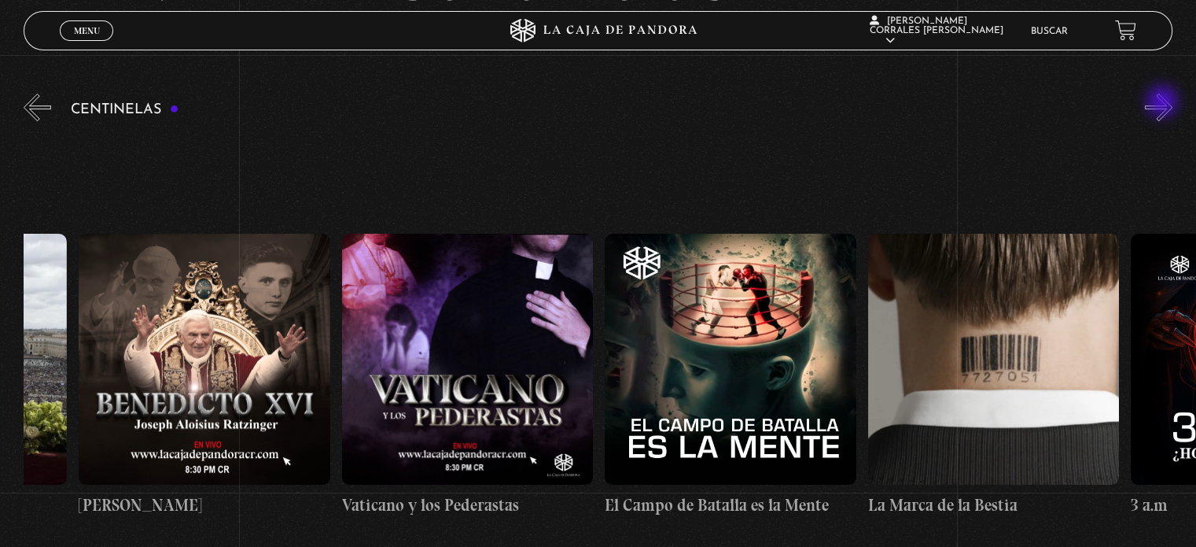
click at [1164, 103] on button "»" at bounding box center [1159, 108] width 28 height 28
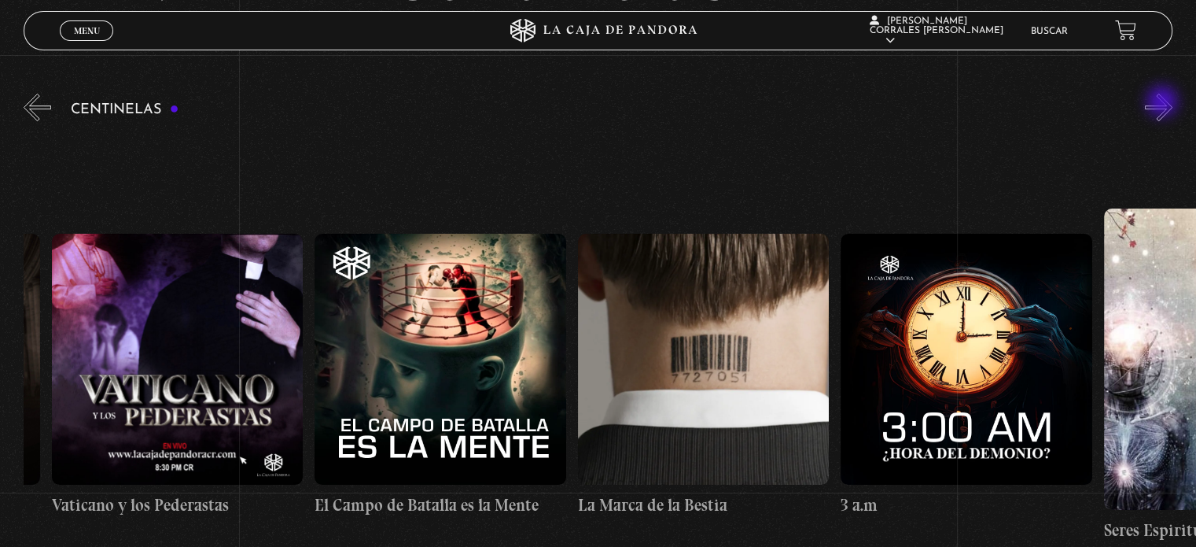
click at [1164, 103] on button "»" at bounding box center [1159, 108] width 28 height 28
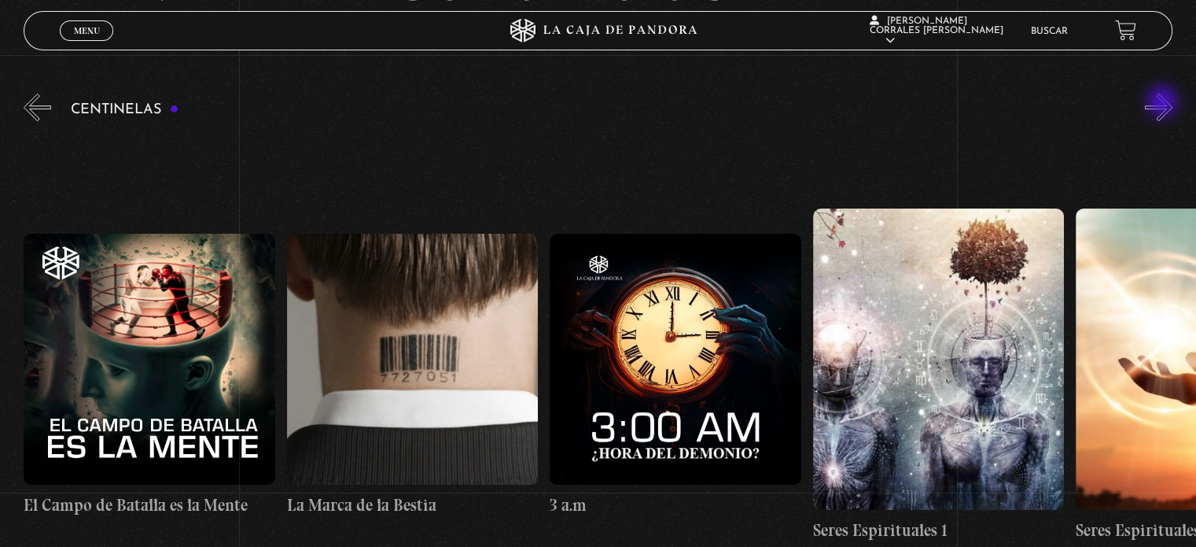
click at [1164, 103] on button "»" at bounding box center [1159, 108] width 28 height 28
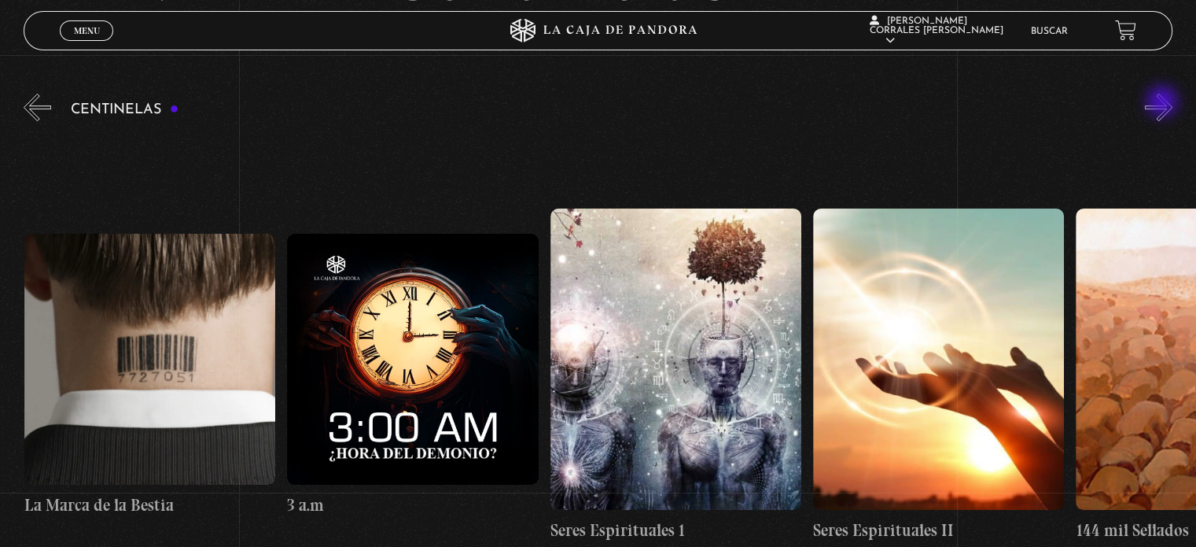
click at [1164, 103] on button "»" at bounding box center [1159, 108] width 28 height 28
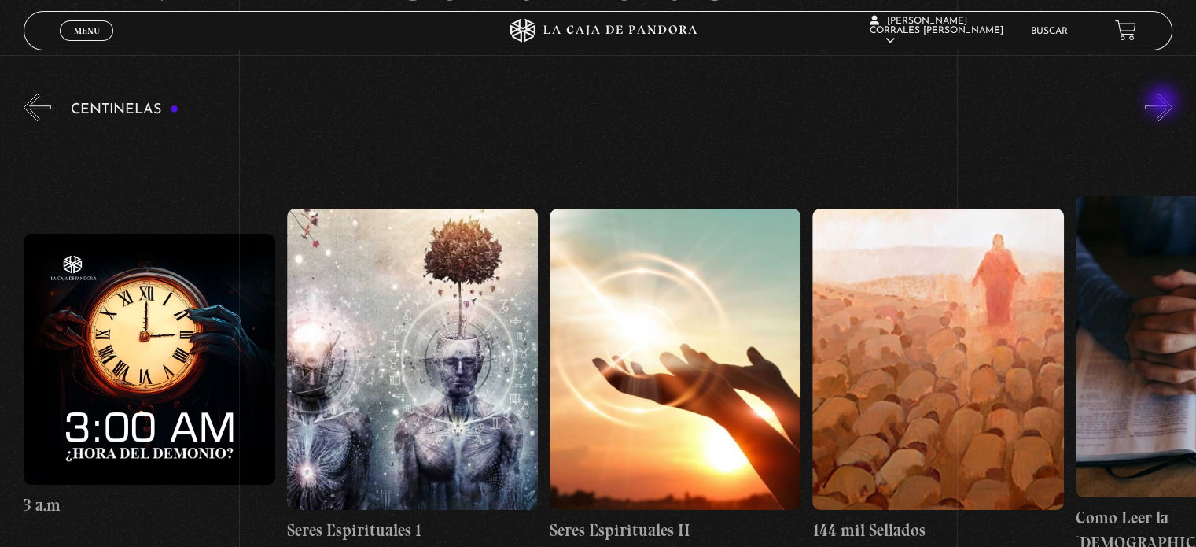
click at [1164, 103] on button "»" at bounding box center [1159, 108] width 28 height 28
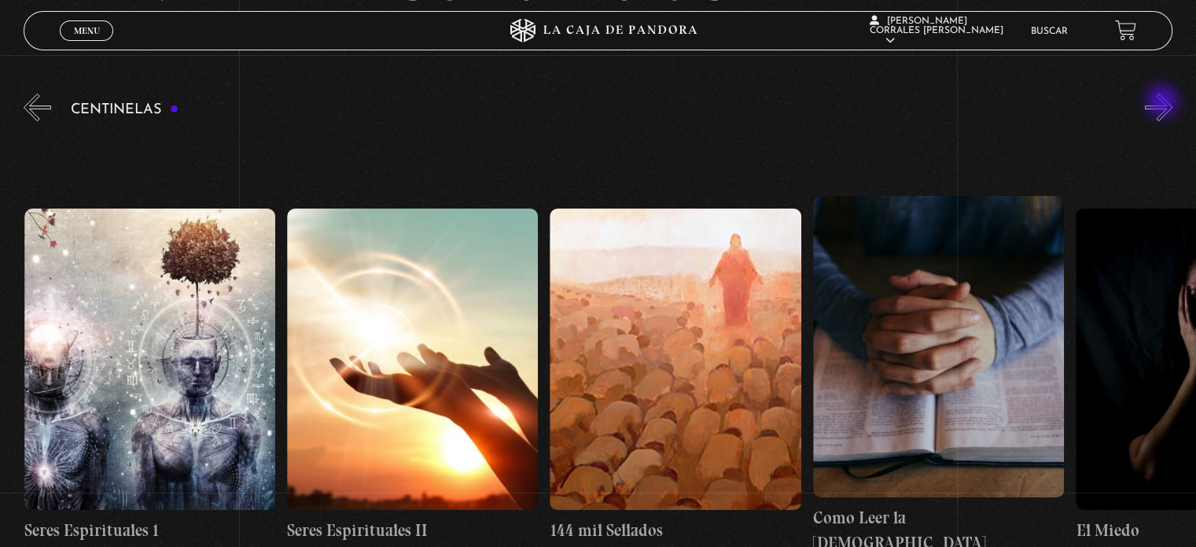
click at [1164, 103] on button "»" at bounding box center [1159, 108] width 28 height 28
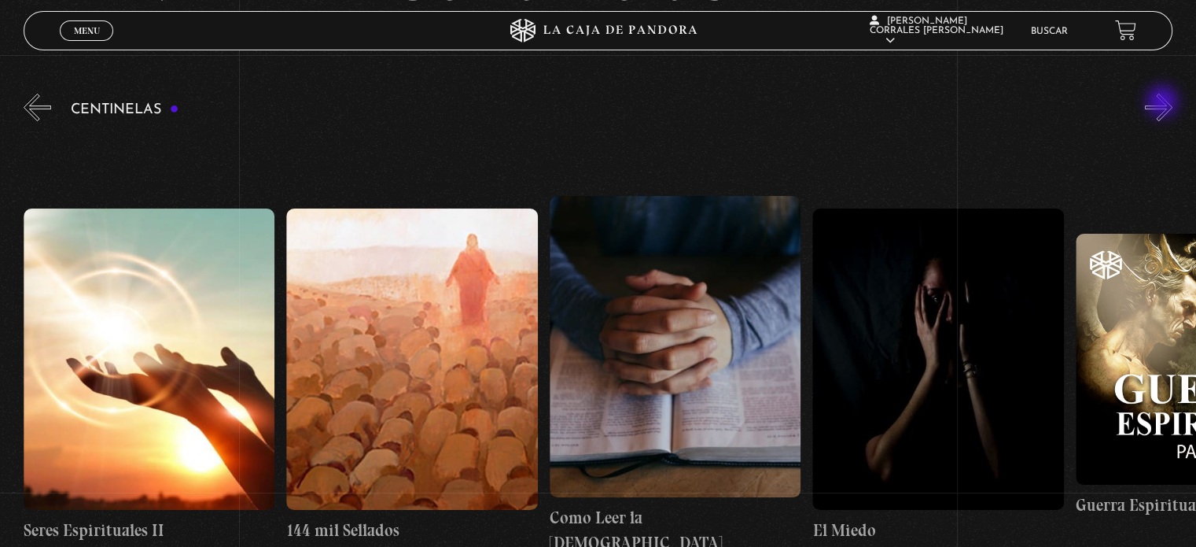
click at [1164, 103] on button "»" at bounding box center [1159, 108] width 28 height 28
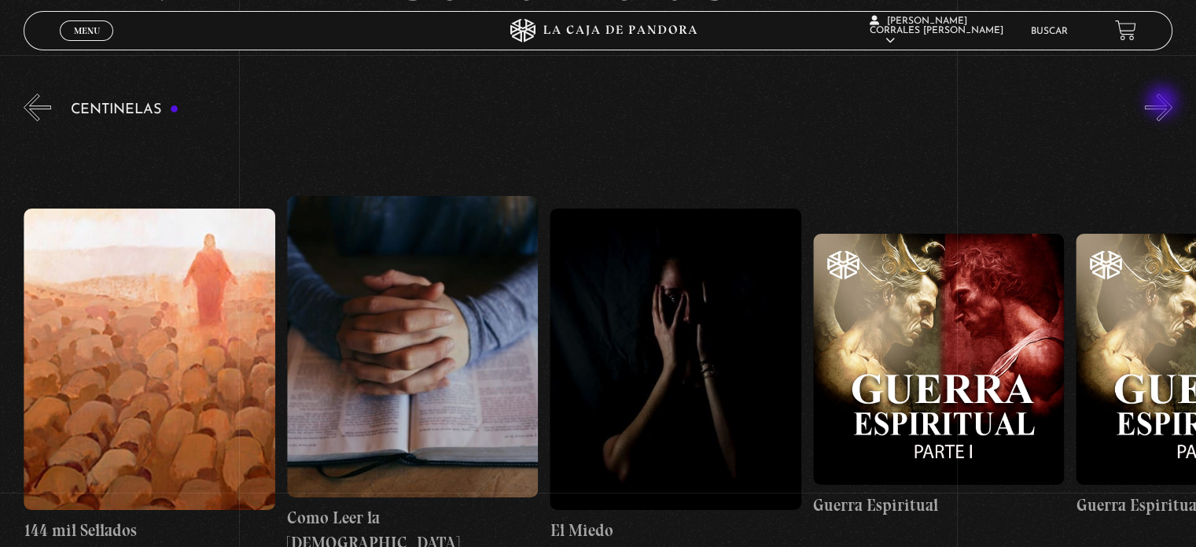
click at [1164, 103] on button "»" at bounding box center [1159, 108] width 28 height 28
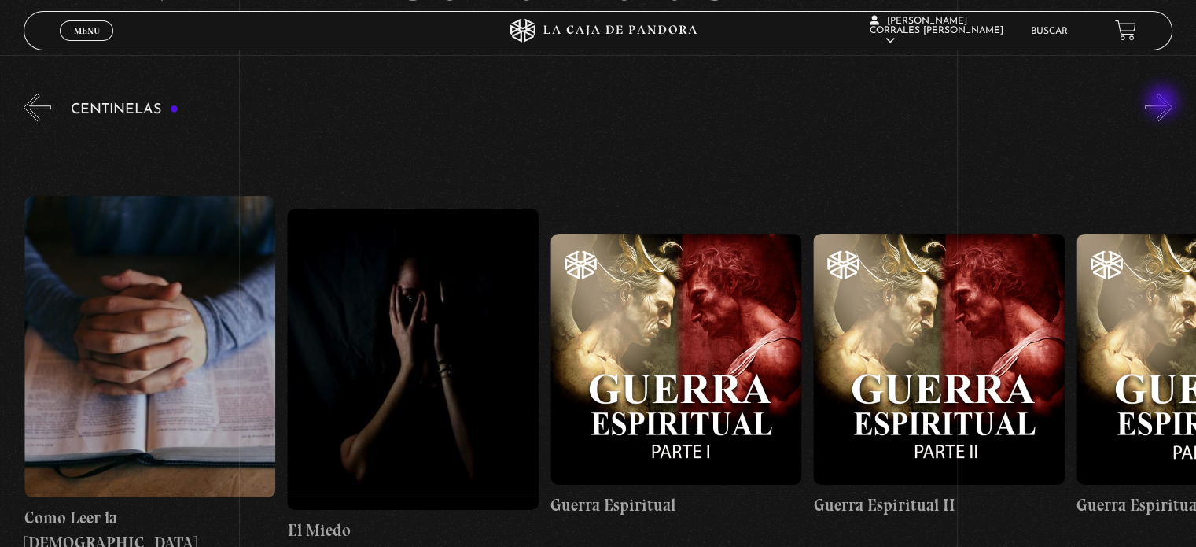
click at [1164, 103] on button "»" at bounding box center [1159, 108] width 28 height 28
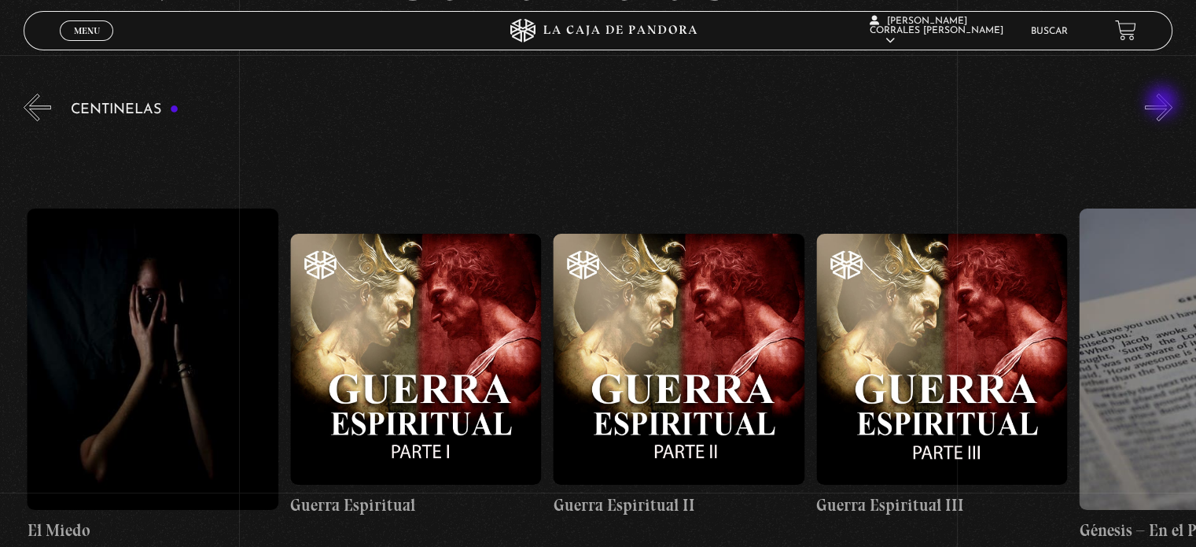
click at [1164, 103] on button "»" at bounding box center [1159, 108] width 28 height 28
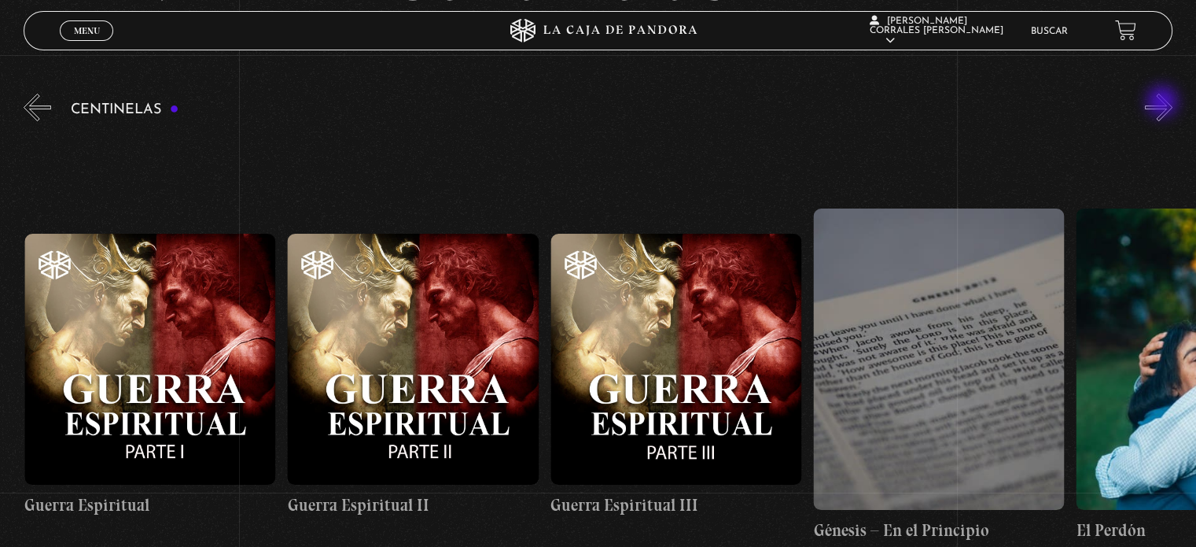
click at [1164, 103] on button "»" at bounding box center [1159, 108] width 28 height 28
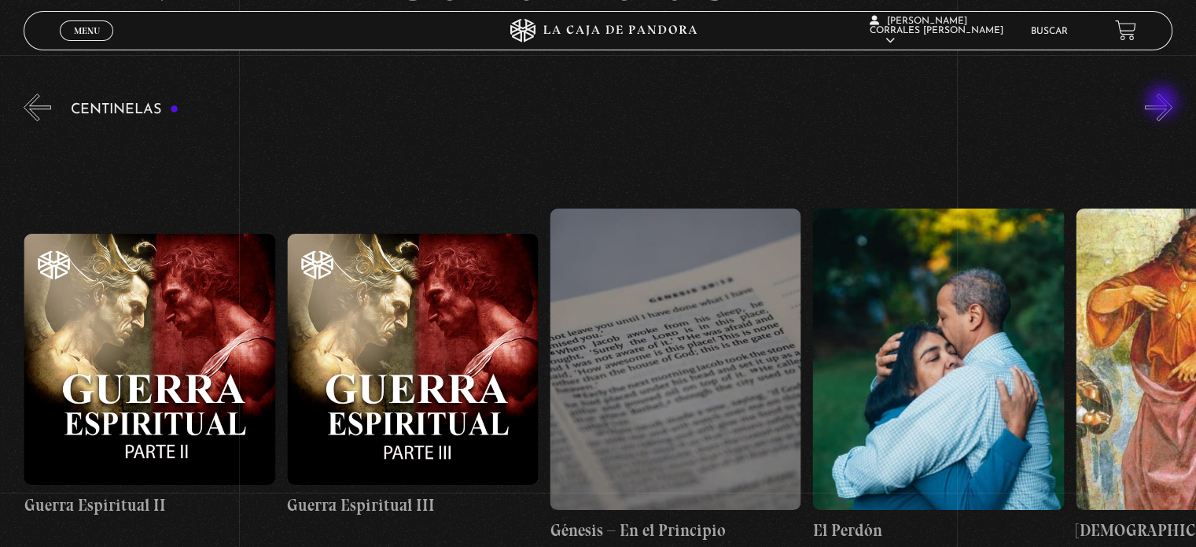
click at [1164, 103] on button "»" at bounding box center [1159, 108] width 28 height 28
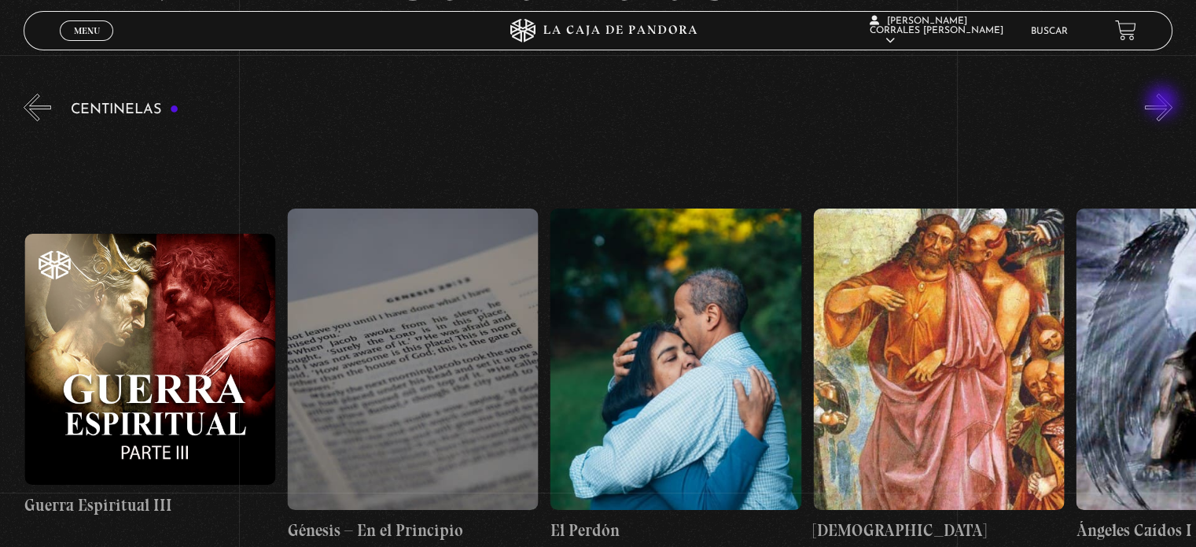
click at [1164, 103] on button "»" at bounding box center [1159, 108] width 28 height 28
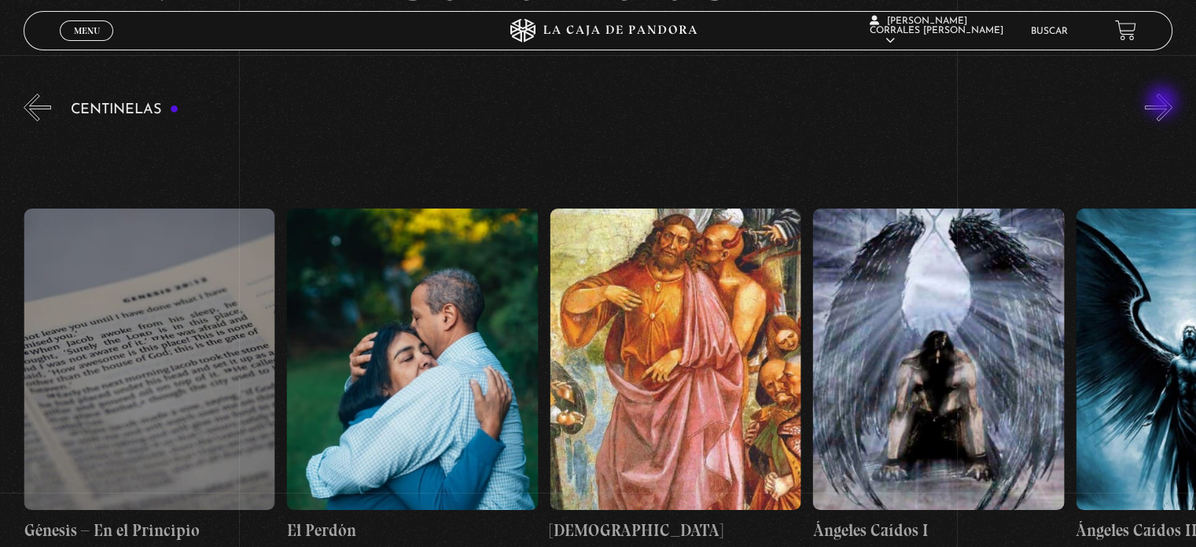
click at [1164, 103] on button "»" at bounding box center [1159, 108] width 28 height 28
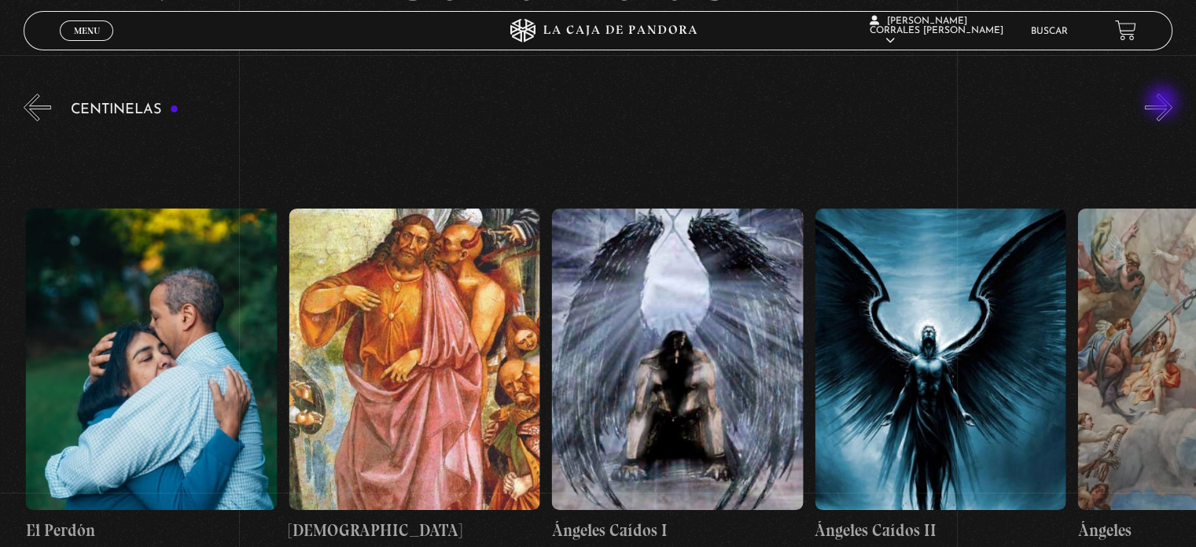
click at [1164, 103] on button "»" at bounding box center [1159, 108] width 28 height 28
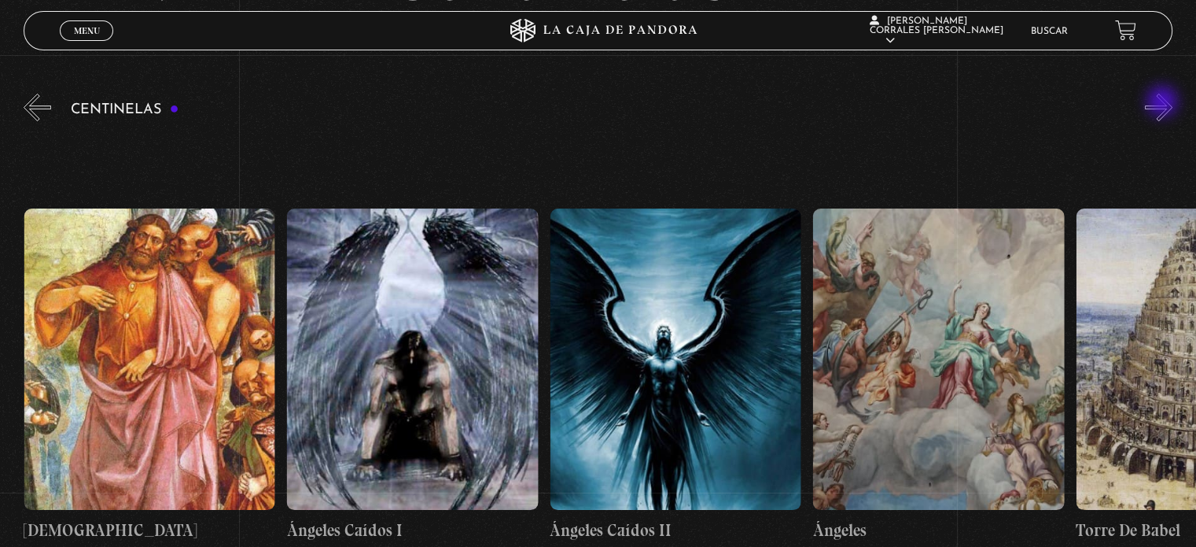
click at [1164, 103] on button "»" at bounding box center [1159, 108] width 28 height 28
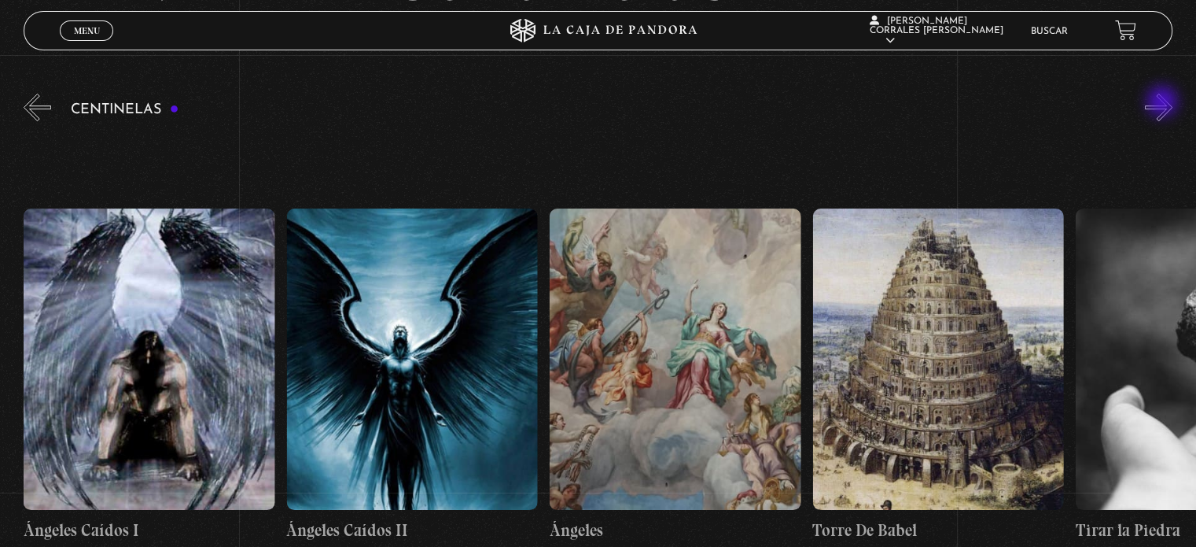
click at [1164, 103] on button "»" at bounding box center [1159, 108] width 28 height 28
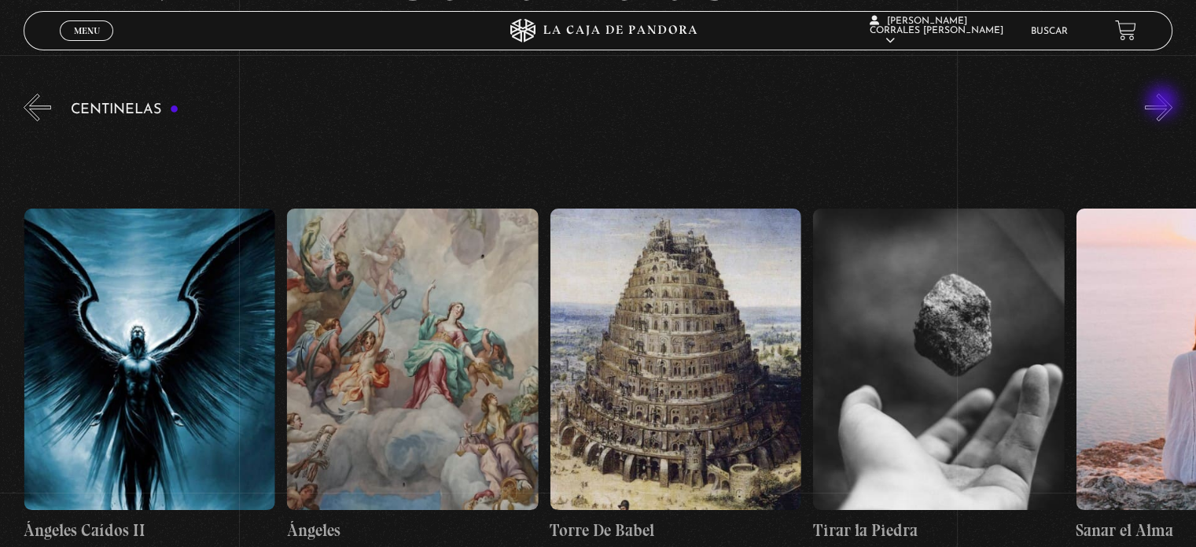
click at [1164, 103] on button "»" at bounding box center [1159, 108] width 28 height 28
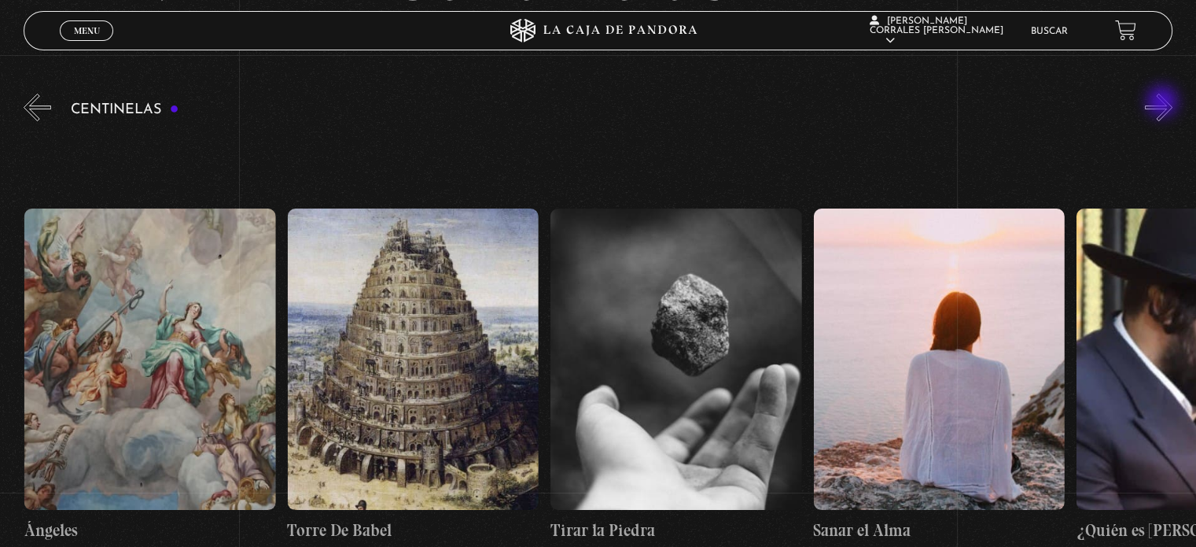
click at [1164, 103] on button "»" at bounding box center [1159, 108] width 28 height 28
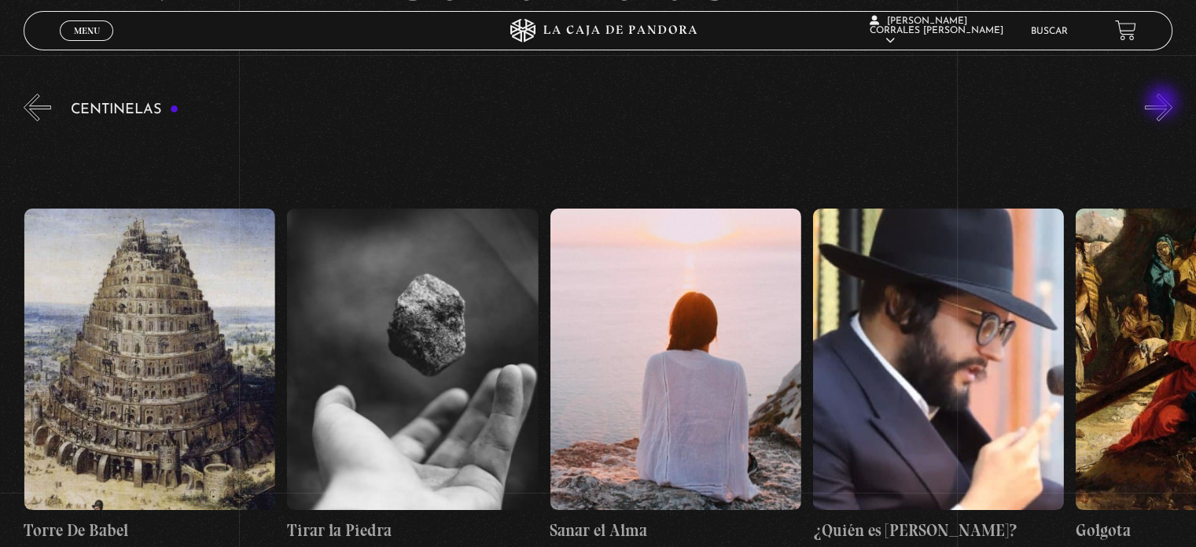
click at [1164, 103] on button "»" at bounding box center [1159, 108] width 28 height 28
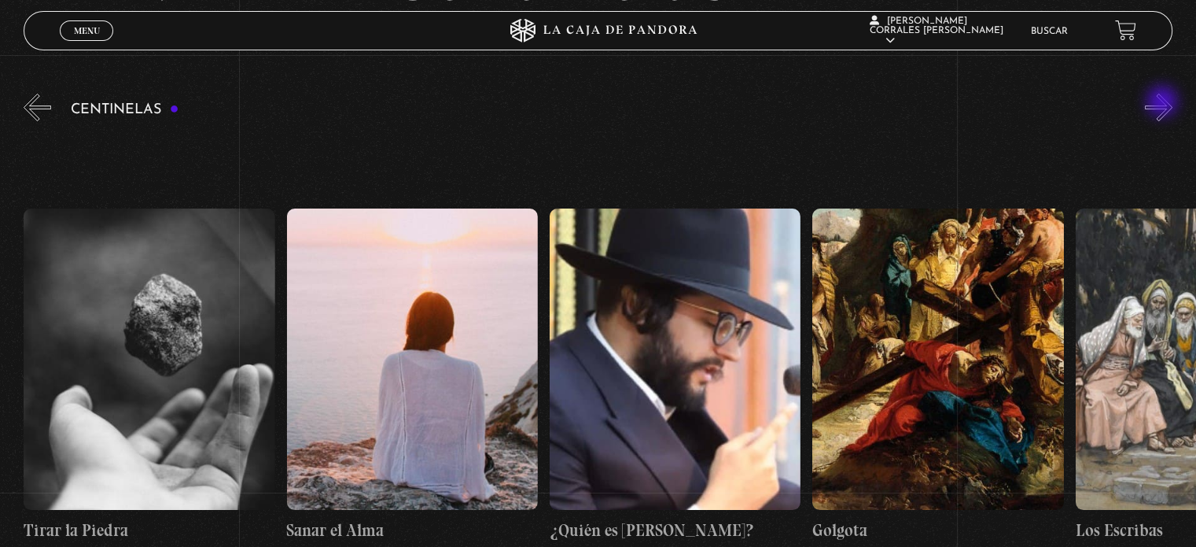
click at [1164, 103] on button "»" at bounding box center [1159, 108] width 28 height 28
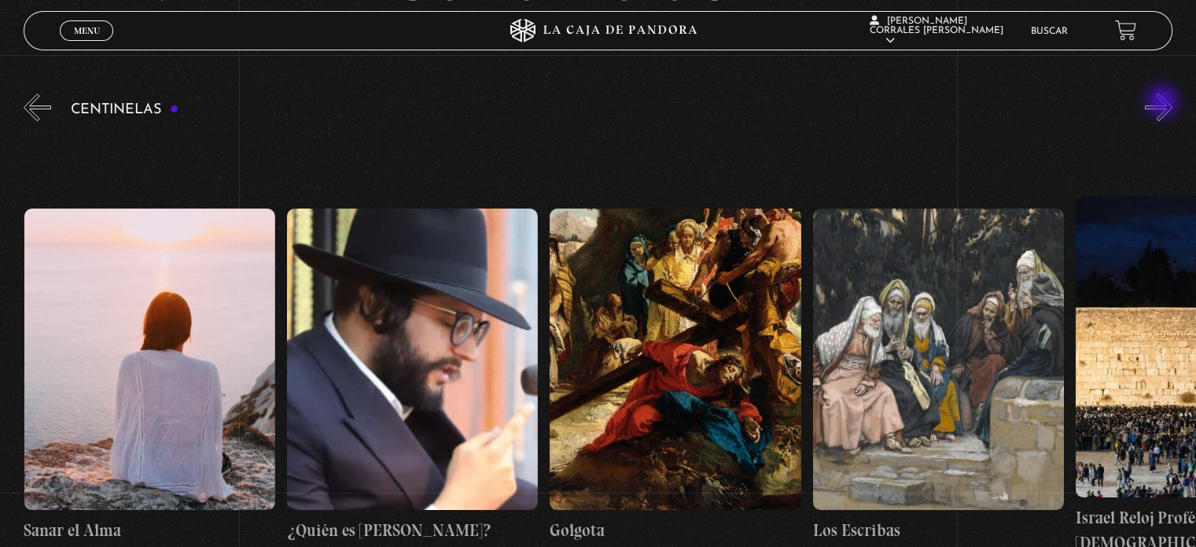
click at [1164, 103] on button "»" at bounding box center [1159, 108] width 28 height 28
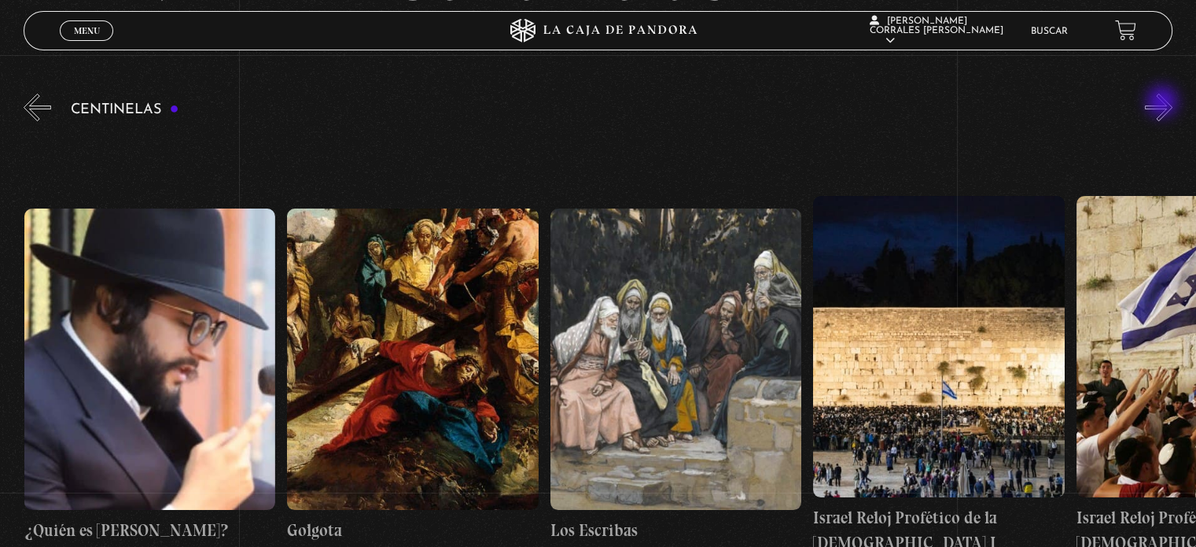
click at [1164, 103] on button "»" at bounding box center [1159, 108] width 28 height 28
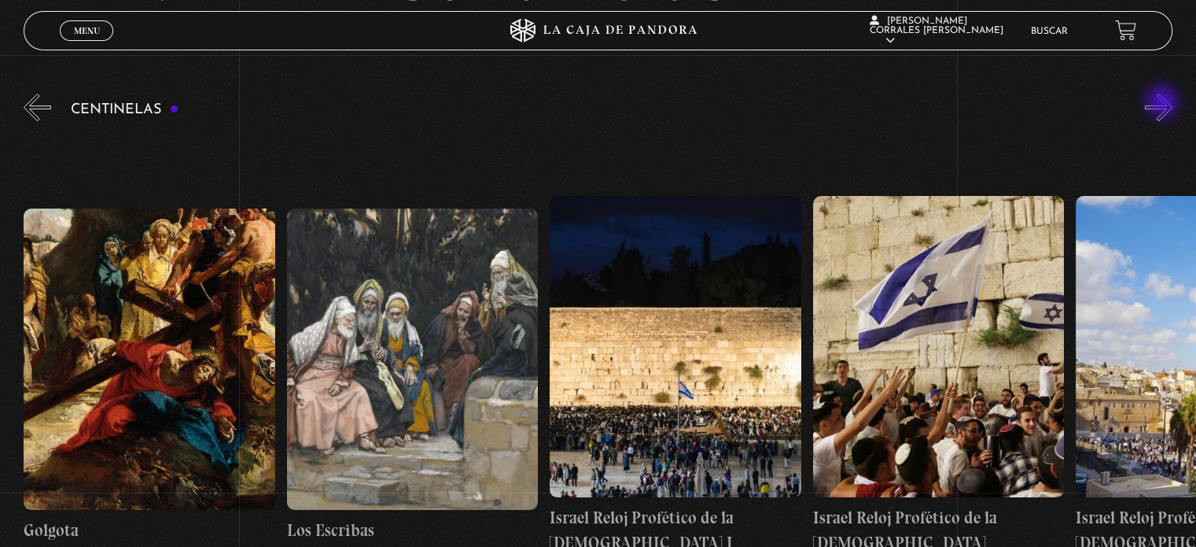
click at [1164, 103] on button "»" at bounding box center [1159, 108] width 28 height 28
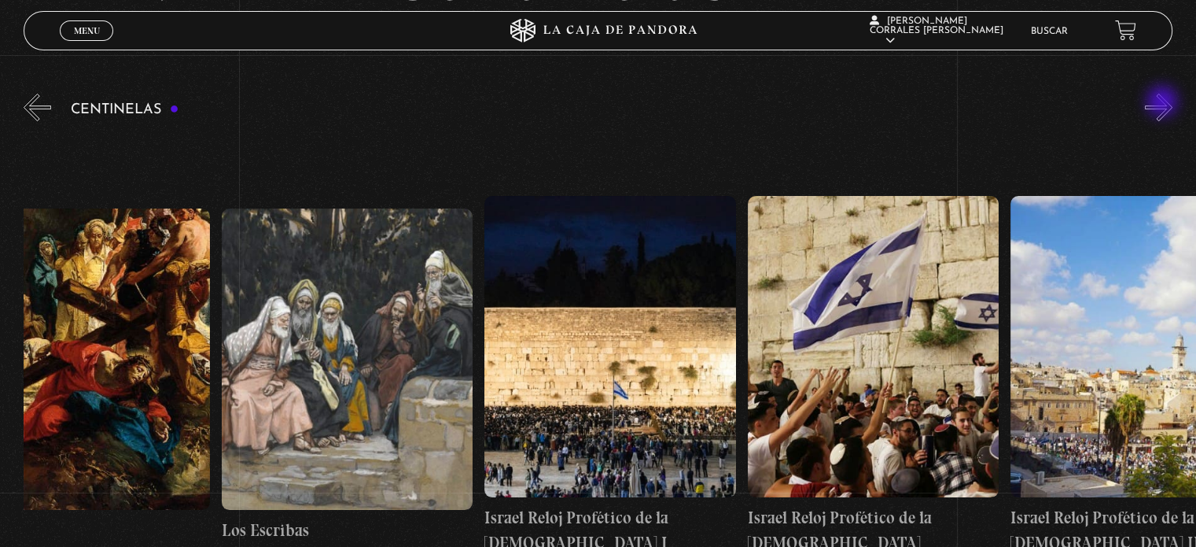
scroll to position [0, 29594]
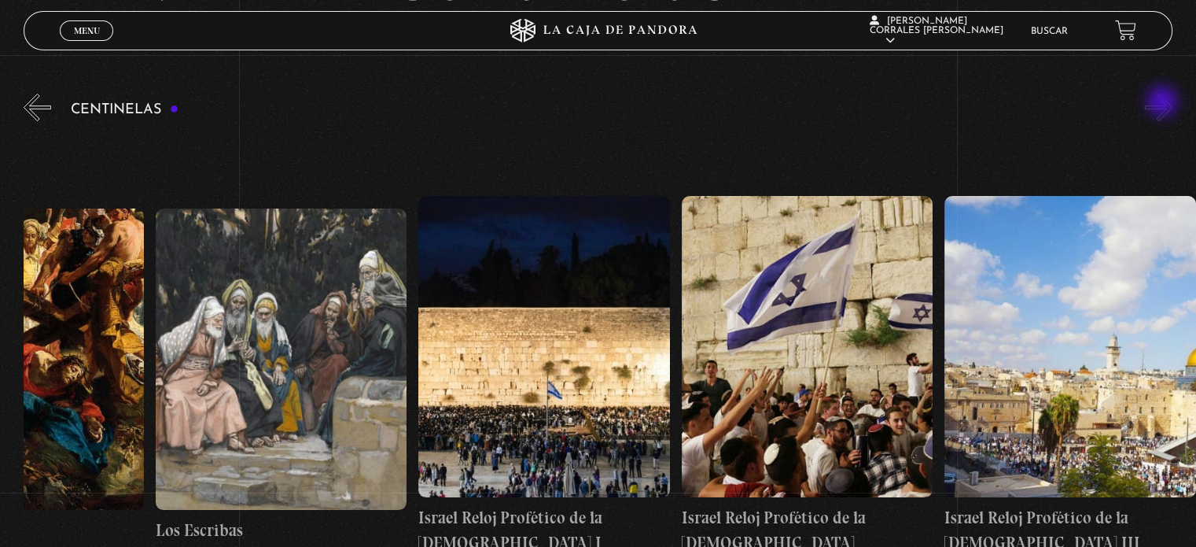
click at [1164, 103] on button "»" at bounding box center [1159, 108] width 28 height 28
click at [24, 99] on button "«" at bounding box center [38, 108] width 28 height 28
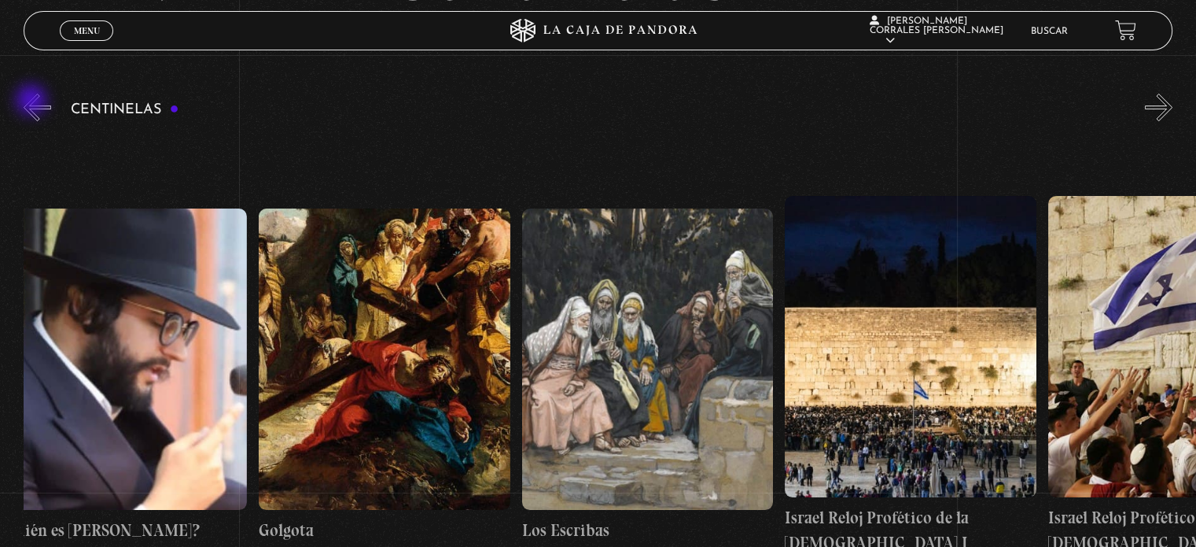
click at [33, 101] on button "«" at bounding box center [38, 108] width 28 height 28
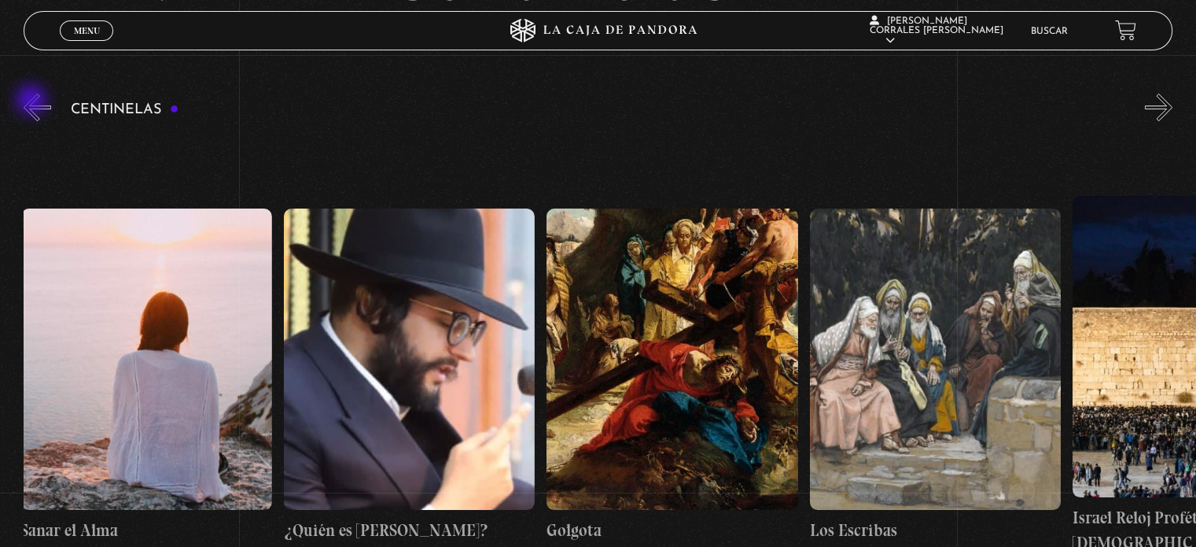
click at [33, 101] on button "«" at bounding box center [38, 108] width 28 height 28
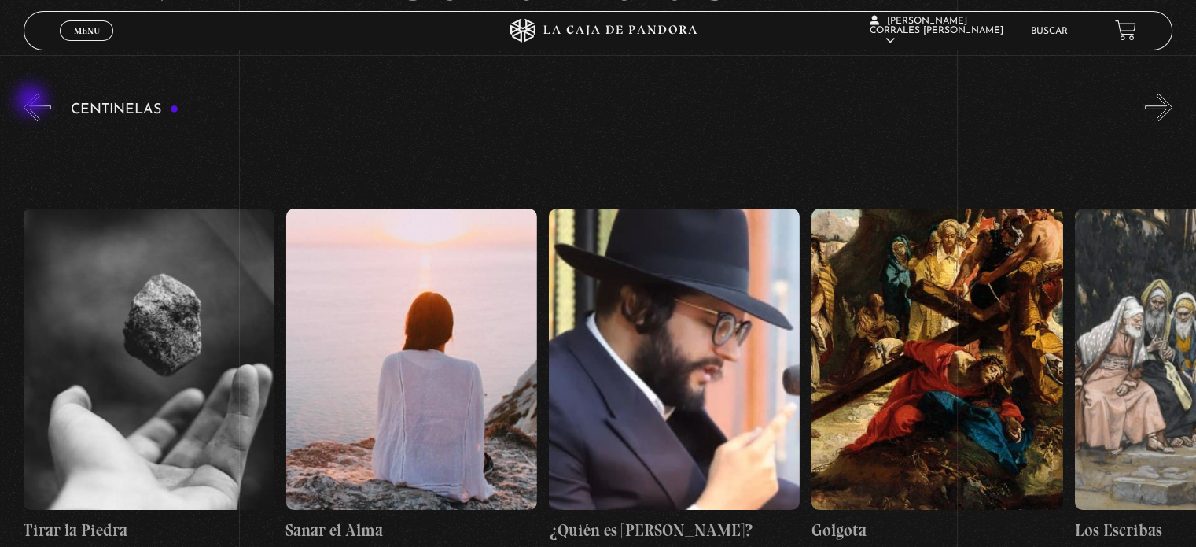
click at [33, 101] on button "«" at bounding box center [38, 108] width 28 height 28
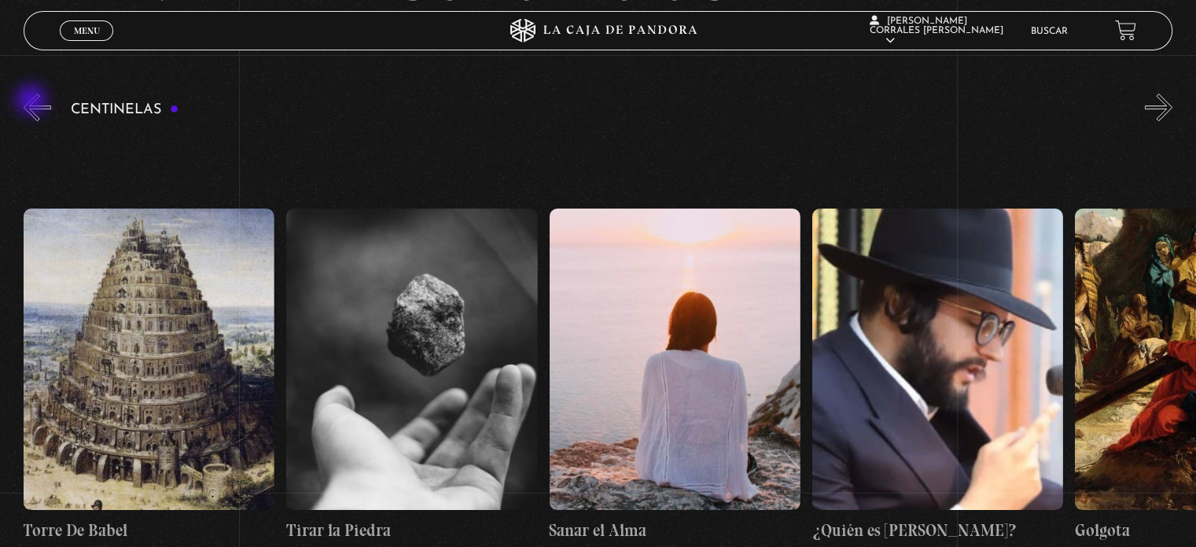
click at [33, 101] on button "«" at bounding box center [38, 108] width 28 height 28
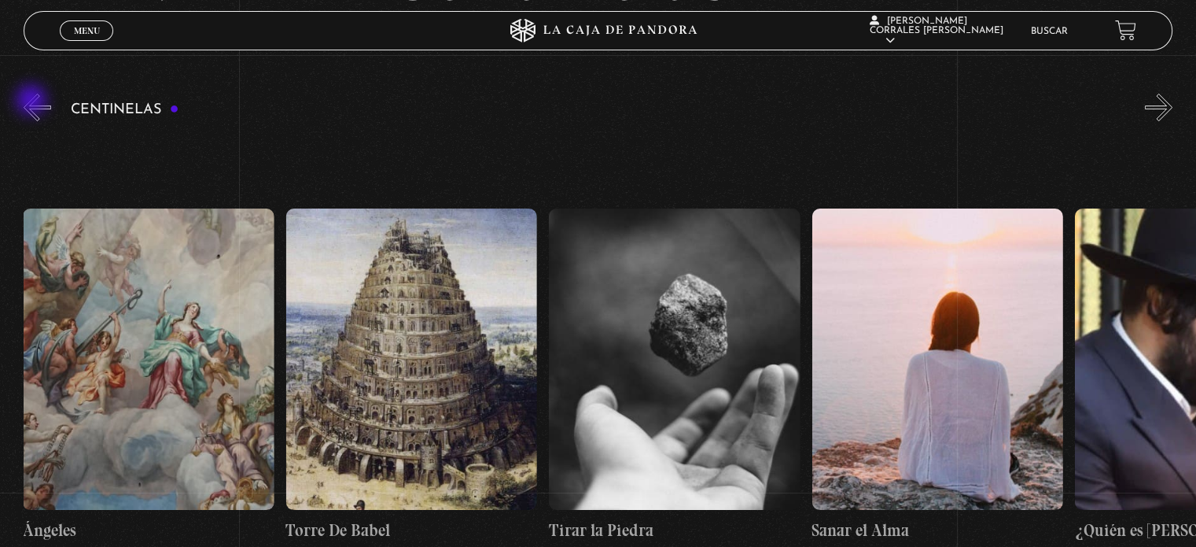
click at [33, 101] on button "«" at bounding box center [38, 108] width 28 height 28
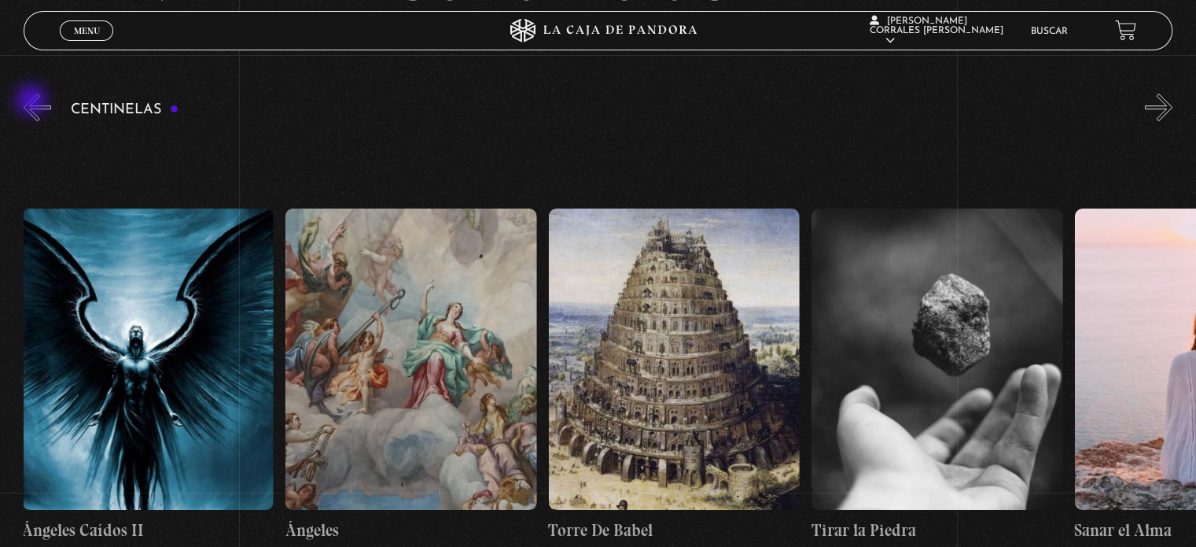
click at [33, 101] on button "«" at bounding box center [38, 108] width 28 height 28
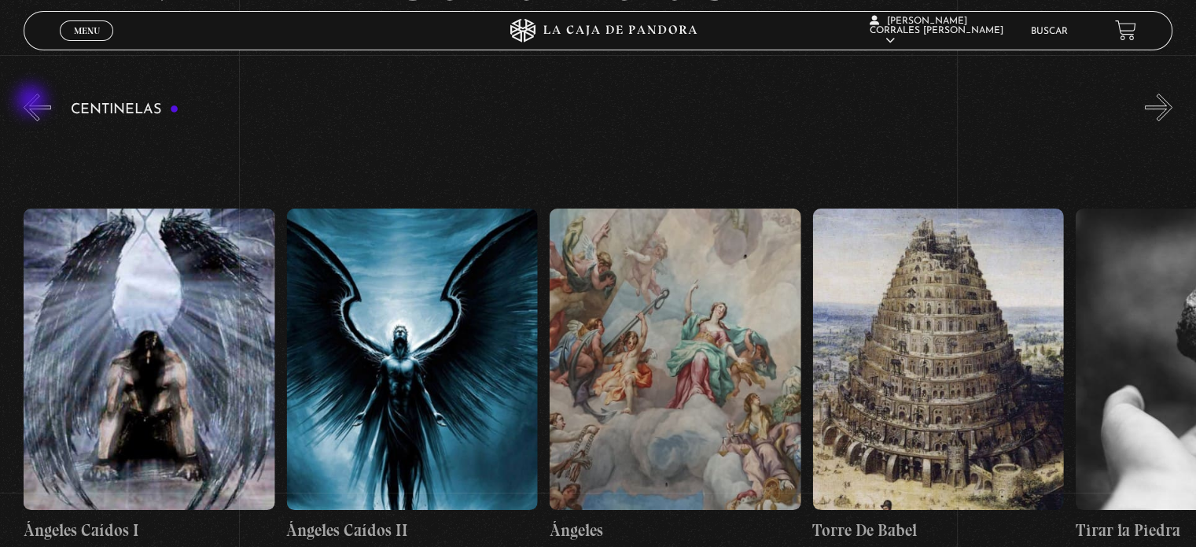
click at [33, 101] on button "«" at bounding box center [38, 108] width 28 height 28
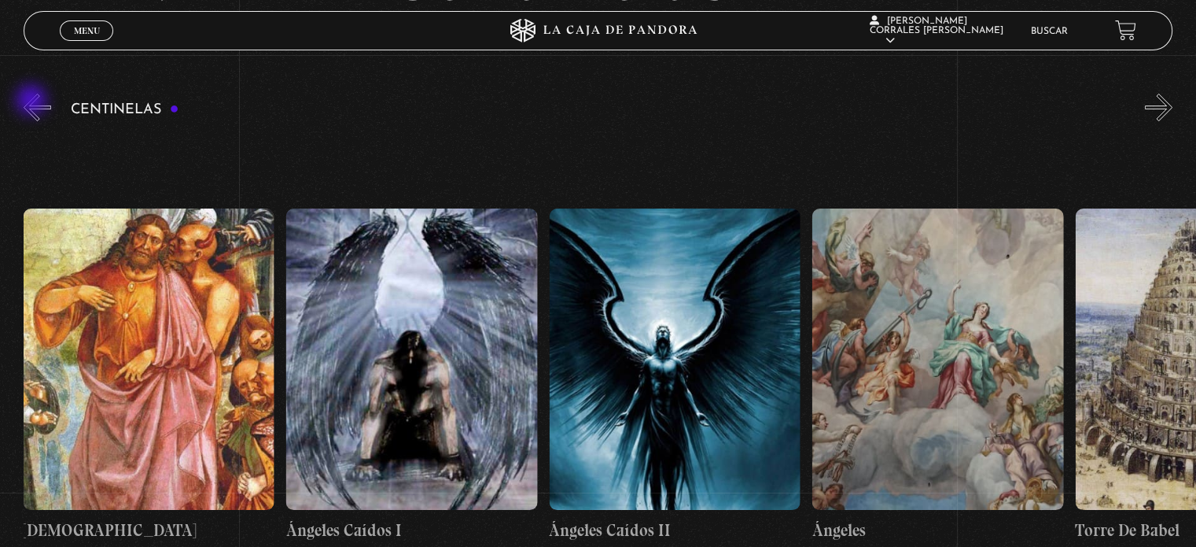
click at [33, 101] on button "«" at bounding box center [38, 108] width 28 height 28
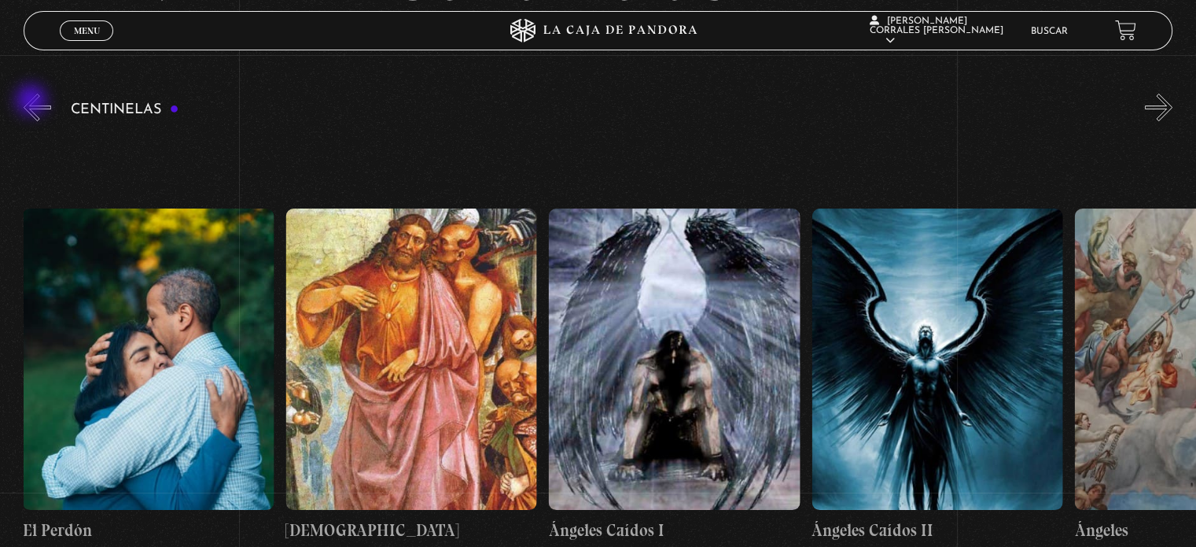
click at [33, 101] on button "«" at bounding box center [38, 108] width 28 height 28
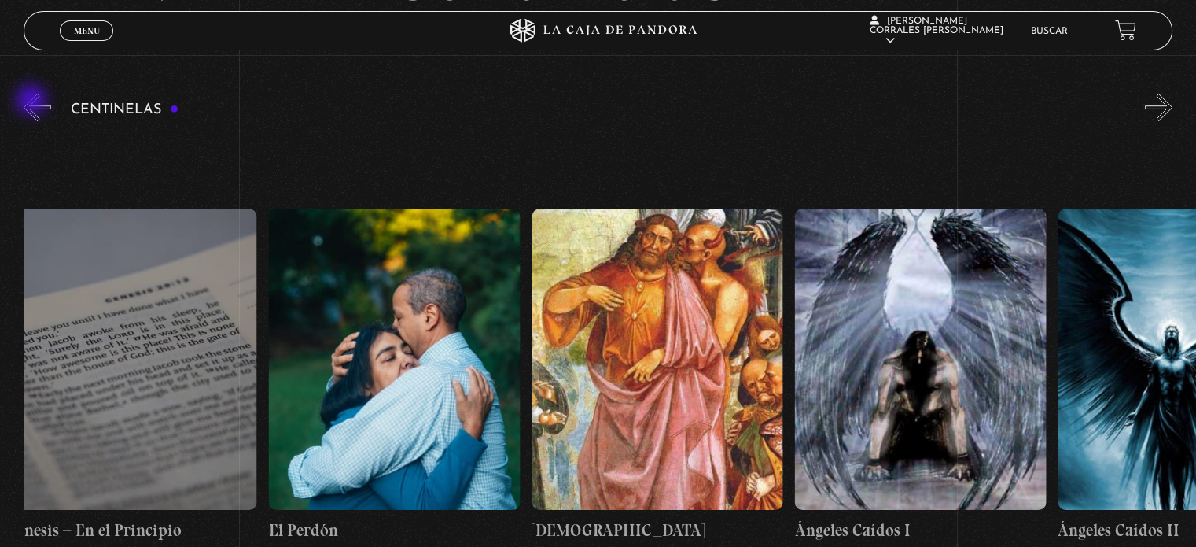
click at [33, 101] on button "«" at bounding box center [38, 108] width 28 height 28
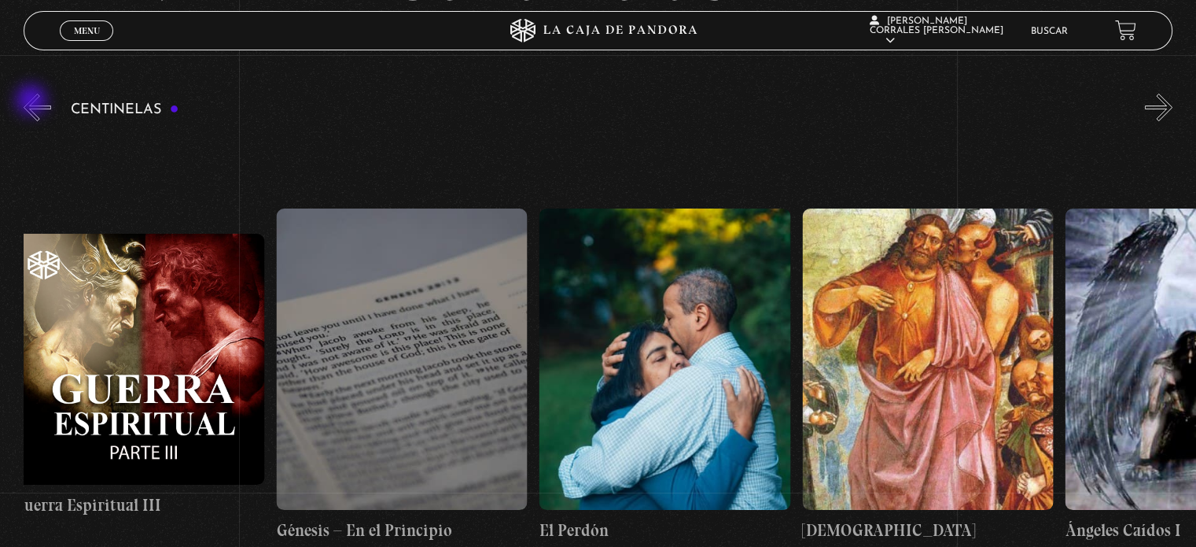
click at [33, 101] on button "«" at bounding box center [38, 108] width 28 height 28
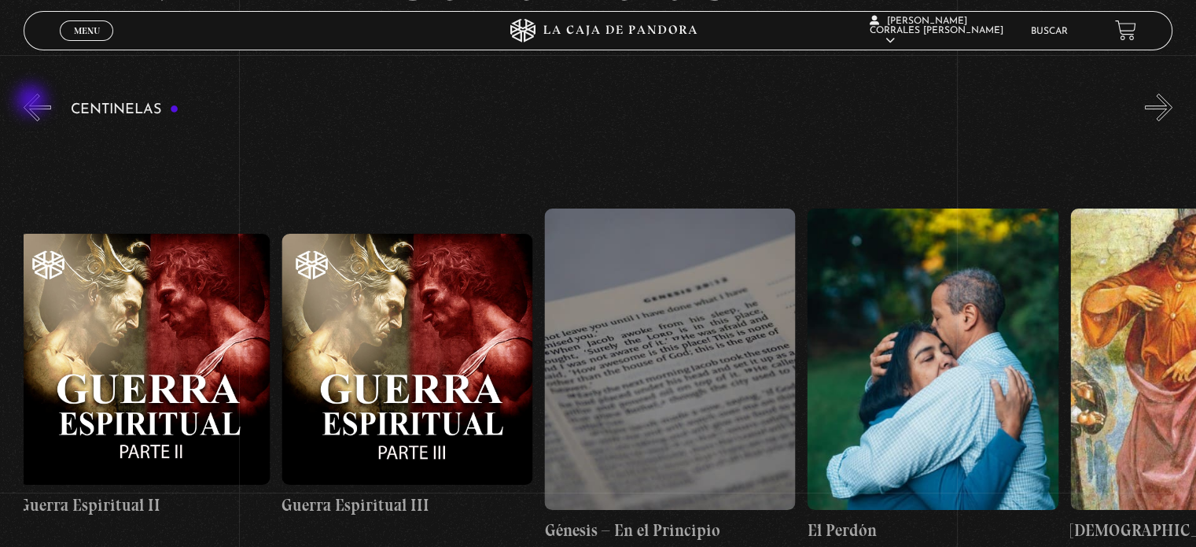
click at [33, 101] on button "«" at bounding box center [38, 108] width 28 height 28
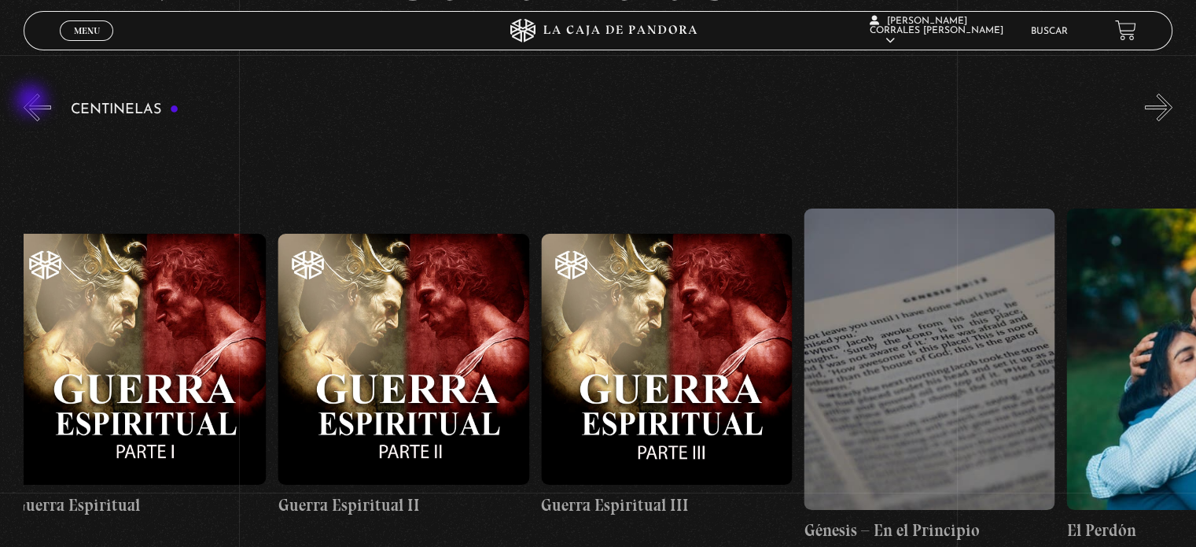
click at [33, 101] on button "«" at bounding box center [38, 108] width 28 height 28
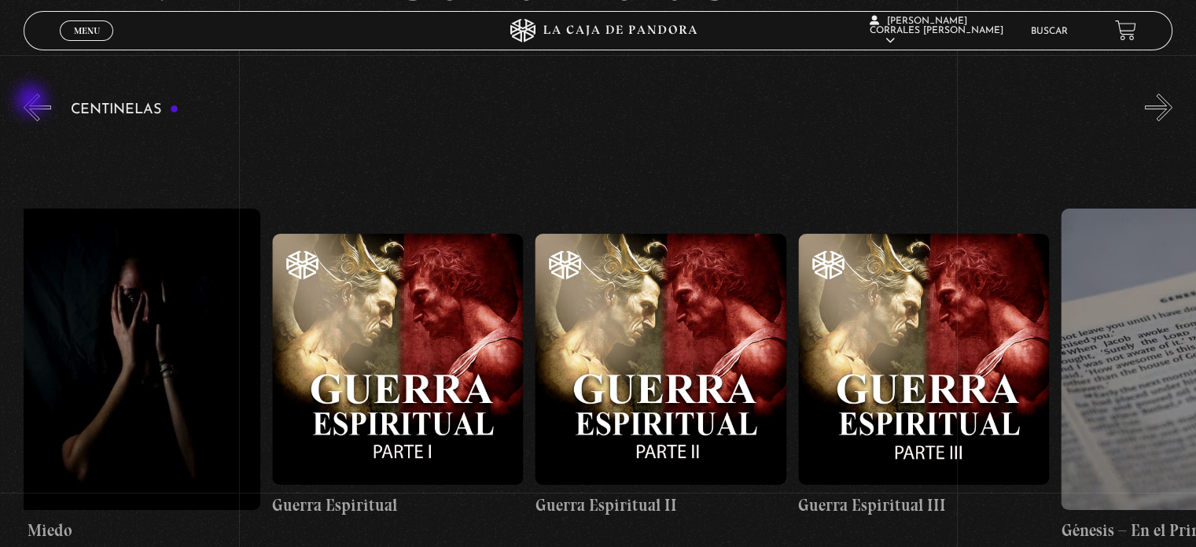
click at [33, 101] on button "«" at bounding box center [38, 108] width 28 height 28
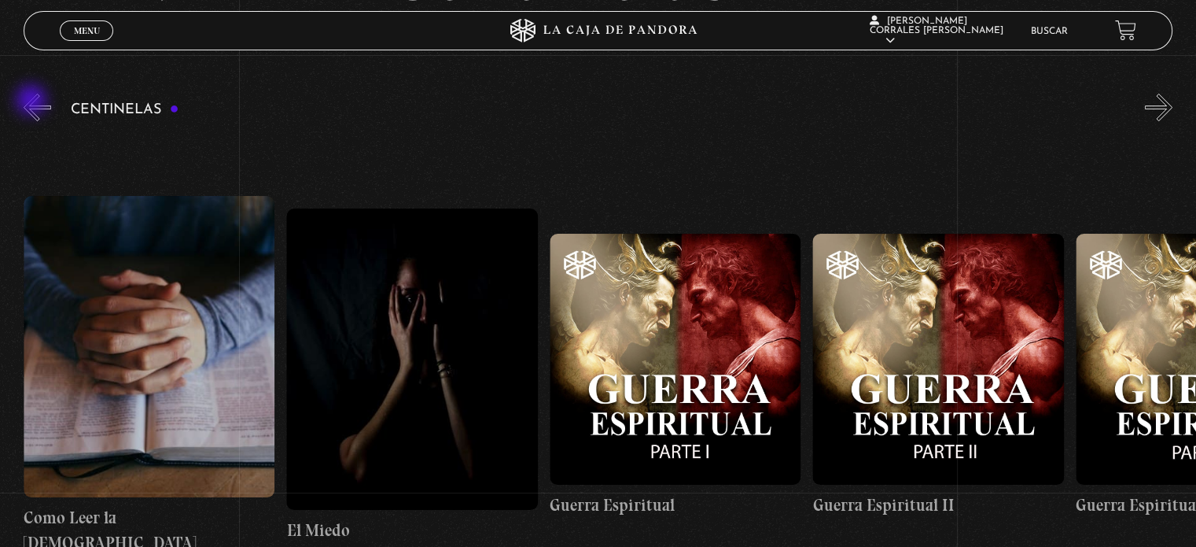
click at [33, 101] on button "«" at bounding box center [38, 108] width 28 height 28
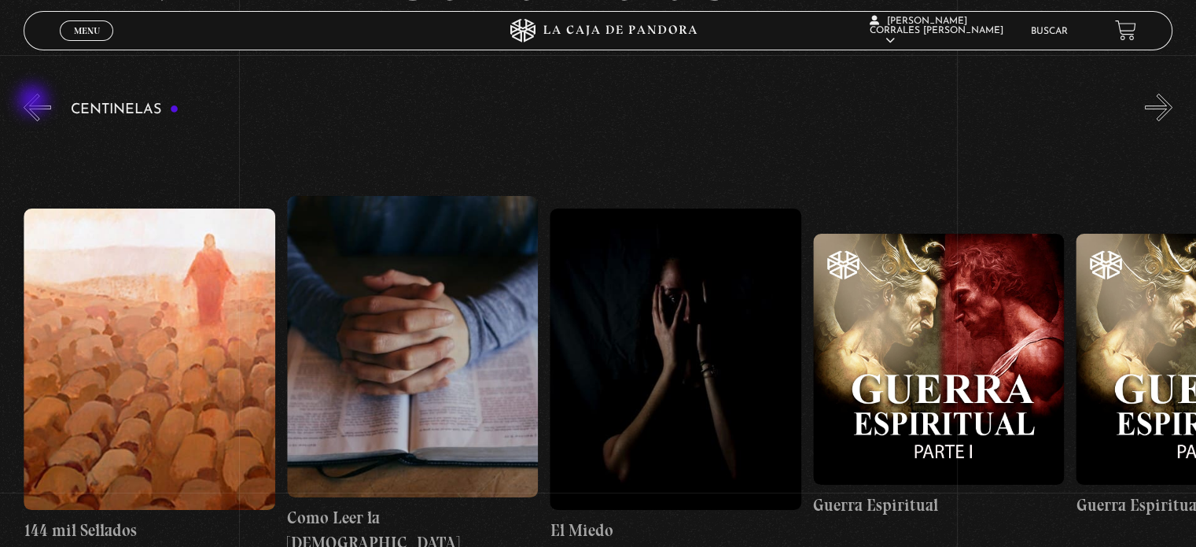
click at [35, 101] on button "«" at bounding box center [38, 108] width 28 height 28
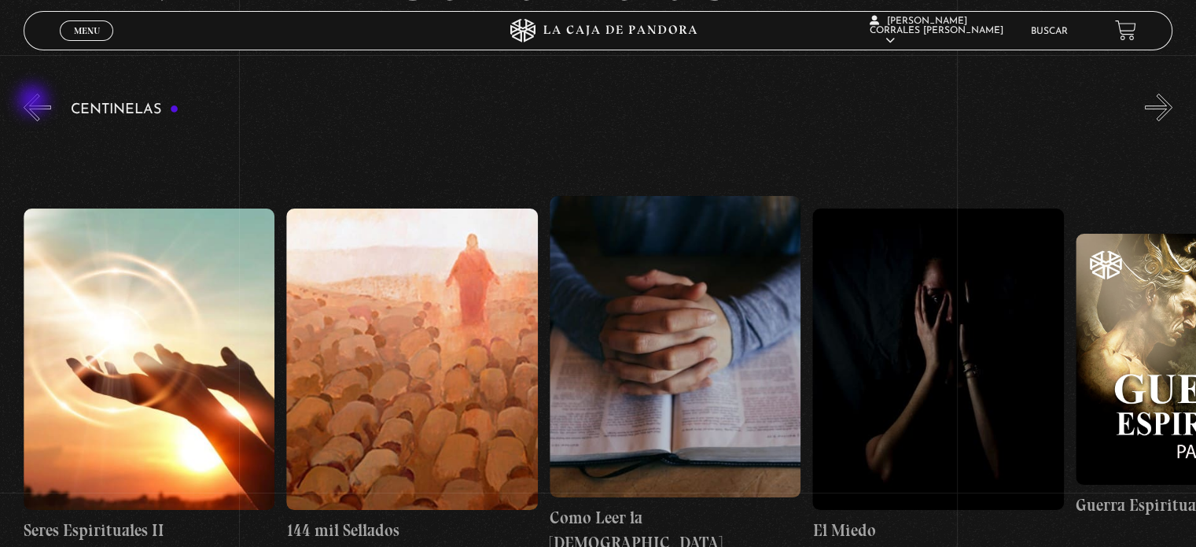
scroll to position [0, 24991]
click at [35, 101] on button "«" at bounding box center [38, 108] width 28 height 28
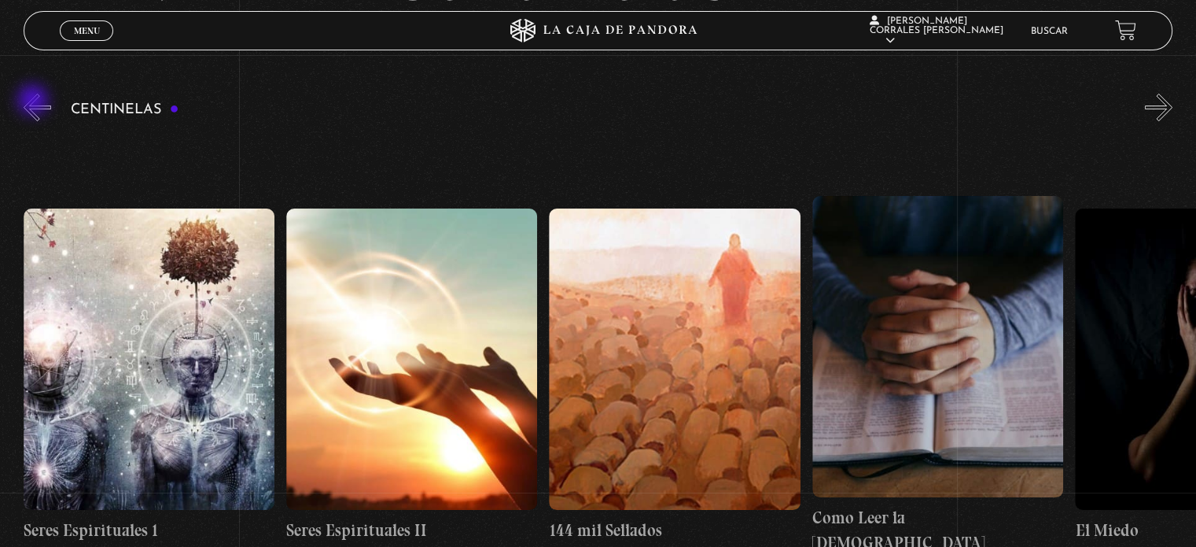
scroll to position [0, 24728]
click at [35, 101] on button "«" at bounding box center [38, 108] width 28 height 28
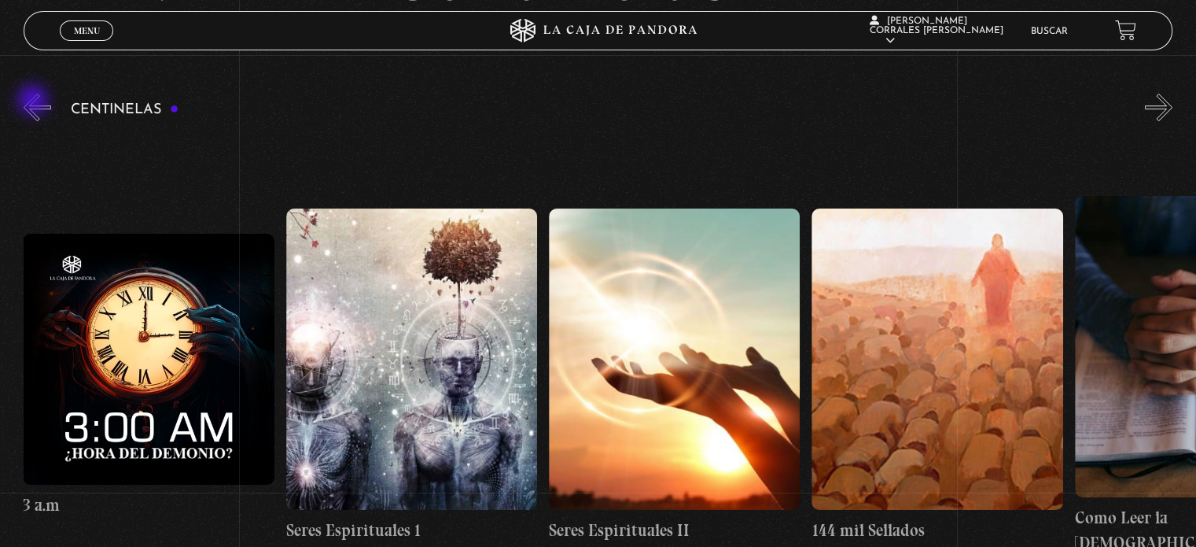
click at [35, 101] on button "«" at bounding box center [38, 108] width 28 height 28
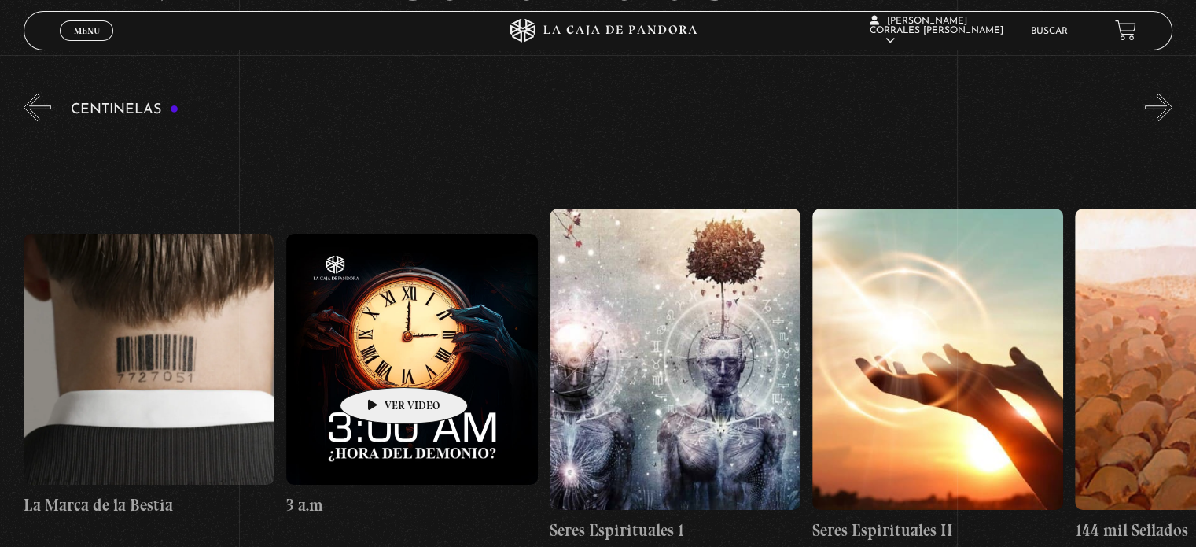
scroll to position [0, 24202]
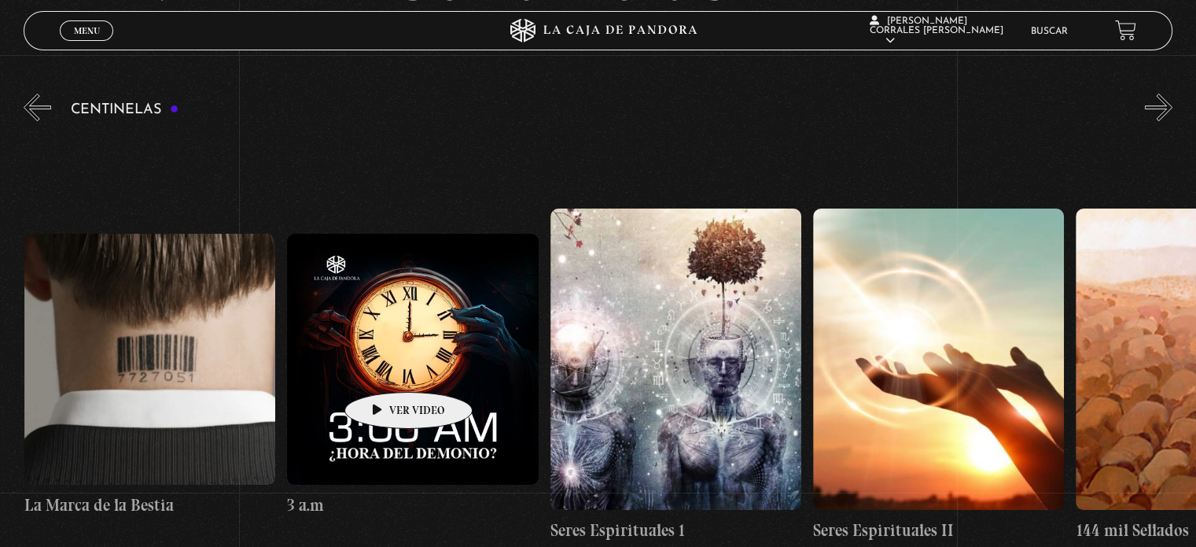
click at [384, 368] on figure at bounding box center [412, 359] width 251 height 251
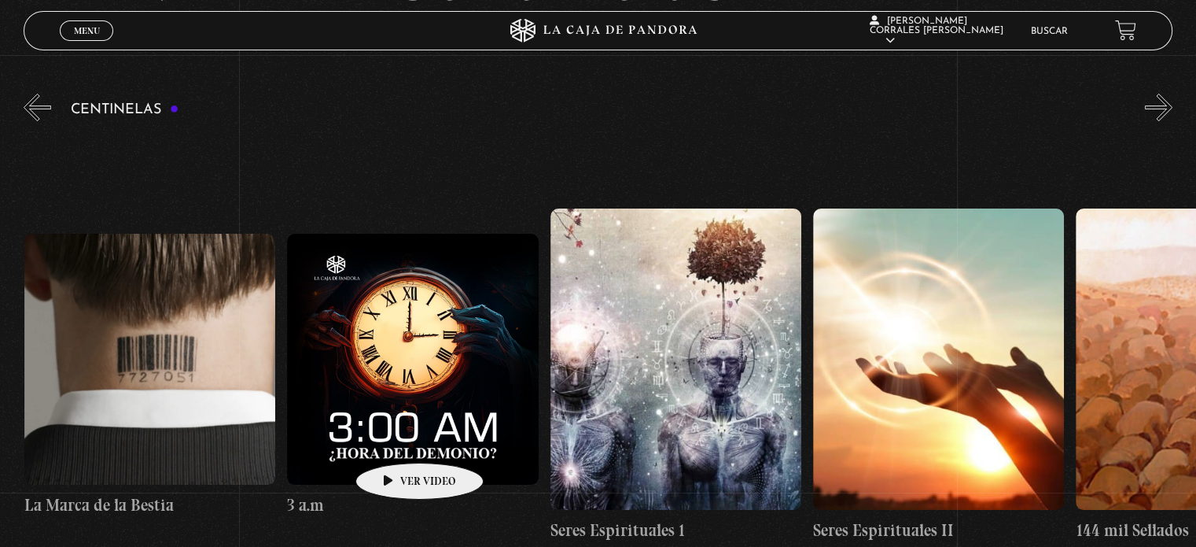
click at [395, 443] on figure at bounding box center [412, 359] width 251 height 251
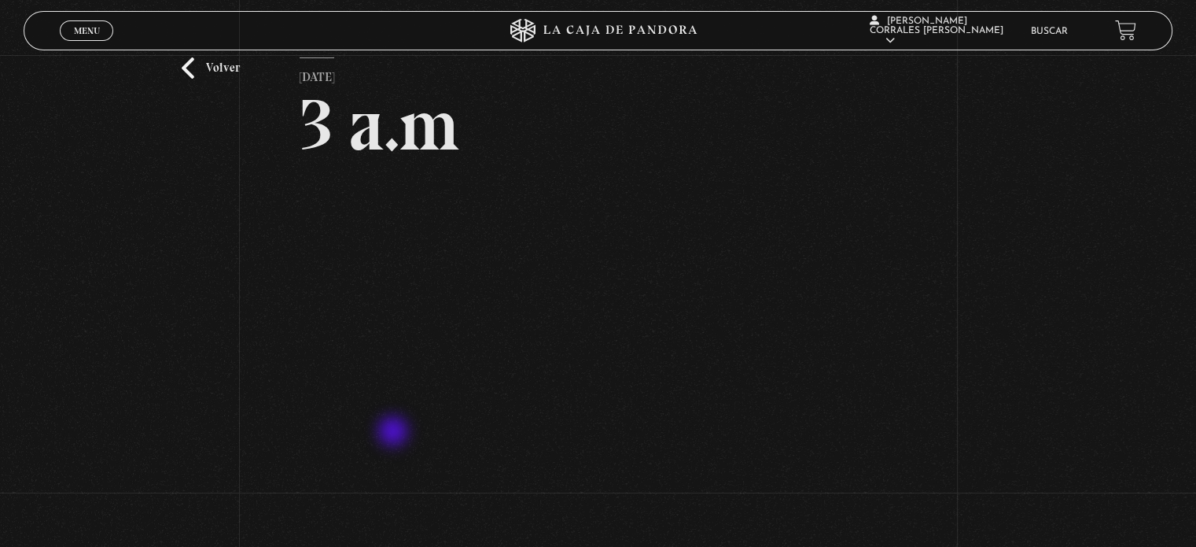
scroll to position [79, 0]
